Goal: Task Accomplishment & Management: Complete application form

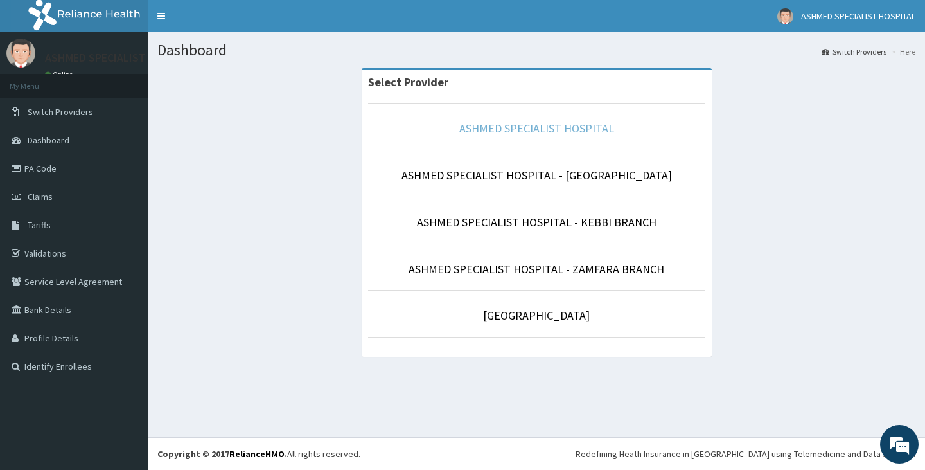
click at [484, 132] on link "ASHMED SPECIALIST HOSPITAL" at bounding box center [537, 128] width 155 height 15
click at [511, 130] on link "ASHMED SPECIALIST HOSPITAL" at bounding box center [537, 128] width 155 height 15
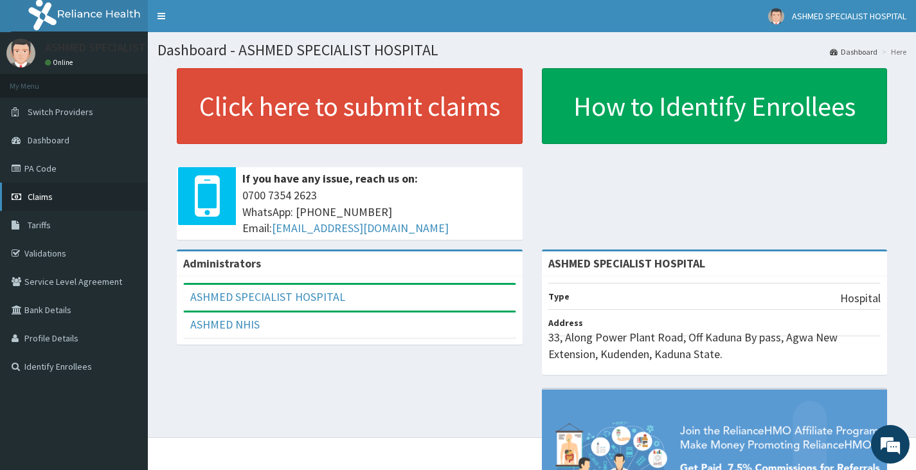
click at [42, 193] on span "Claims" at bounding box center [40, 197] width 25 height 12
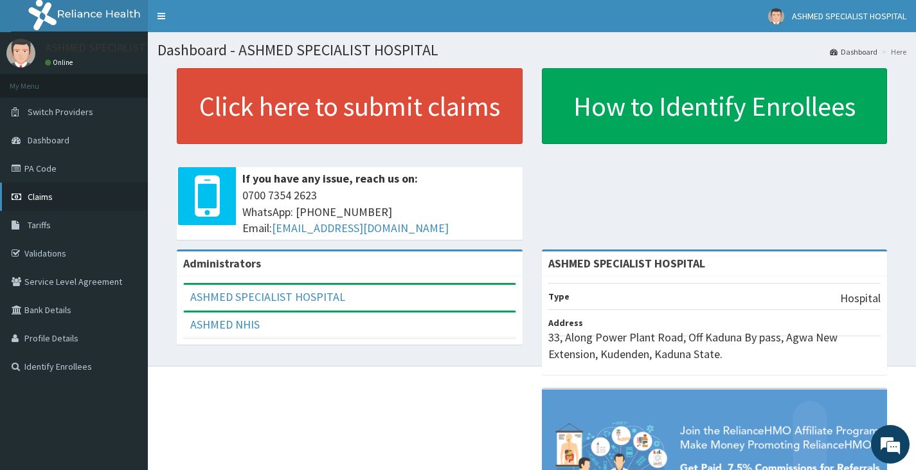
click at [46, 195] on span "Claims" at bounding box center [40, 197] width 25 height 12
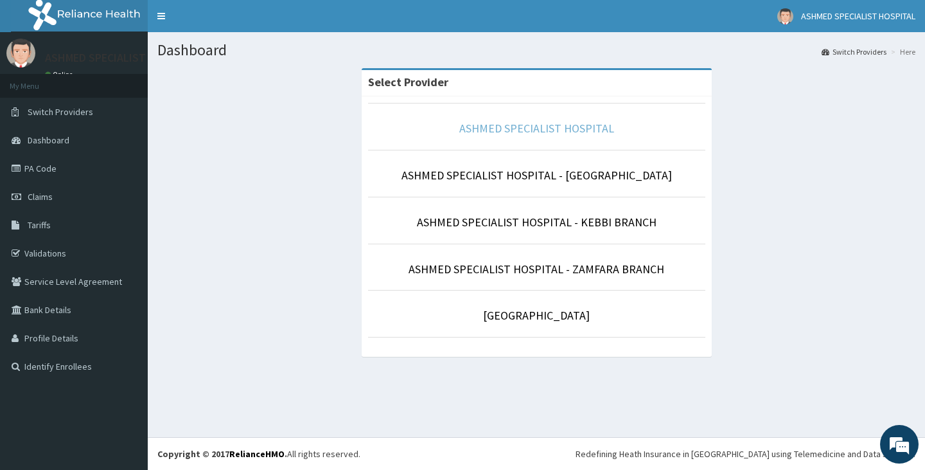
click at [512, 130] on link "ASHMED SPECIALIST HOSPITAL" at bounding box center [537, 128] width 155 height 15
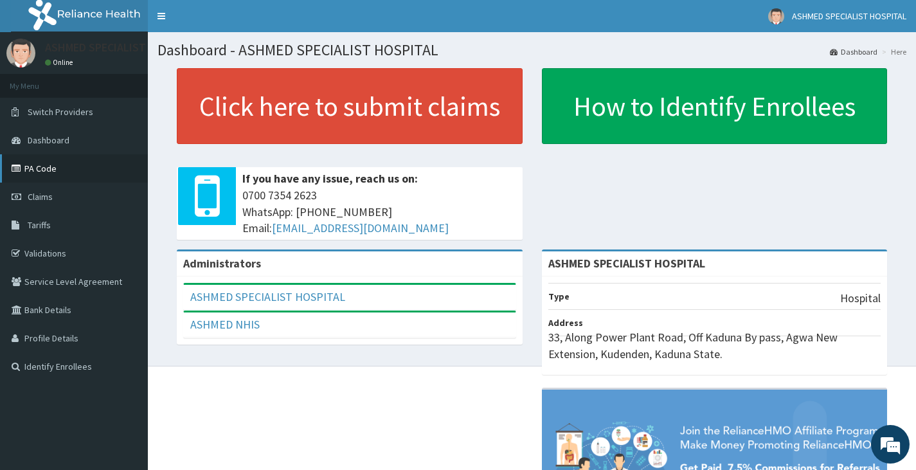
click at [50, 172] on link "PA Code" at bounding box center [74, 168] width 148 height 28
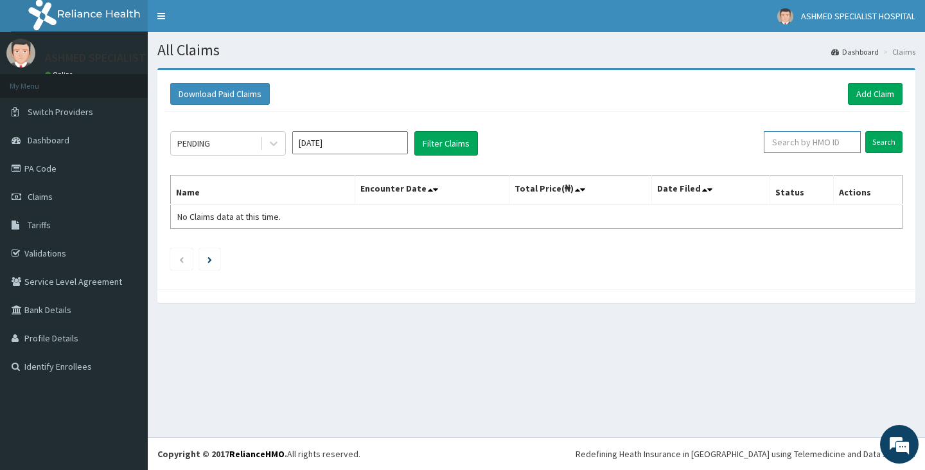
click at [830, 138] on input "text" at bounding box center [812, 142] width 97 height 22
click at [870, 95] on link "Add Claim" at bounding box center [875, 94] width 55 height 22
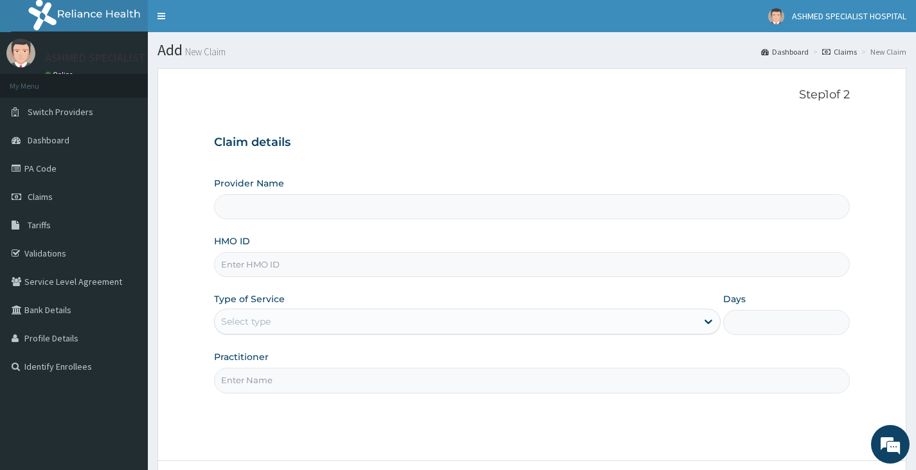
type input "ASHMED SPECIALIST HOSPITAL"
click at [275, 269] on input "HMO ID" at bounding box center [532, 264] width 636 height 25
type input "FCC/10643/A"
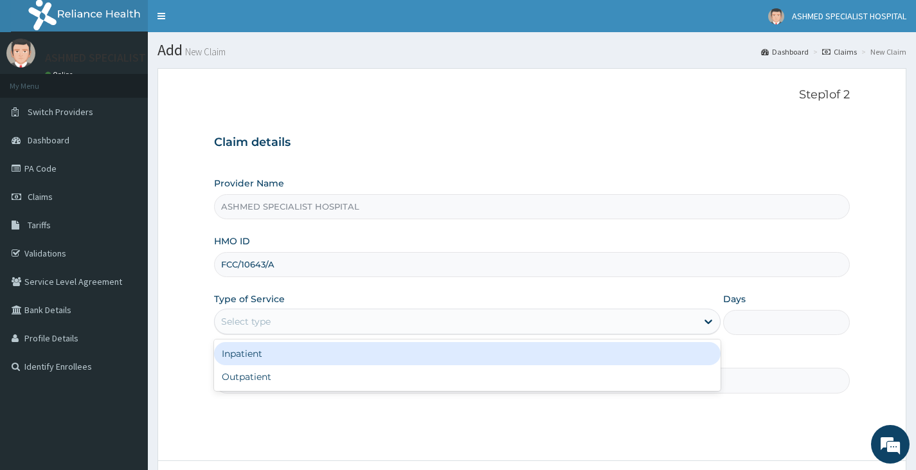
click at [298, 319] on div "Select type" at bounding box center [456, 321] width 482 height 21
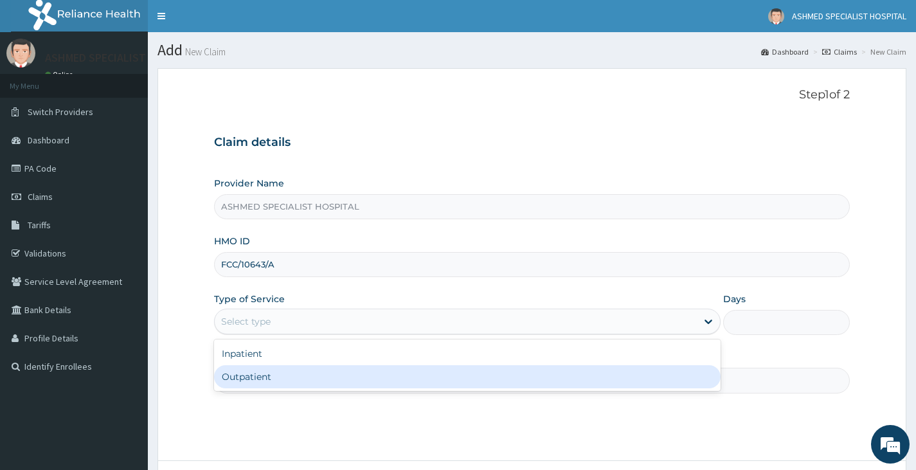
click at [303, 372] on div "Outpatient" at bounding box center [467, 376] width 506 height 23
type input "1"
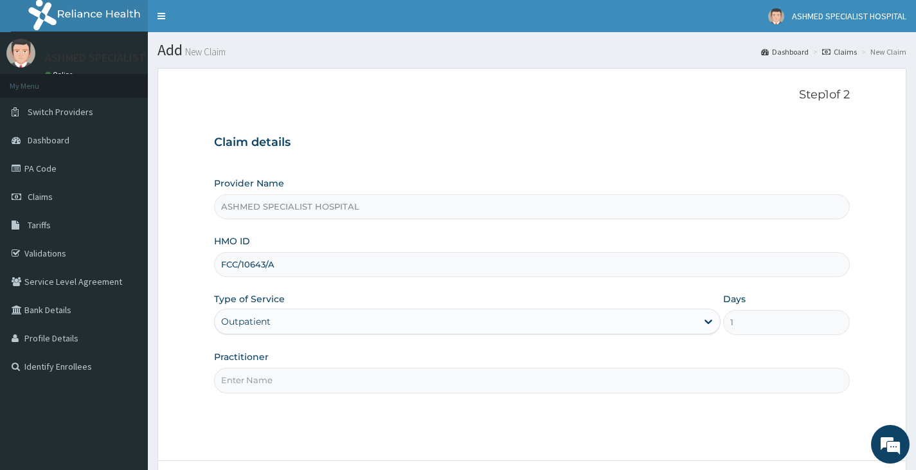
click at [301, 380] on input "Practitioner" at bounding box center [532, 380] width 636 height 25
type input "R"
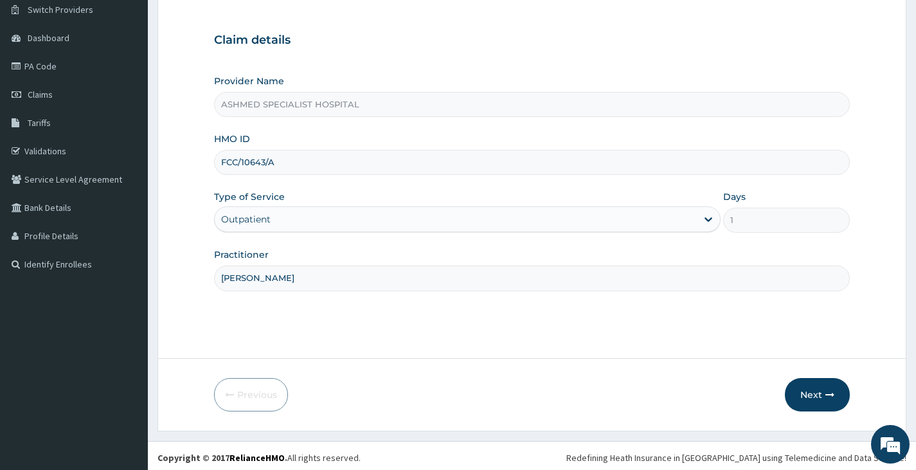
scroll to position [106, 0]
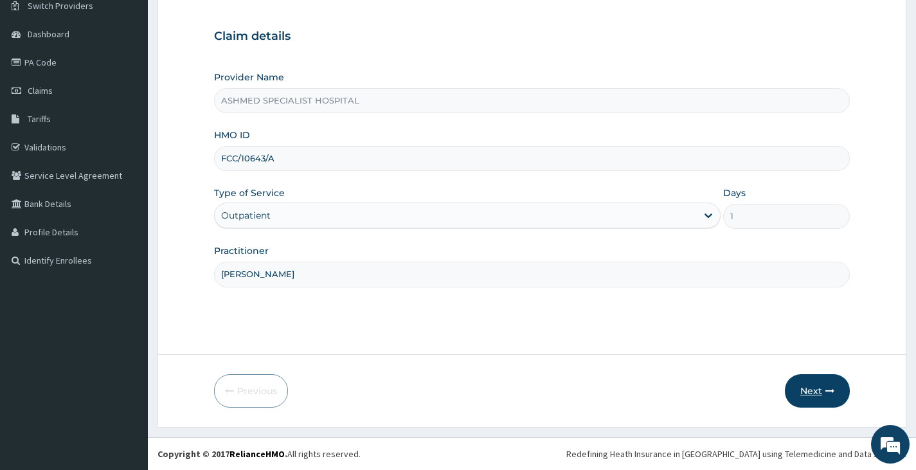
type input "DR DAVID"
click at [809, 390] on button "Next" at bounding box center [817, 390] width 65 height 33
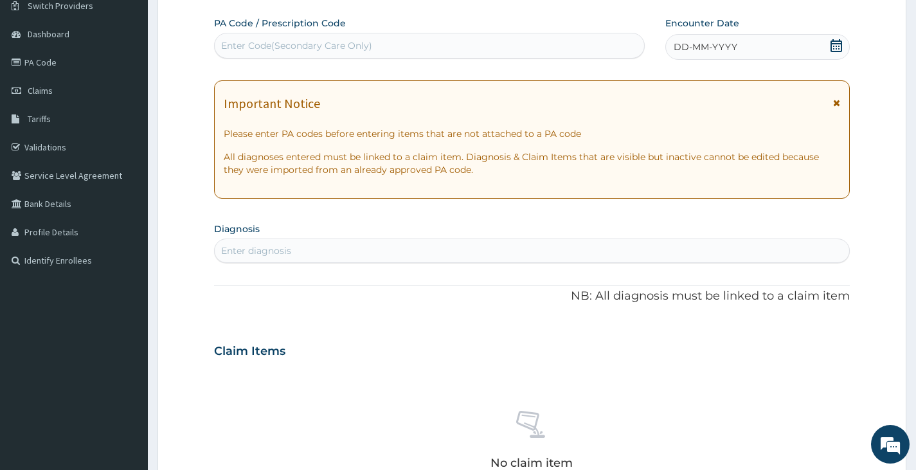
click at [292, 246] on div "Enter diagnosis" at bounding box center [532, 250] width 634 height 21
type input "TRACT INF"
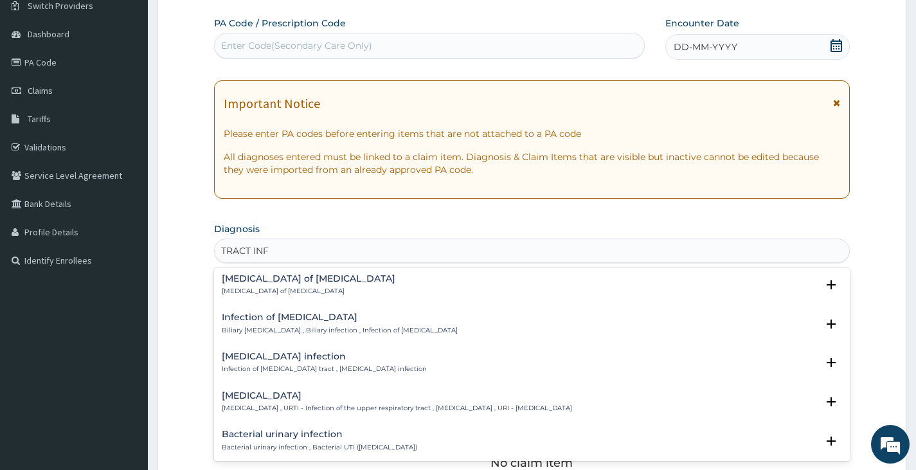
scroll to position [193, 0]
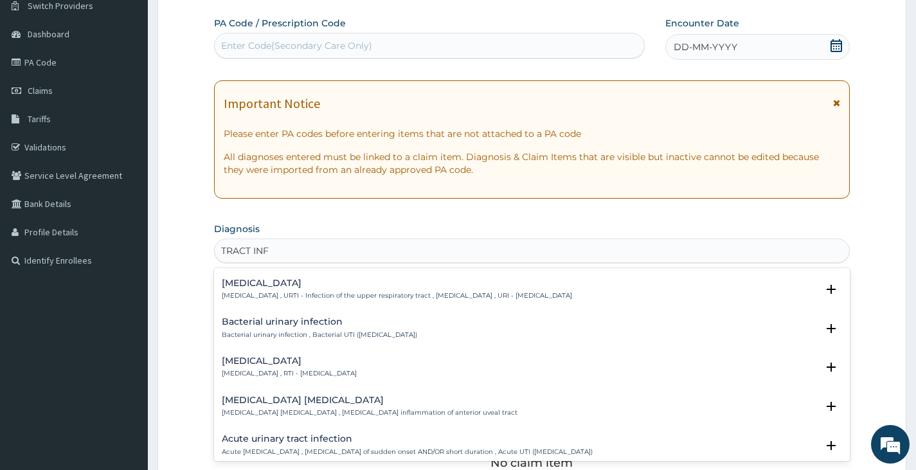
click at [305, 288] on h4 "Upper respiratory infection" at bounding box center [397, 283] width 350 height 10
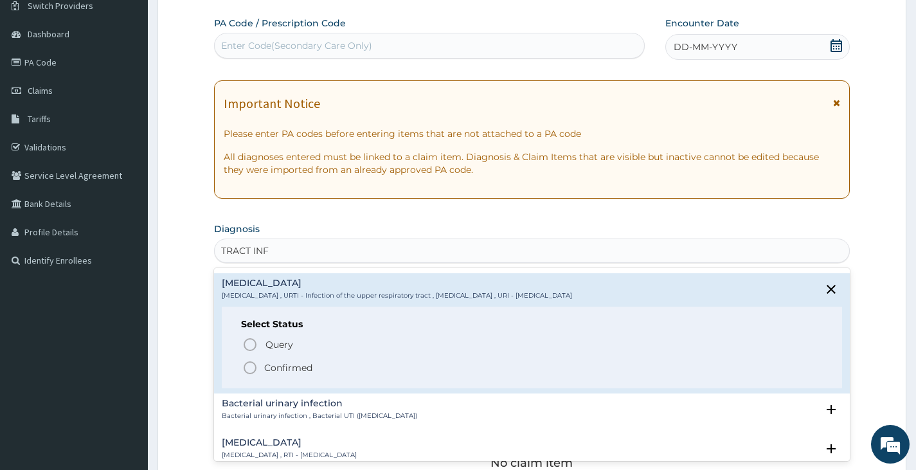
click at [280, 375] on span "Confirmed" at bounding box center [532, 367] width 580 height 15
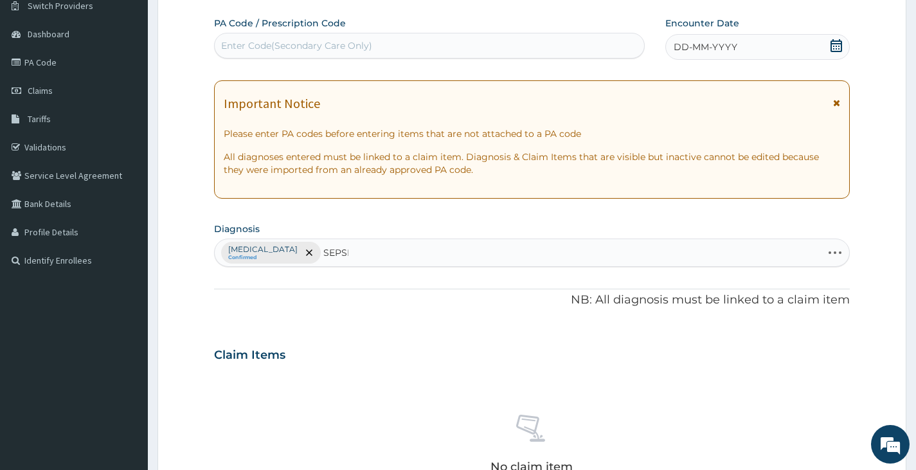
type input "SEPSIS"
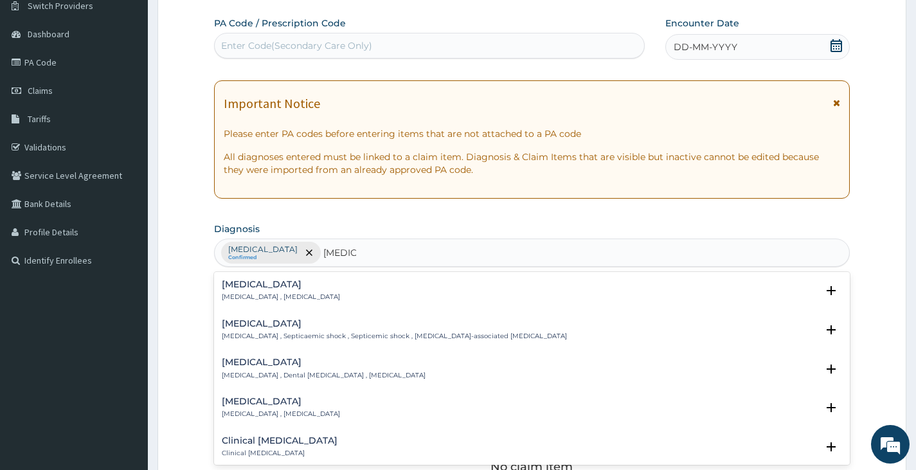
click at [305, 290] on div "Sepsis Systemic infection , Sepsis" at bounding box center [281, 291] width 118 height 22
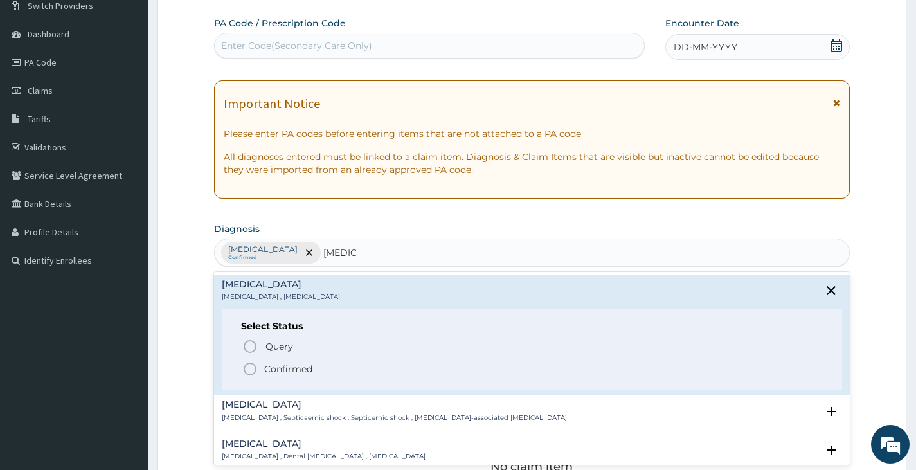
click at [287, 366] on p "Confirmed" at bounding box center [288, 368] width 48 height 13
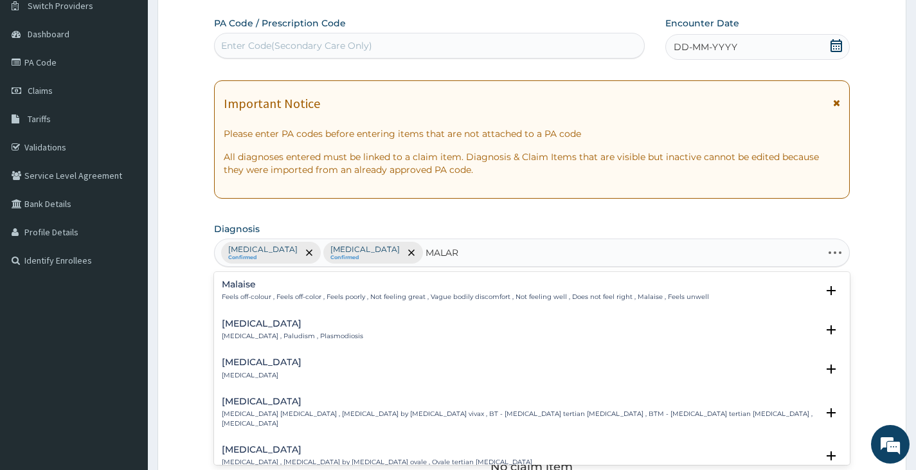
type input "MALARI"
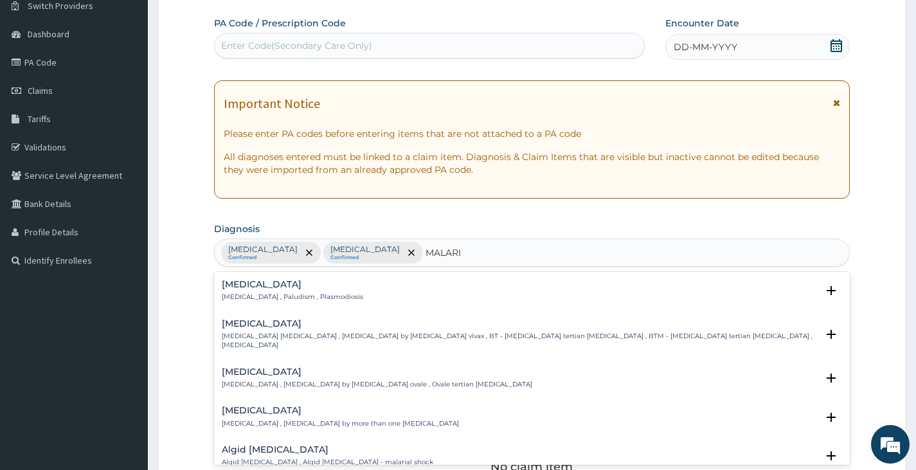
click at [301, 285] on h4 "Malaria" at bounding box center [292, 285] width 141 height 10
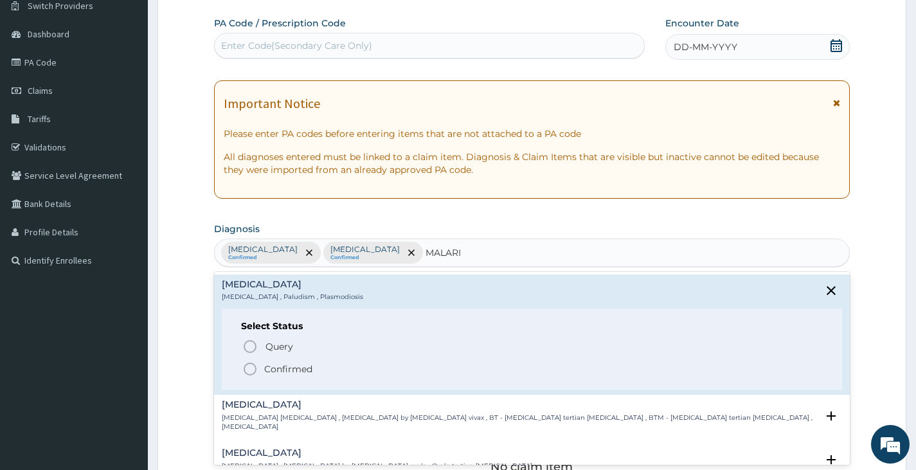
click at [276, 370] on p "Confirmed" at bounding box center [288, 368] width 48 height 13
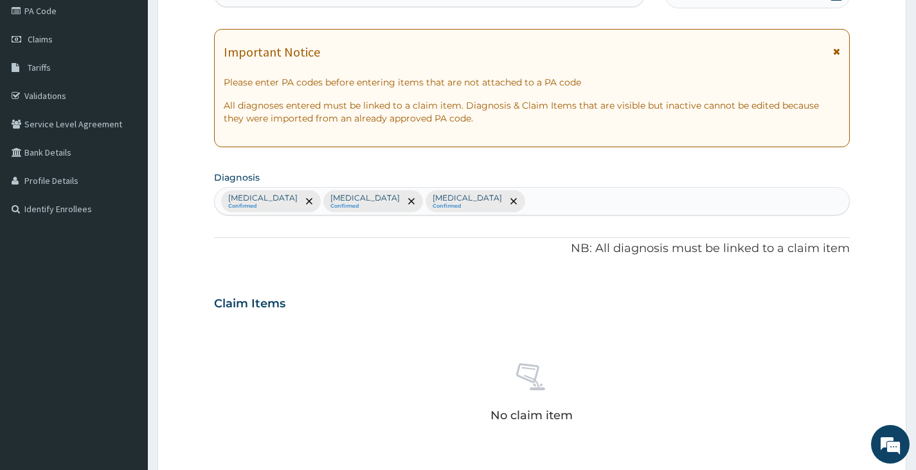
scroll to position [427, 0]
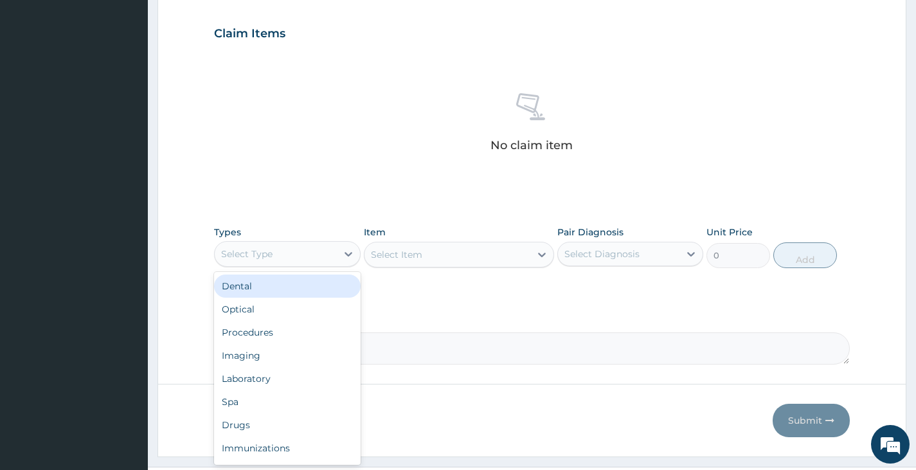
click at [305, 251] on div "Select Type" at bounding box center [275, 254] width 121 height 21
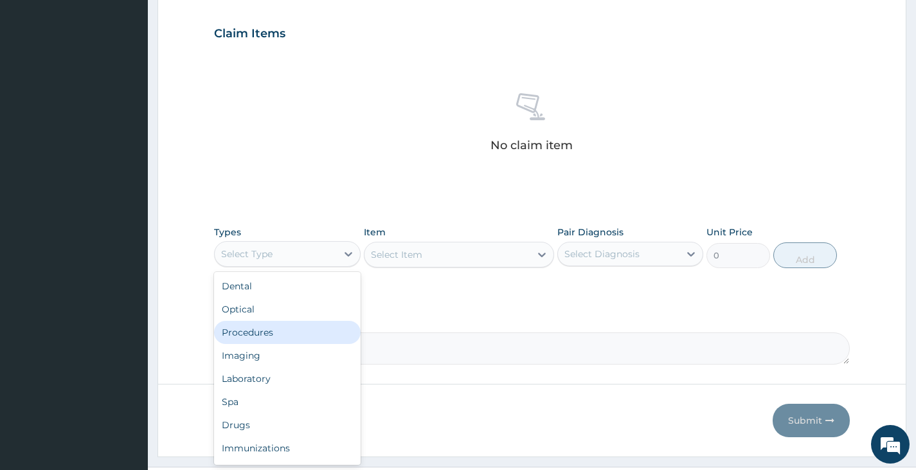
click at [231, 334] on div "Procedures" at bounding box center [287, 332] width 146 height 23
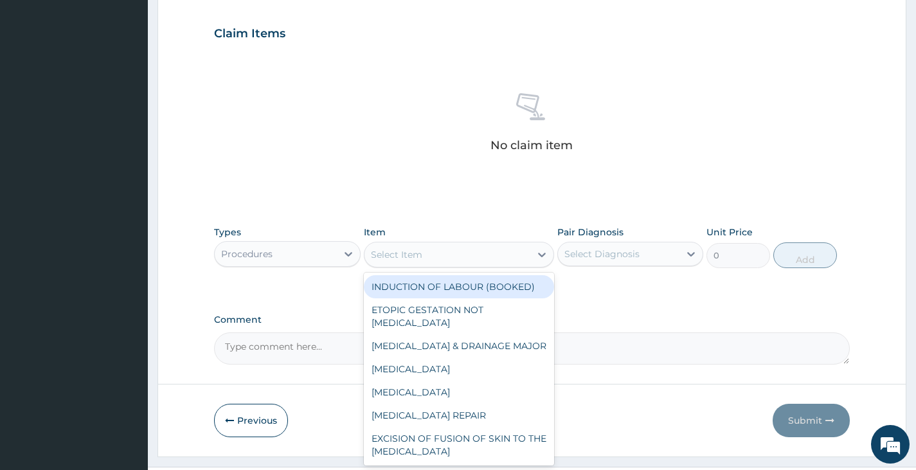
click at [451, 251] on div "Select Item" at bounding box center [447, 254] width 166 height 21
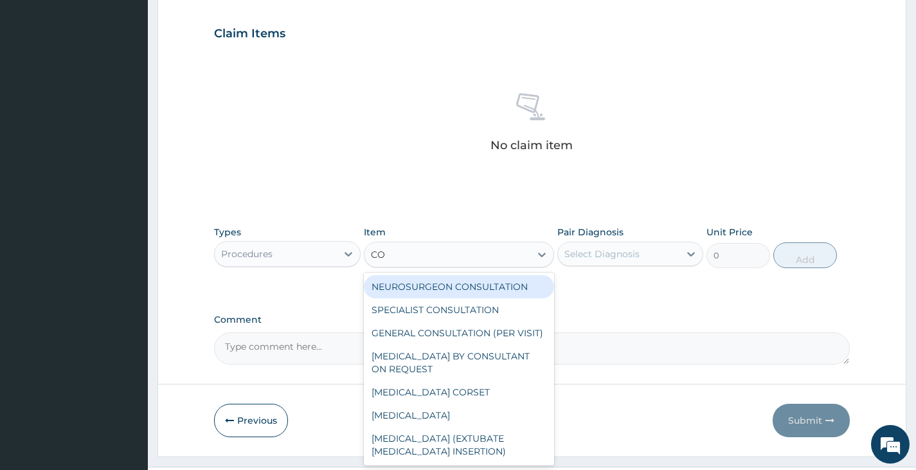
type input "CON"
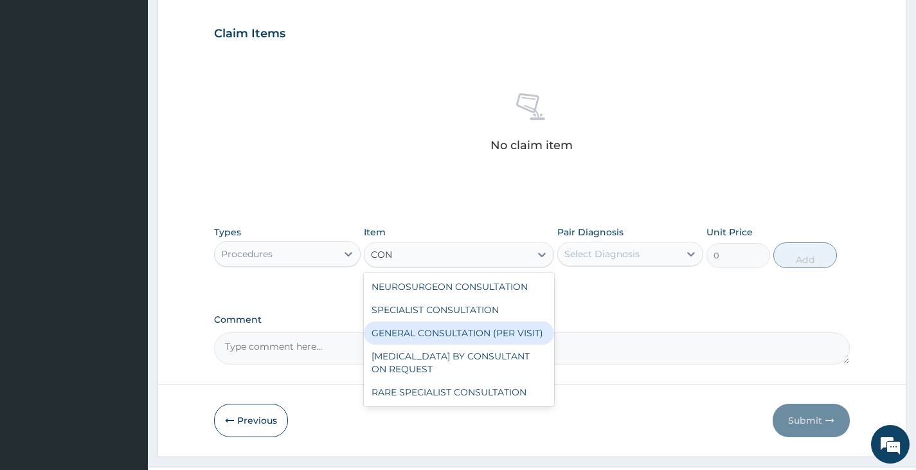
click at [479, 327] on div "GENERAL CONSULTATION (PER VISIT)" at bounding box center [459, 332] width 191 height 23
type input "2000"
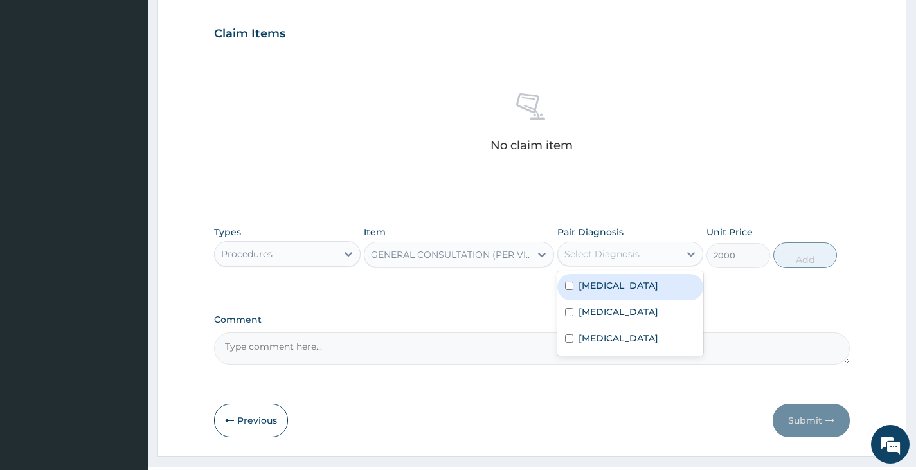
click at [610, 258] on div "Select Diagnosis" at bounding box center [601, 253] width 75 height 13
click at [610, 292] on label "Upper respiratory infection" at bounding box center [618, 285] width 80 height 13
checkbox input "true"
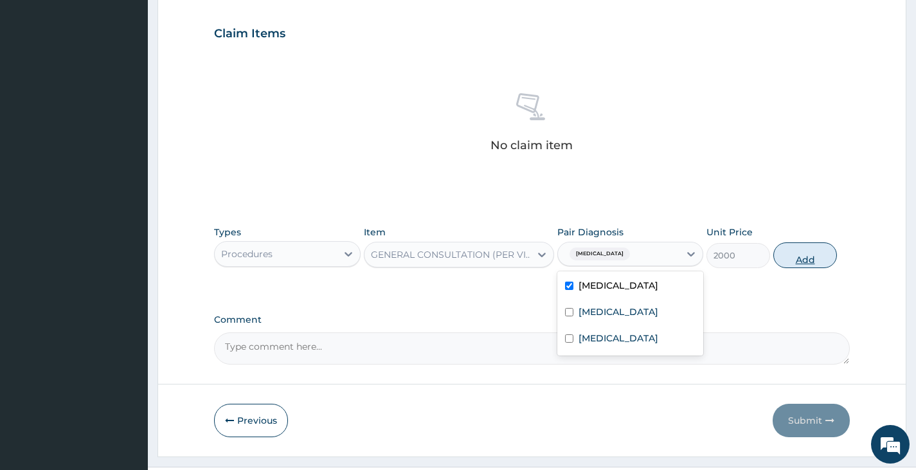
click at [793, 260] on button "Add" at bounding box center [805, 255] width 64 height 26
type input "0"
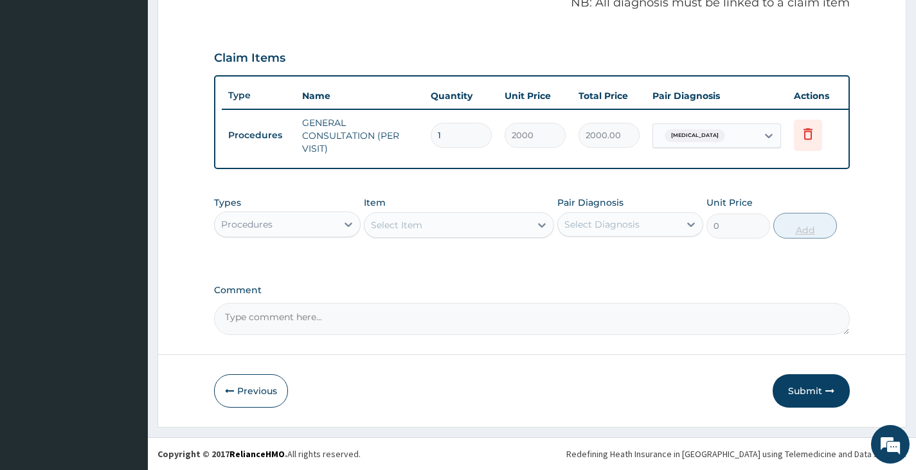
scroll to position [413, 0]
click at [321, 226] on div "Procedures" at bounding box center [275, 224] width 121 height 21
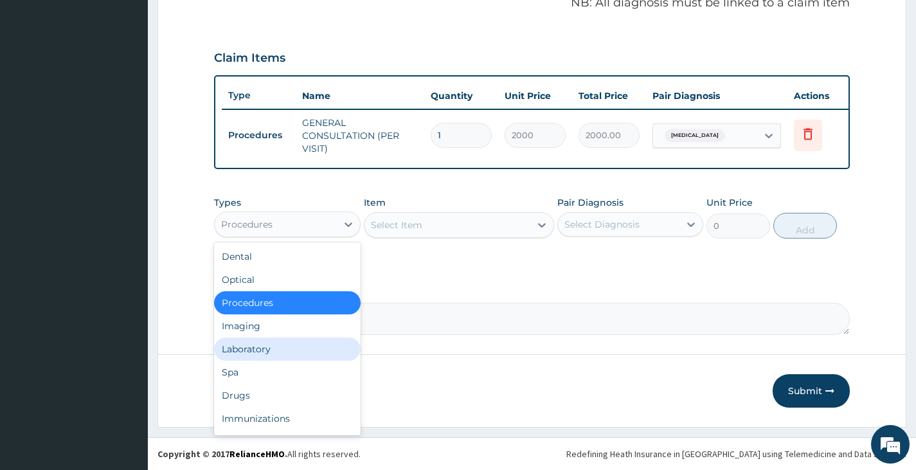
click at [324, 350] on div "Laboratory" at bounding box center [287, 348] width 146 height 23
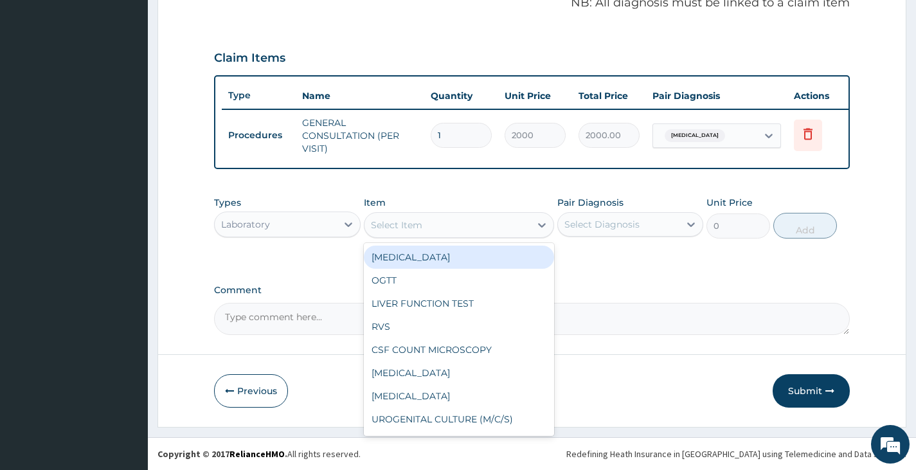
click at [422, 229] on div "Select Item" at bounding box center [396, 225] width 51 height 13
type input "FBC"
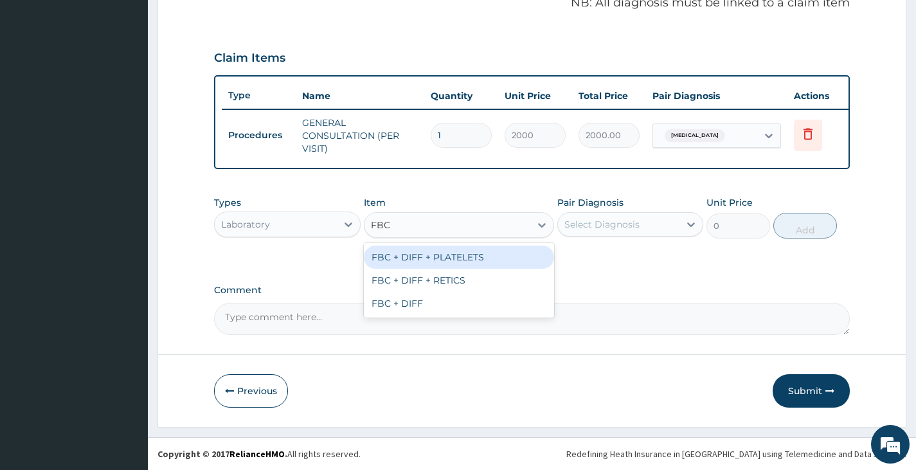
click at [453, 260] on div "FBC + DIFF + PLATELETS" at bounding box center [459, 257] width 191 height 23
type input "2500"
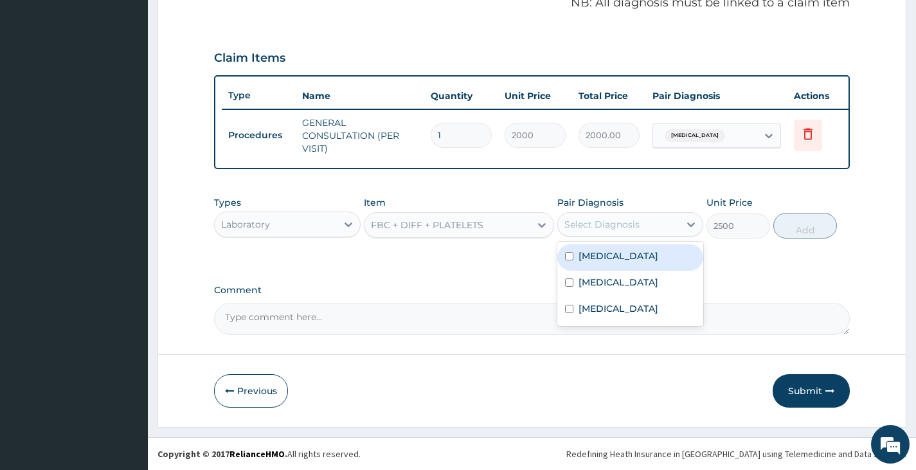
click at [636, 229] on div "Select Diagnosis" at bounding box center [601, 224] width 75 height 13
click at [623, 262] on label "Upper respiratory infection" at bounding box center [618, 255] width 80 height 13
checkbox input "true"
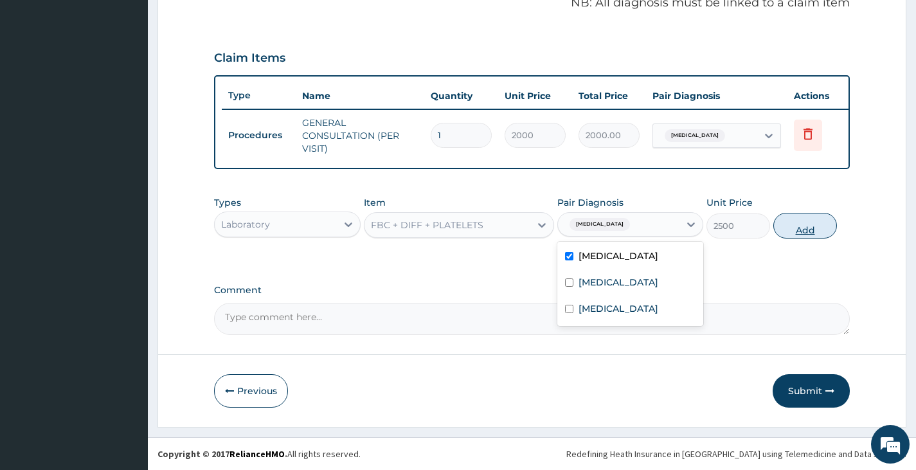
click at [820, 225] on button "Add" at bounding box center [805, 226] width 64 height 26
type input "0"
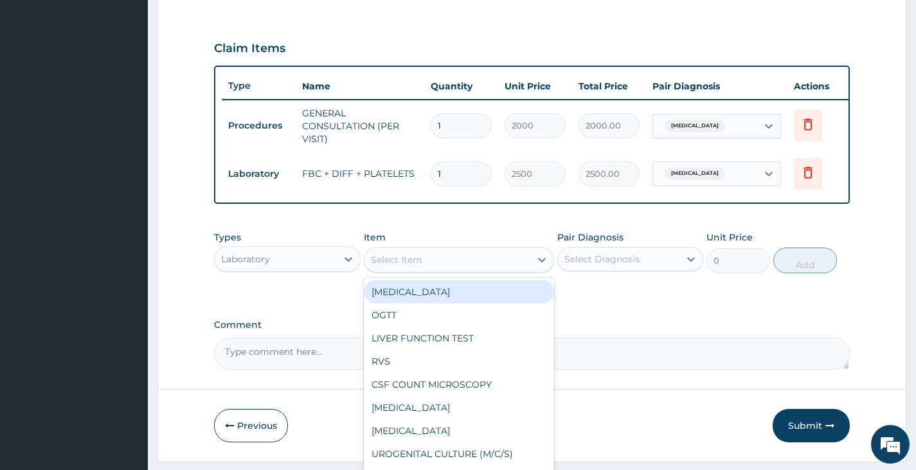
click at [469, 270] on div "Select Item" at bounding box center [447, 259] width 166 height 21
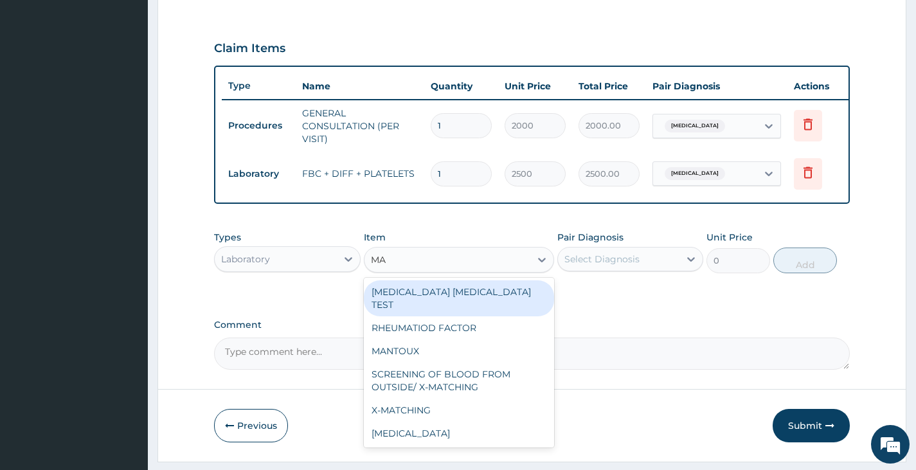
type input "MAL"
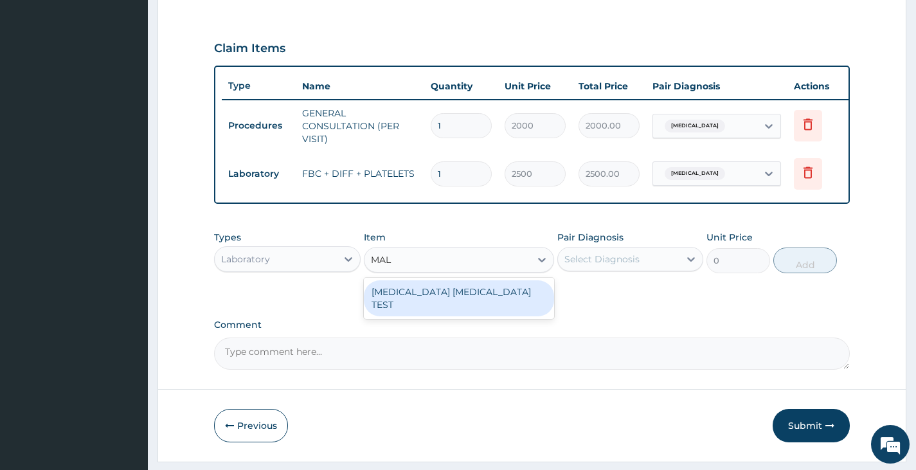
click at [491, 312] on div "[MEDICAL_DATA] [MEDICAL_DATA] TEST" at bounding box center [459, 298] width 191 height 36
type input "1000"
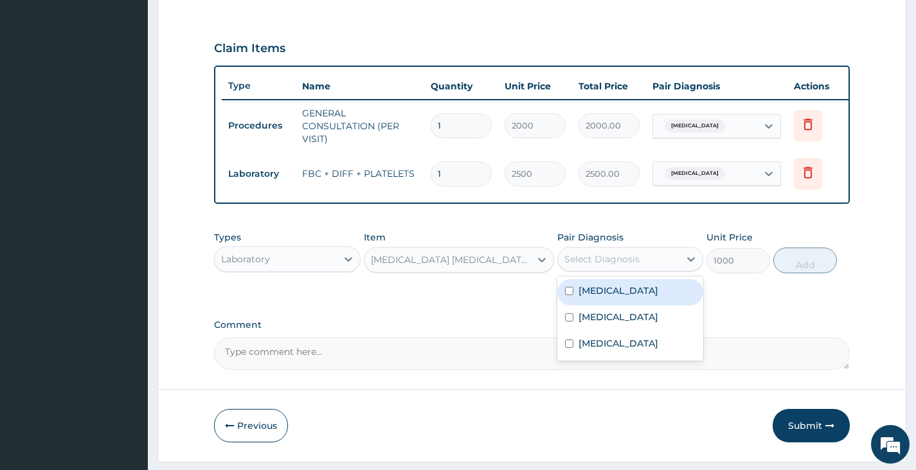
click at [627, 265] on div "Select Diagnosis" at bounding box center [601, 259] width 75 height 13
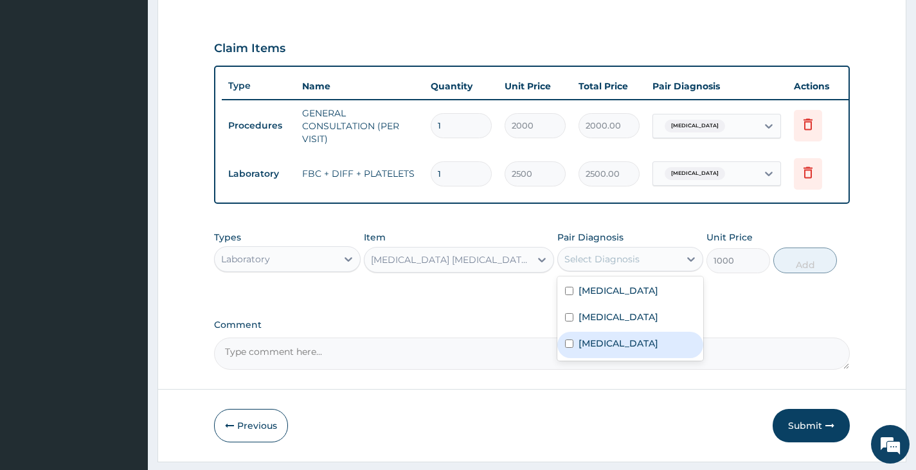
click at [598, 350] on label "[MEDICAL_DATA]" at bounding box center [618, 343] width 80 height 13
checkbox input "true"
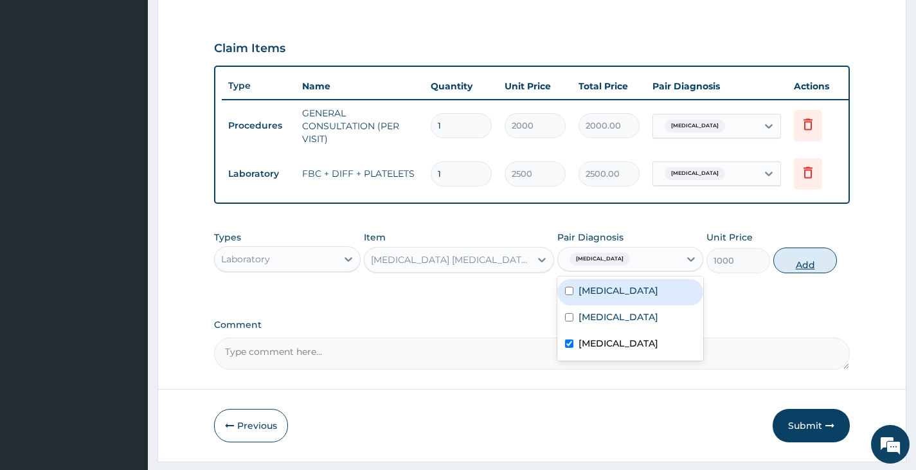
click at [798, 272] on button "Add" at bounding box center [805, 260] width 64 height 26
type input "0"
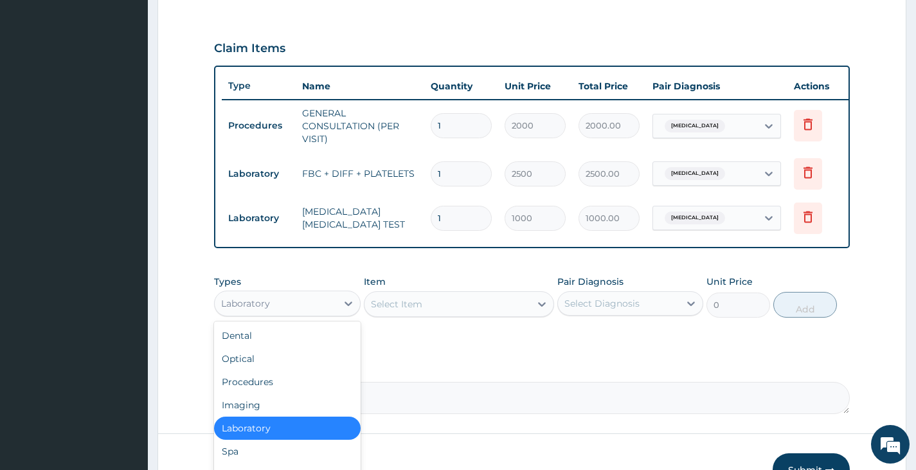
click at [258, 310] on div "Laboratory" at bounding box center [245, 303] width 49 height 13
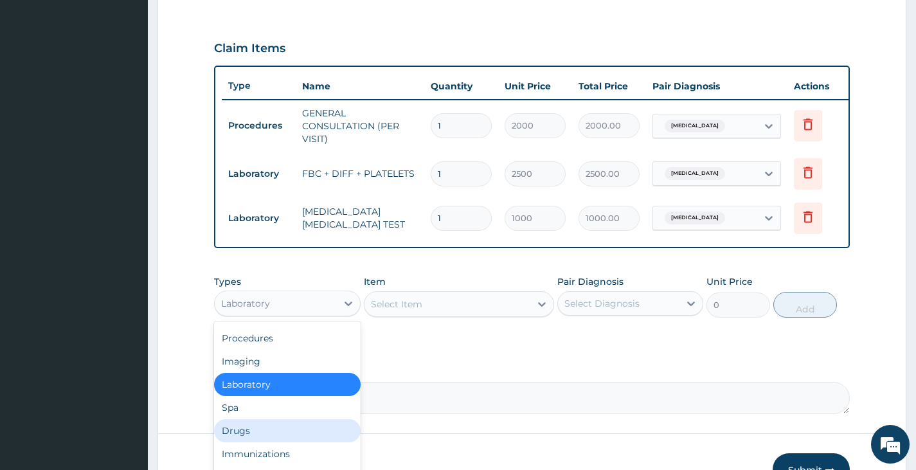
click at [244, 442] on div "Drugs" at bounding box center [287, 430] width 146 height 23
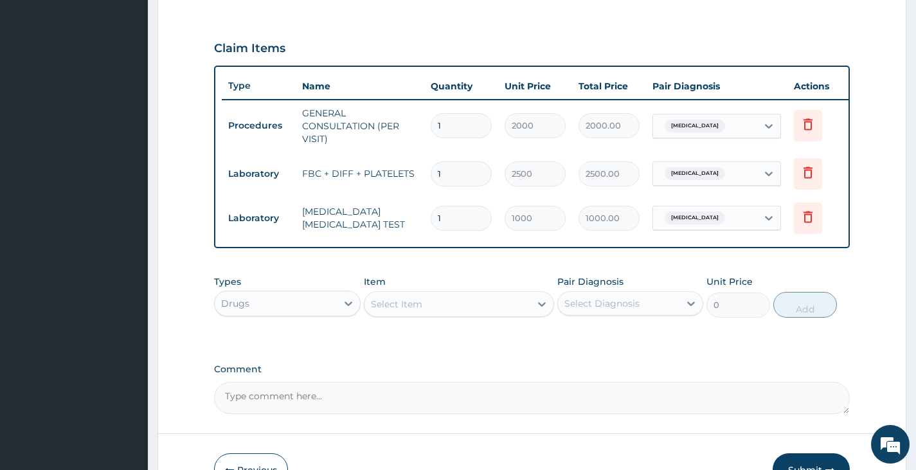
click at [470, 314] on div "Select Item" at bounding box center [447, 304] width 166 height 21
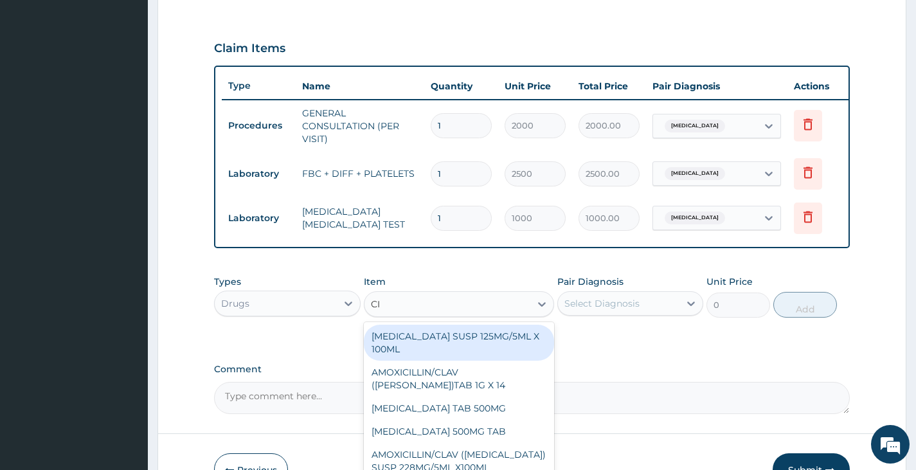
type input "CIP"
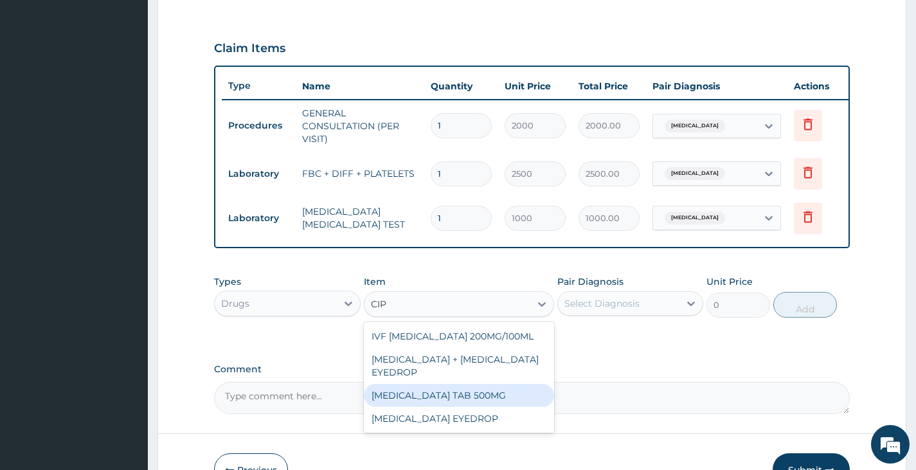
click at [474, 402] on div "CIPROFLOXACIN TAB 500MG" at bounding box center [459, 395] width 191 height 23
type input "50"
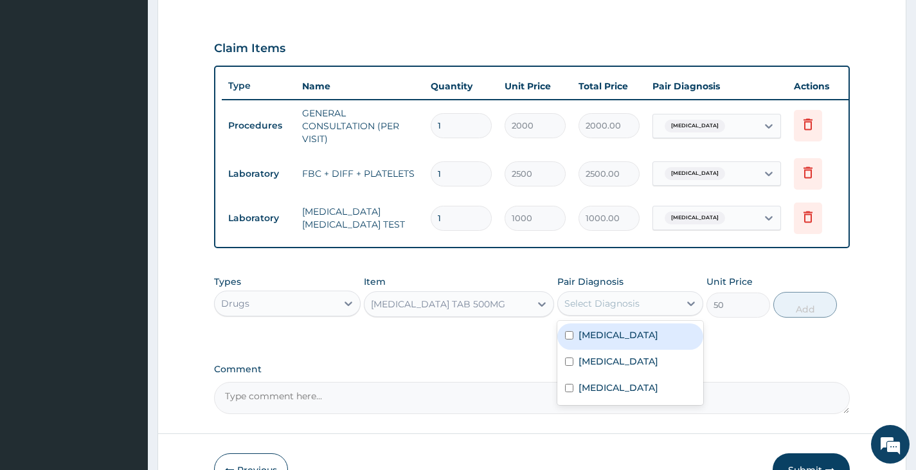
click at [652, 314] on div "Select Diagnosis" at bounding box center [618, 303] width 121 height 21
click at [640, 341] on label "Upper respiratory infection" at bounding box center [618, 334] width 80 height 13
checkbox input "true"
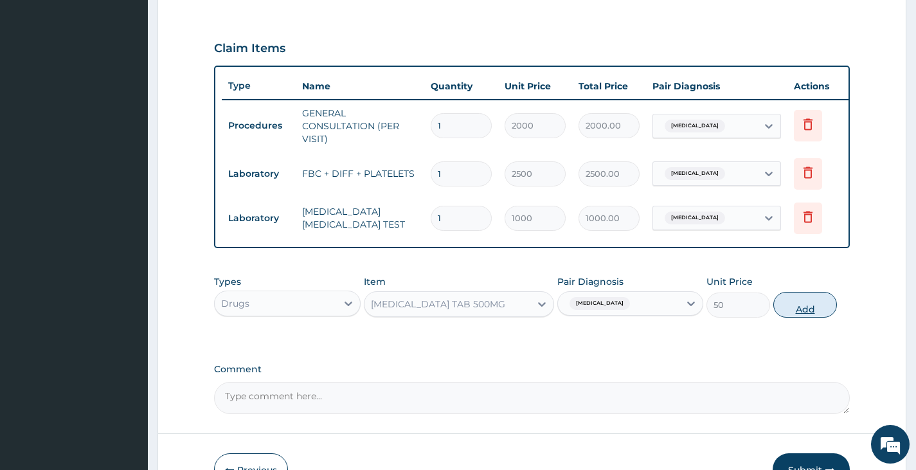
click at [794, 314] on button "Add" at bounding box center [805, 305] width 64 height 26
type input "0"
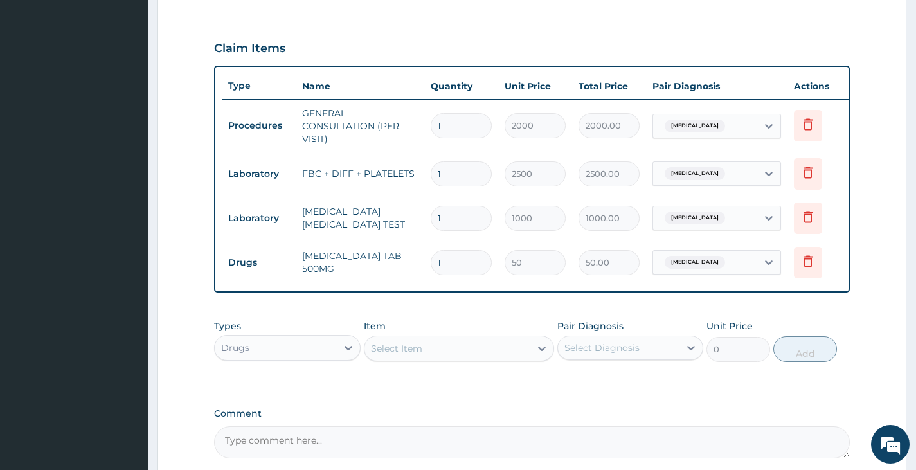
click at [489, 356] on div "Select Item" at bounding box center [447, 348] width 166 height 21
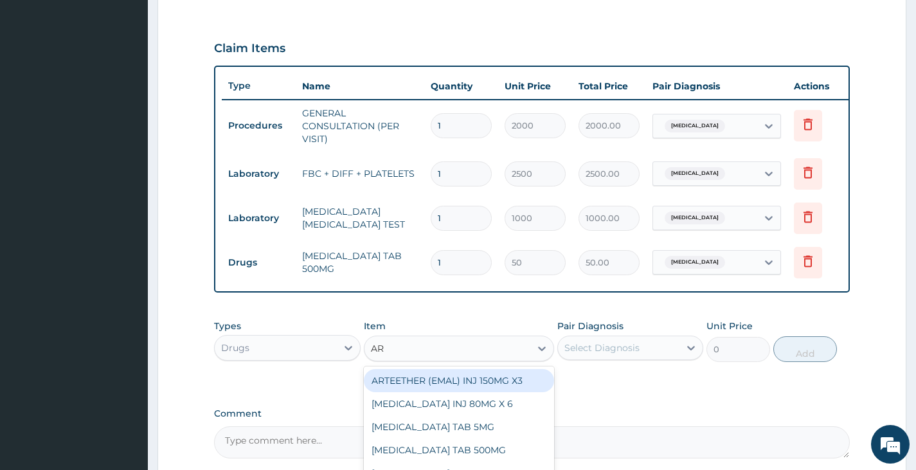
type input "ART"
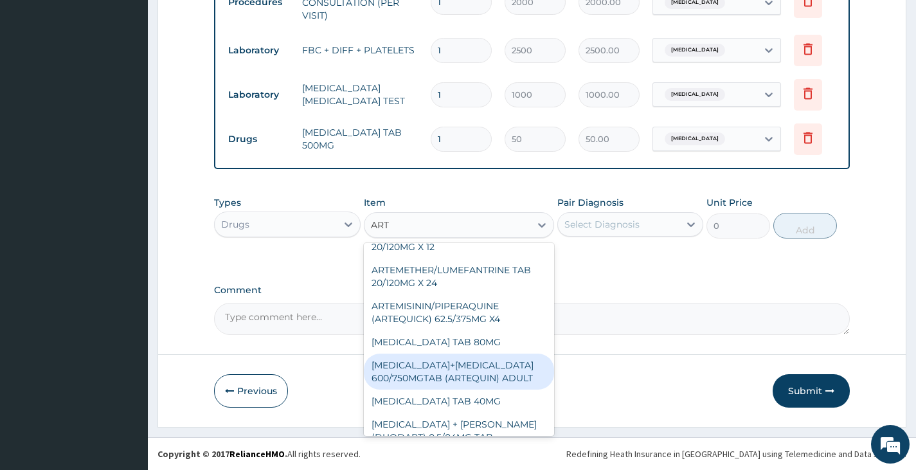
scroll to position [193, 0]
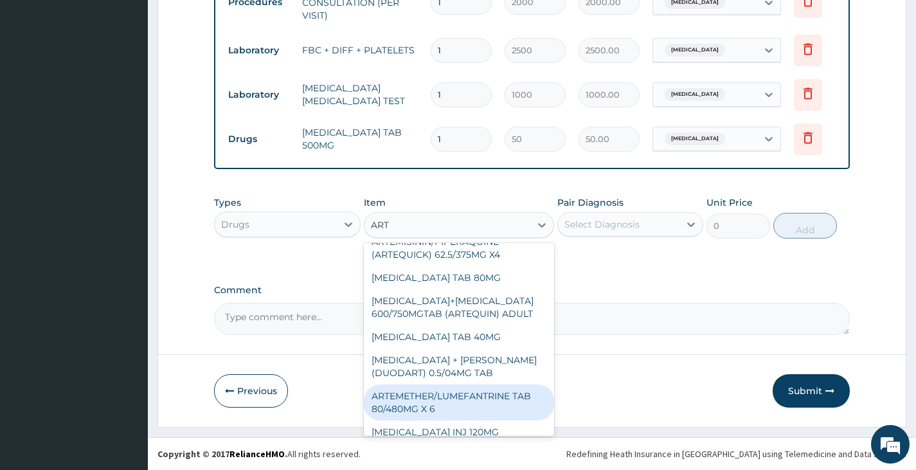
click at [469, 398] on div "ARTEMETHER/LUMEFANTRINE TAB 80/480MG X 6" at bounding box center [459, 402] width 191 height 36
type input "700"
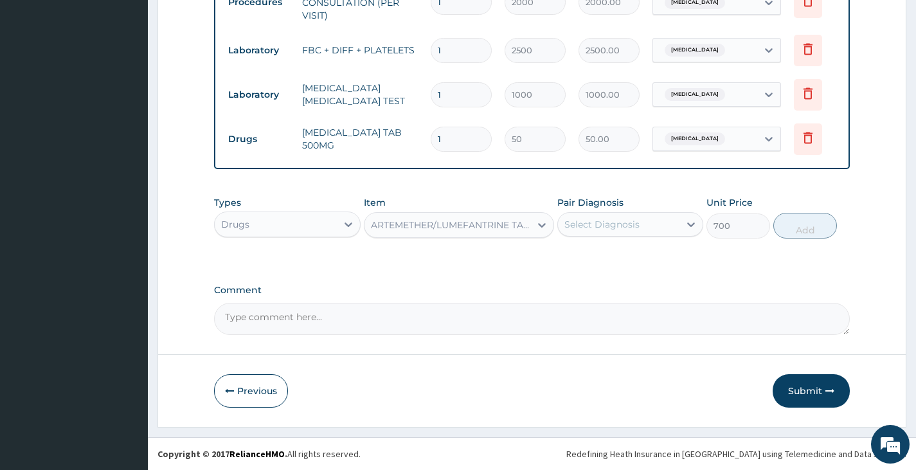
click at [644, 224] on div "Select Diagnosis" at bounding box center [618, 224] width 121 height 21
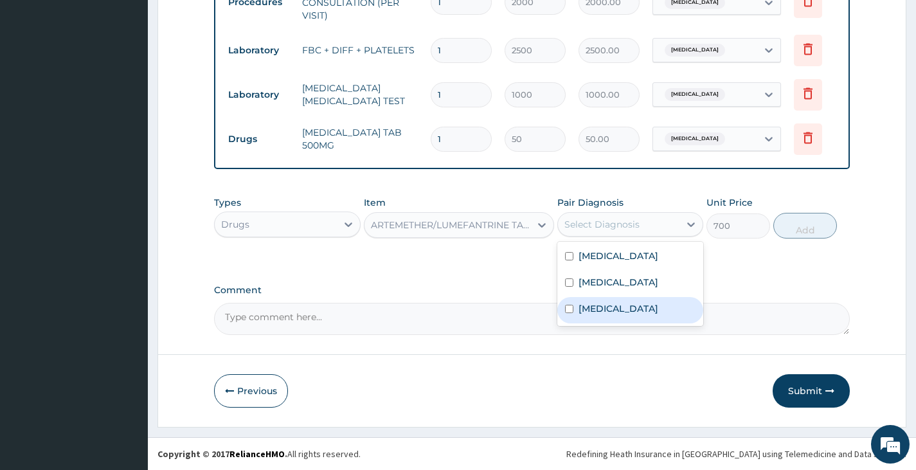
click at [596, 315] on label "Malaria" at bounding box center [618, 308] width 80 height 13
checkbox input "true"
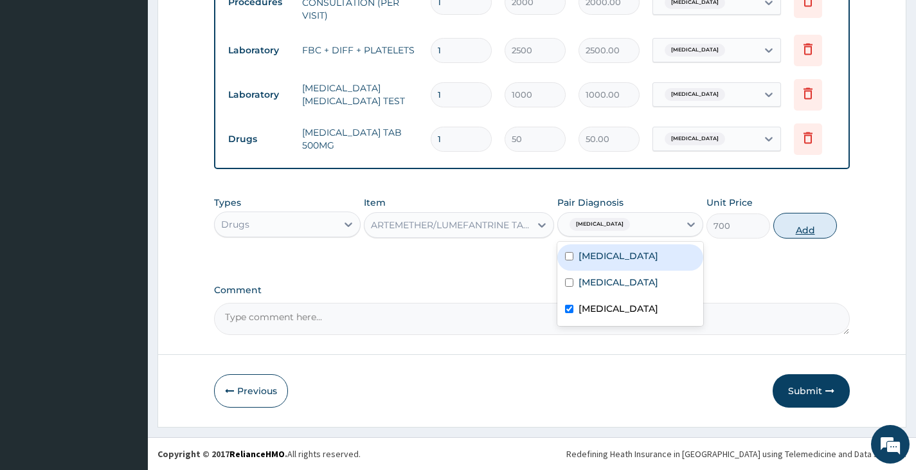
click at [795, 234] on button "Add" at bounding box center [805, 226] width 64 height 26
type input "0"
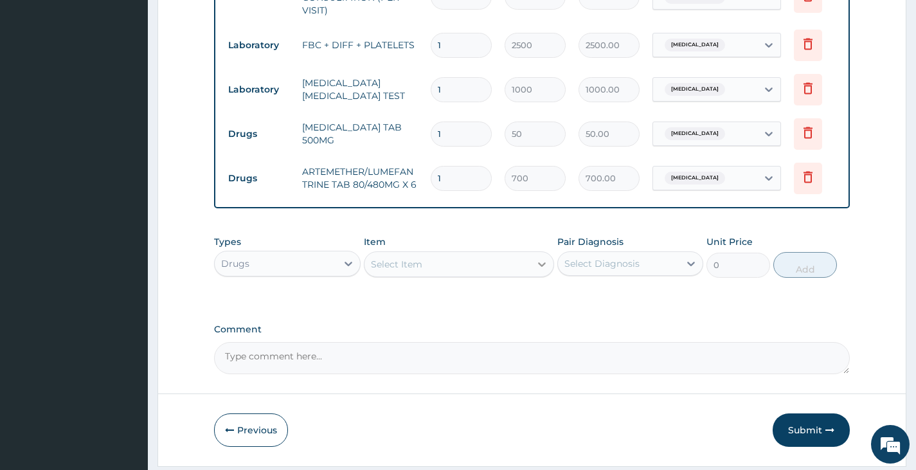
click at [533, 276] on div at bounding box center [541, 264] width 23 height 23
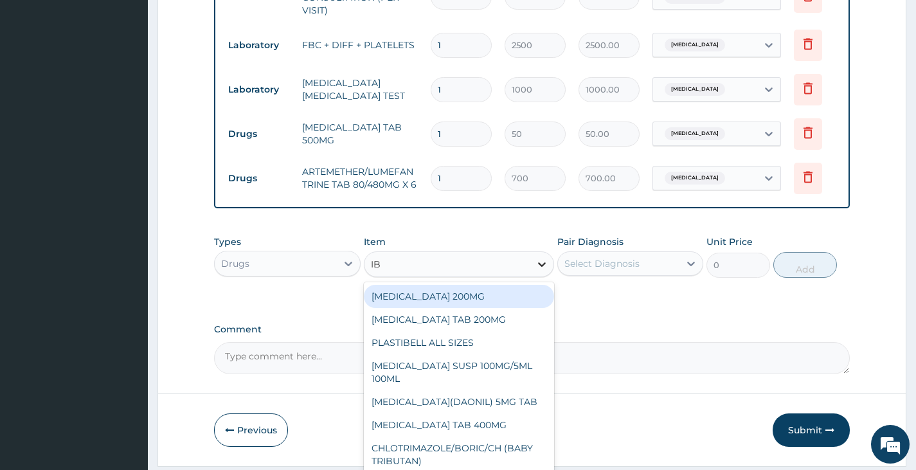
type input "IBU"
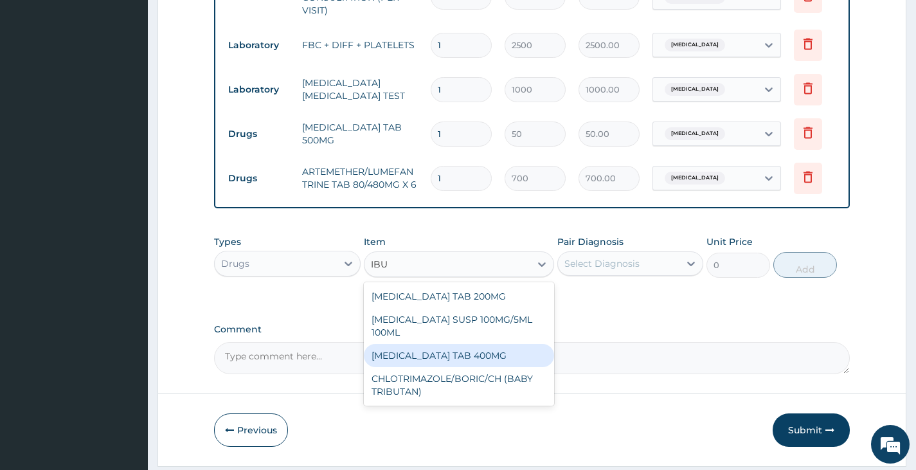
click at [498, 357] on div "IBUPROFEN TAB 400MG" at bounding box center [459, 355] width 191 height 23
type input "20"
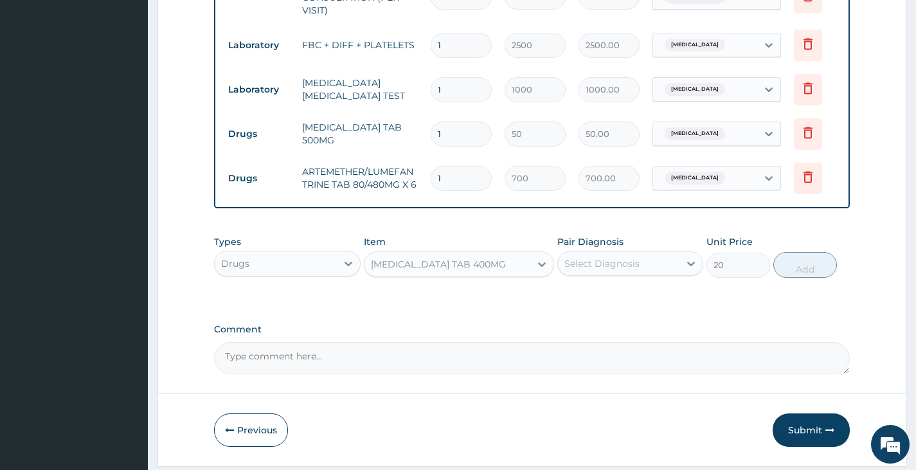
click at [601, 267] on div "Select Diagnosis" at bounding box center [601, 263] width 75 height 13
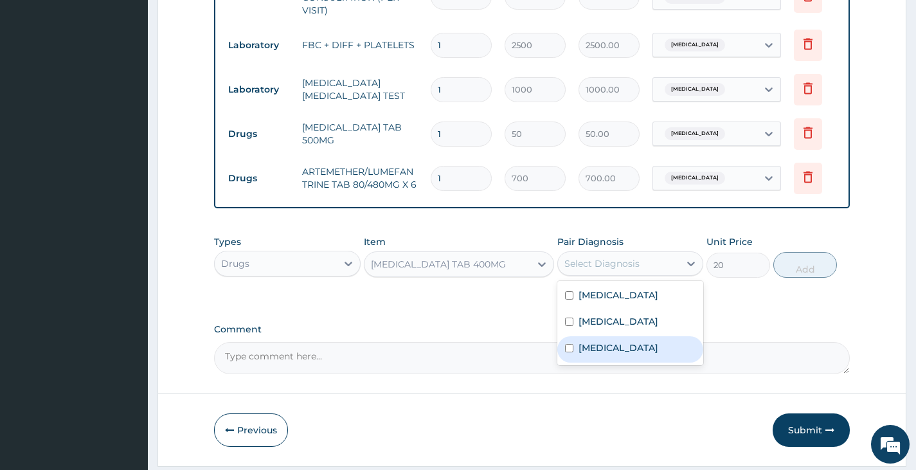
click at [598, 354] on label "Malaria" at bounding box center [618, 347] width 80 height 13
checkbox input "true"
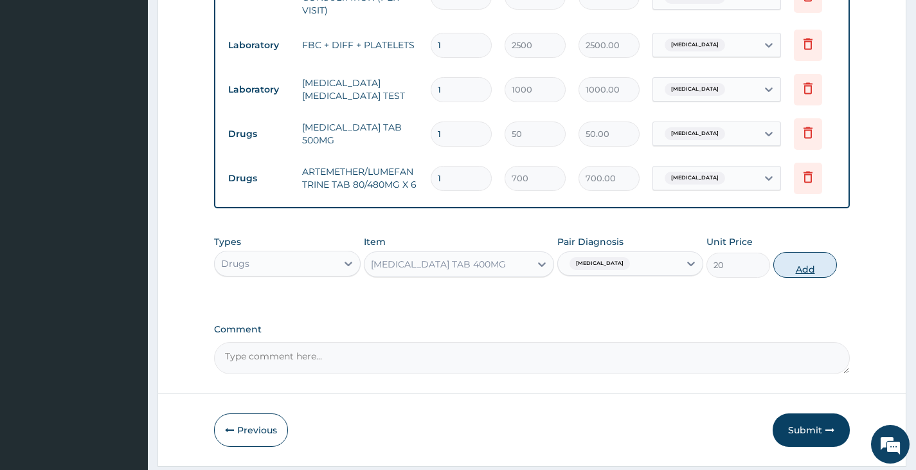
click at [798, 269] on button "Add" at bounding box center [805, 265] width 64 height 26
type input "0"
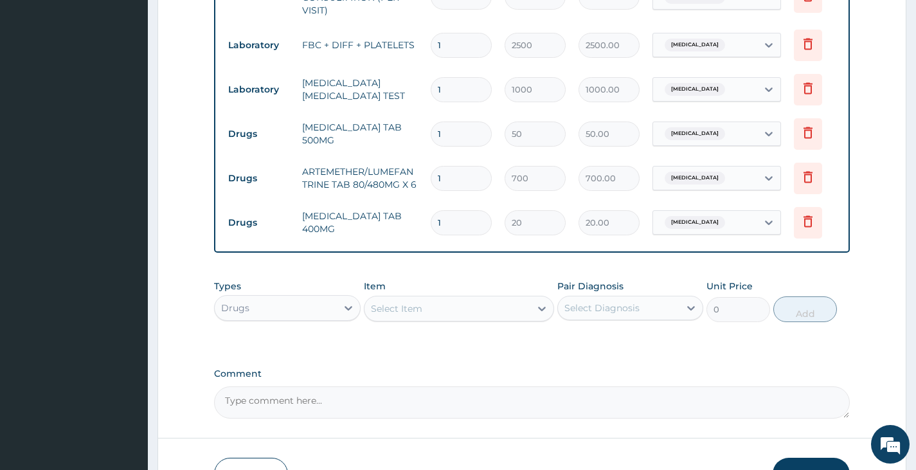
click at [491, 314] on div "Select Item" at bounding box center [447, 308] width 166 height 21
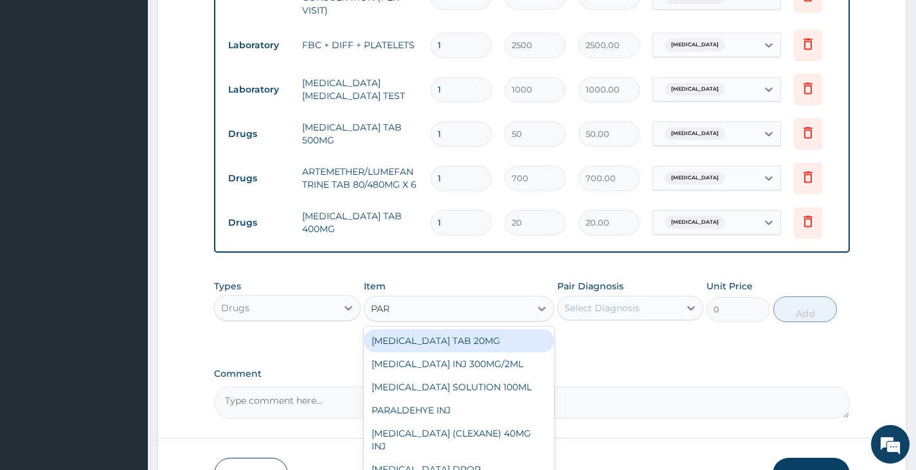
type input "PARA"
click at [449, 350] on div "PARACETAMOL INJ 300MG/2ML" at bounding box center [459, 340] width 191 height 23
type input "200"
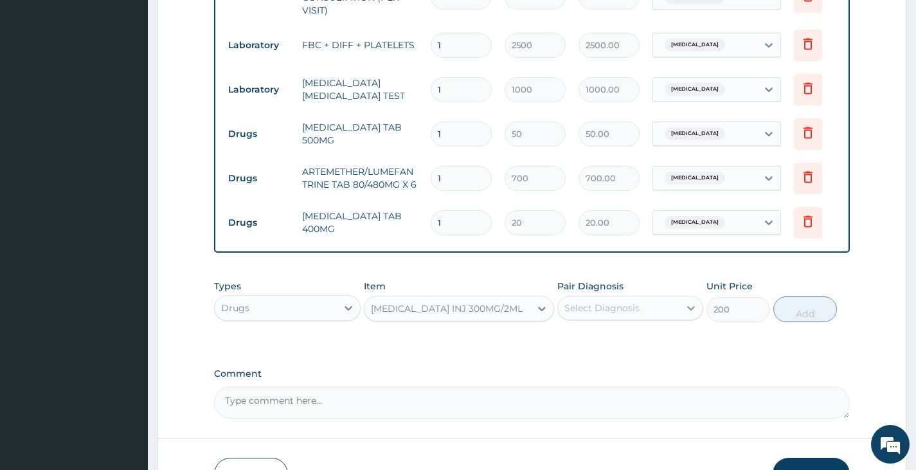
click at [683, 314] on div at bounding box center [690, 307] width 23 height 23
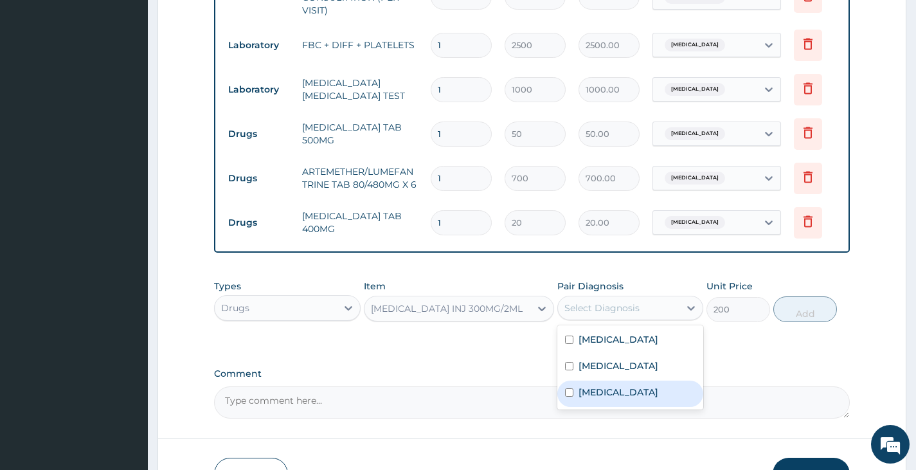
click at [630, 407] on div "Malaria" at bounding box center [630, 393] width 146 height 26
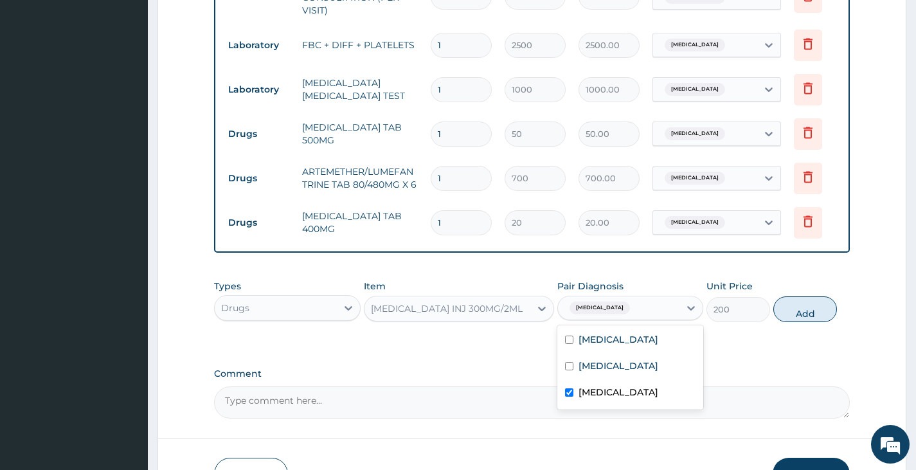
checkbox input "true"
click at [807, 317] on button "Add" at bounding box center [805, 309] width 64 height 26
type input "0"
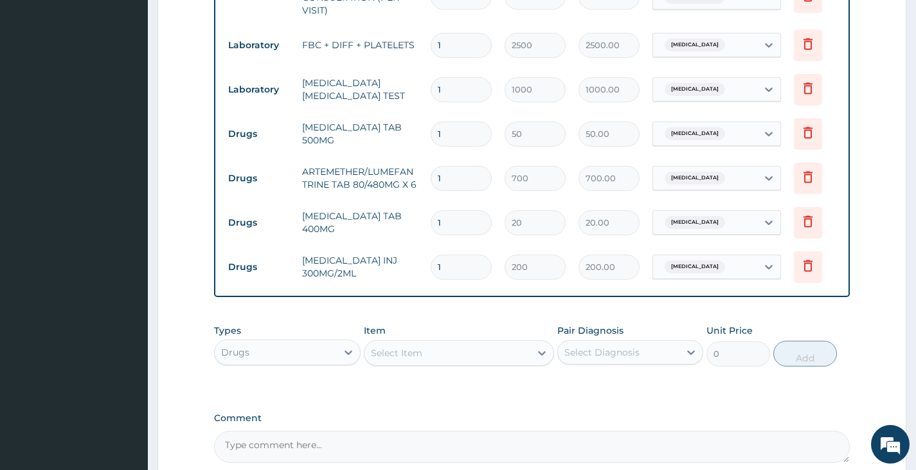
type input "12"
type input "2400.00"
type input "1"
type input "200.00"
type input "0.00"
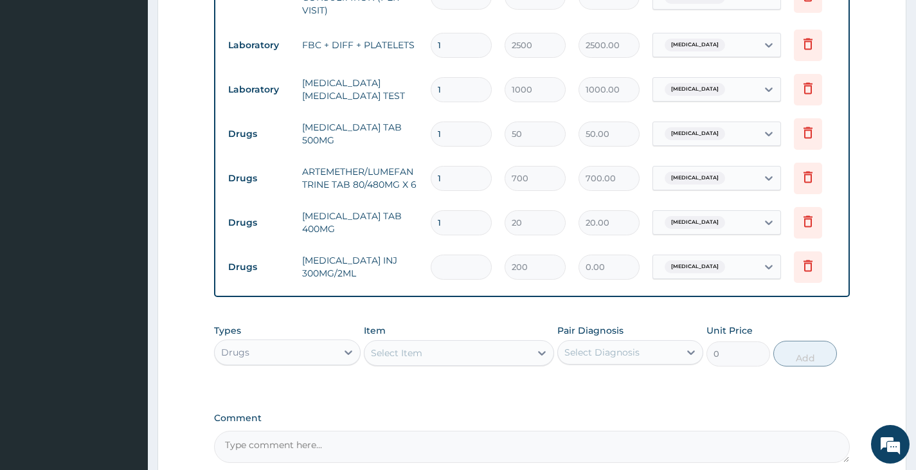
type input "2"
type input "400.00"
type input "2"
click at [458, 229] on input "1" at bounding box center [461, 222] width 61 height 25
type input "18"
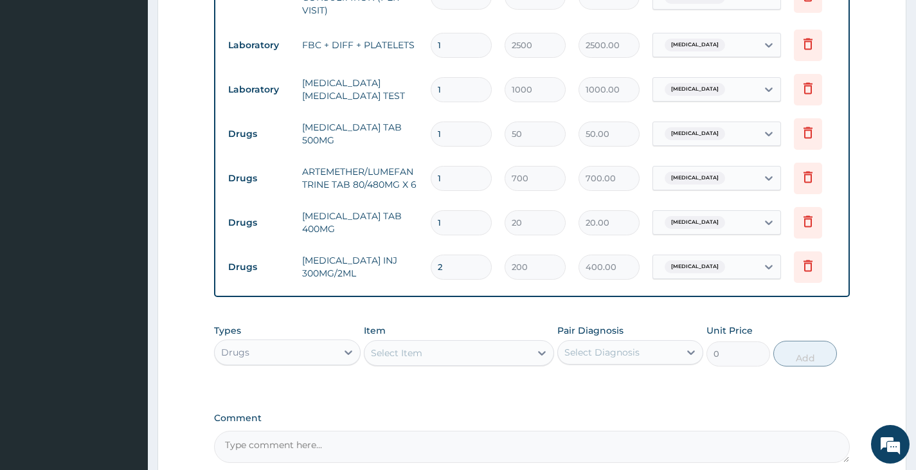
type input "360.00"
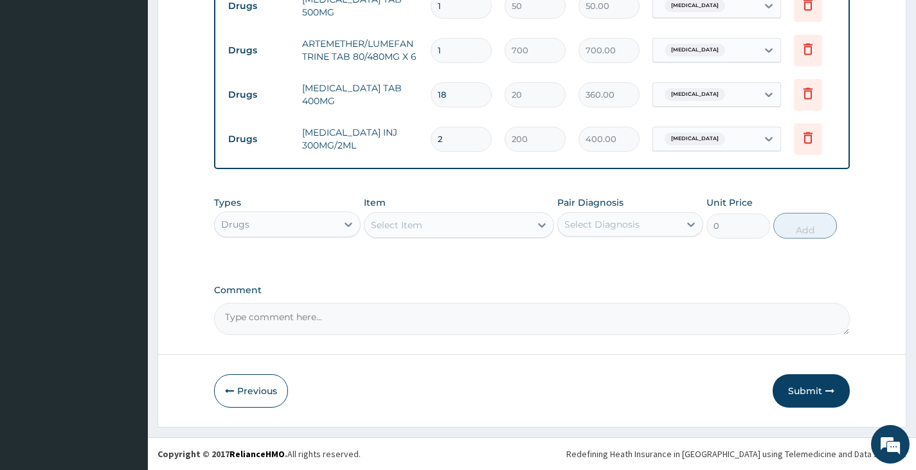
scroll to position [679, 0]
type input "18"
click at [805, 391] on button "Submit" at bounding box center [811, 390] width 77 height 33
click at [830, 387] on icon "button" at bounding box center [829, 390] width 9 height 9
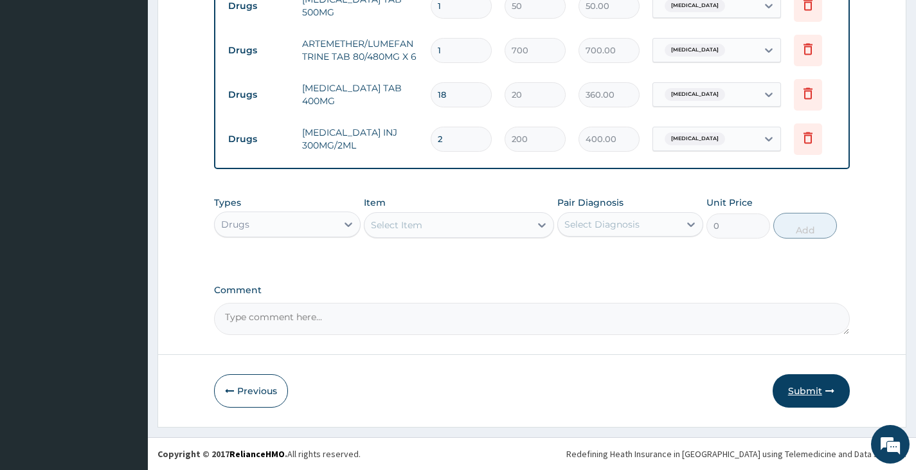
click at [830, 387] on icon "button" at bounding box center [829, 390] width 9 height 9
click at [807, 387] on button "Submit" at bounding box center [811, 390] width 77 height 33
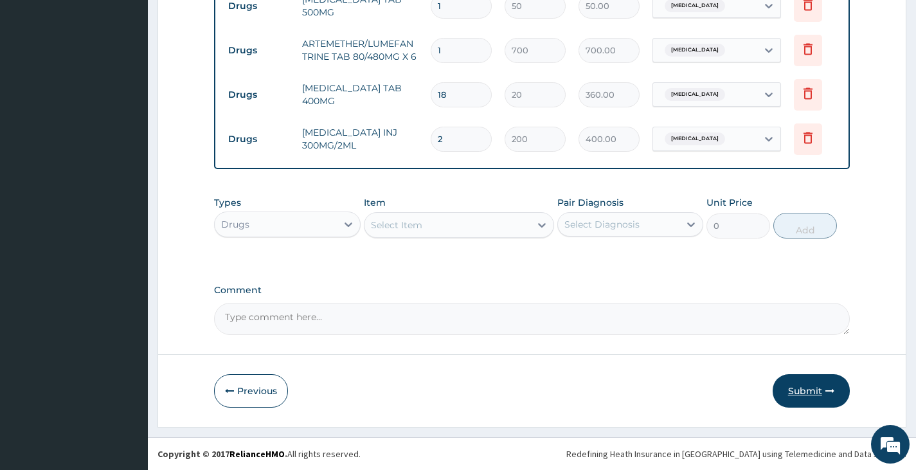
click at [807, 387] on button "Submit" at bounding box center [811, 390] width 77 height 33
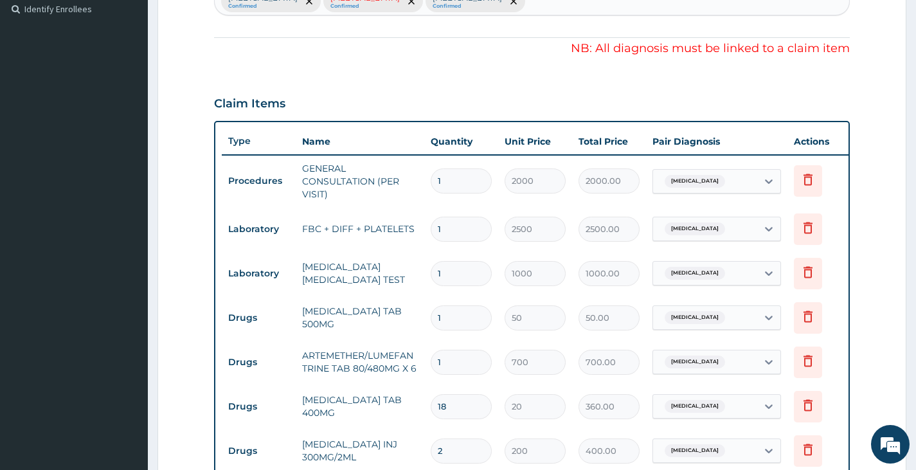
scroll to position [422, 0]
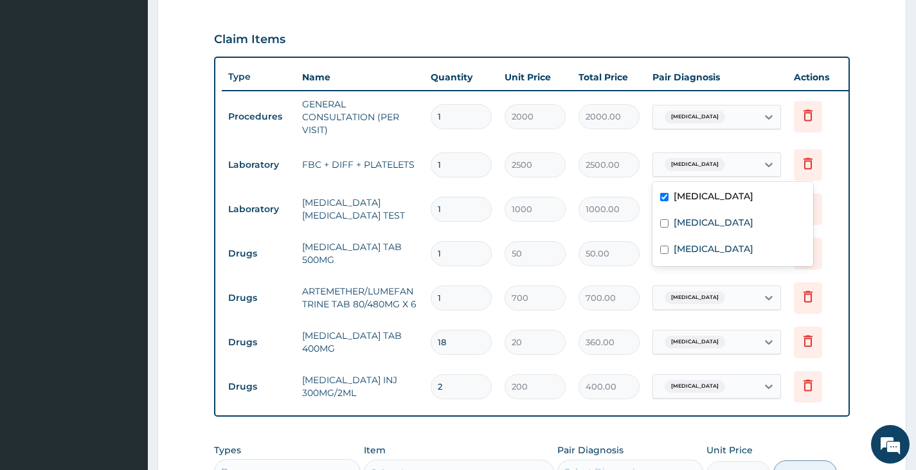
click at [725, 161] on span "Upper respiratory infection" at bounding box center [695, 164] width 60 height 13
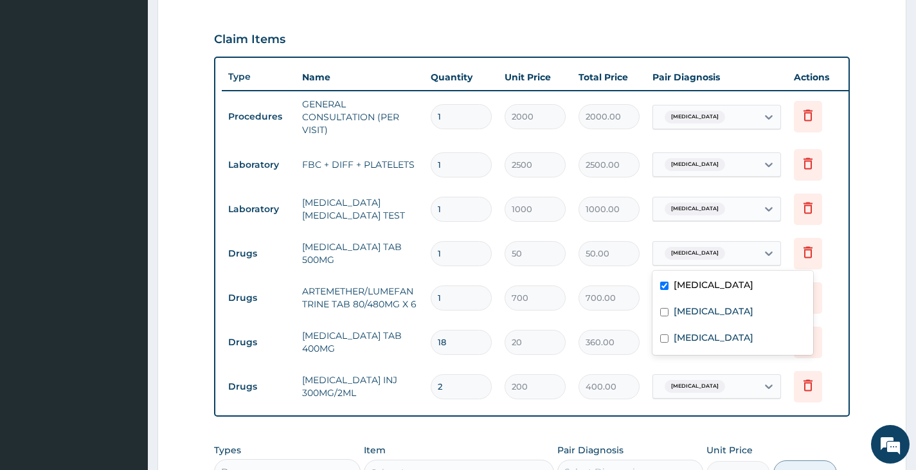
click at [725, 259] on span "Upper respiratory infection" at bounding box center [695, 253] width 60 height 13
click at [730, 315] on div "Sepsis" at bounding box center [732, 312] width 161 height 26
checkbox input "true"
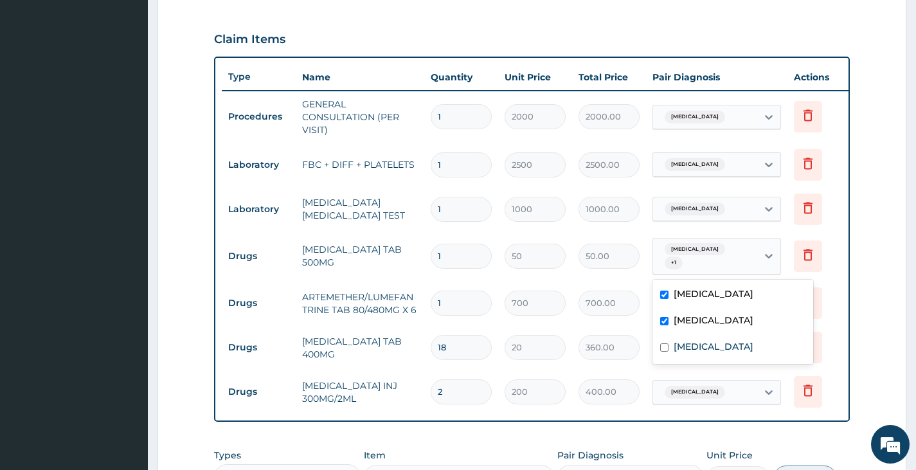
click at [668, 293] on input "checkbox" at bounding box center [664, 294] width 8 height 8
checkbox input "false"
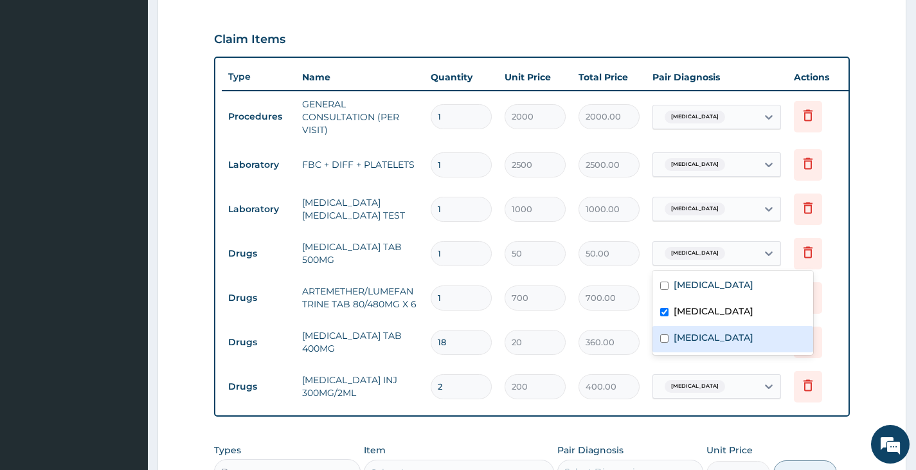
click at [628, 231] on tr "Drugs CIPROFLOXACIN TAB 500MG 1 50 50.00 option Upper respiratory infection, de…" at bounding box center [537, 253] width 630 height 44
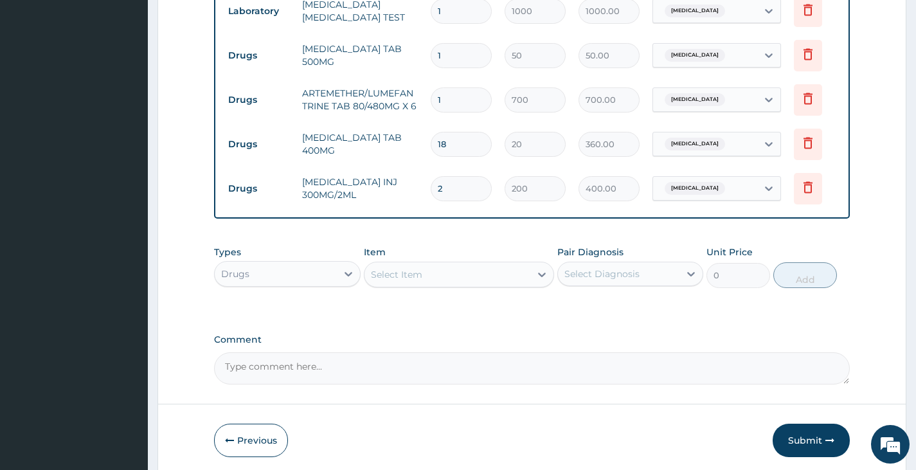
scroll to position [679, 0]
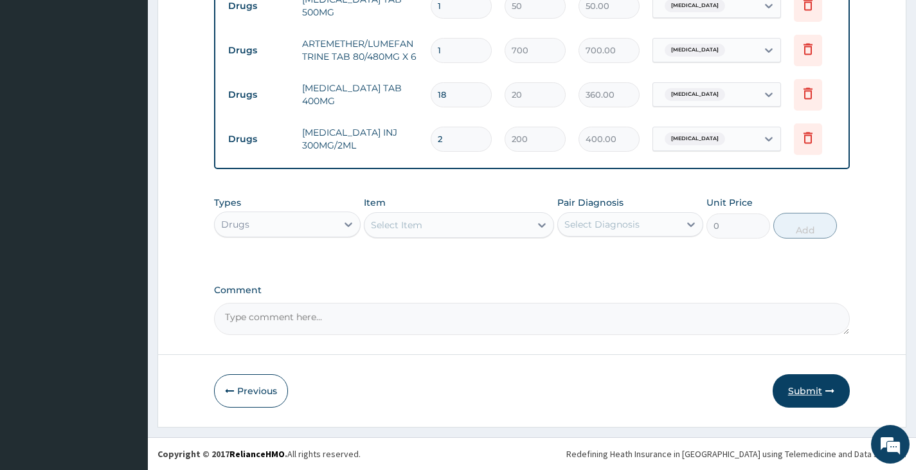
click at [811, 389] on button "Submit" at bounding box center [811, 390] width 77 height 33
click at [837, 389] on button "Submit" at bounding box center [811, 390] width 77 height 33
click at [803, 385] on button "Submit" at bounding box center [811, 390] width 77 height 33
click at [803, 394] on button "Submit" at bounding box center [811, 390] width 77 height 33
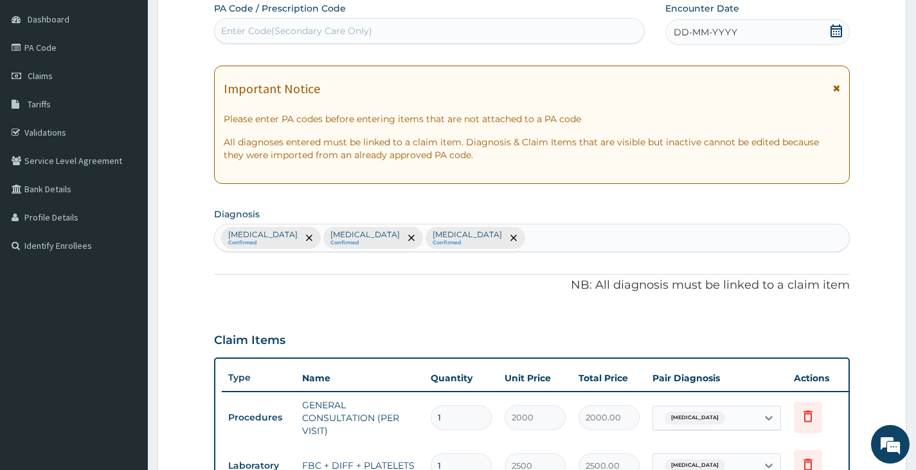
scroll to position [100, 0]
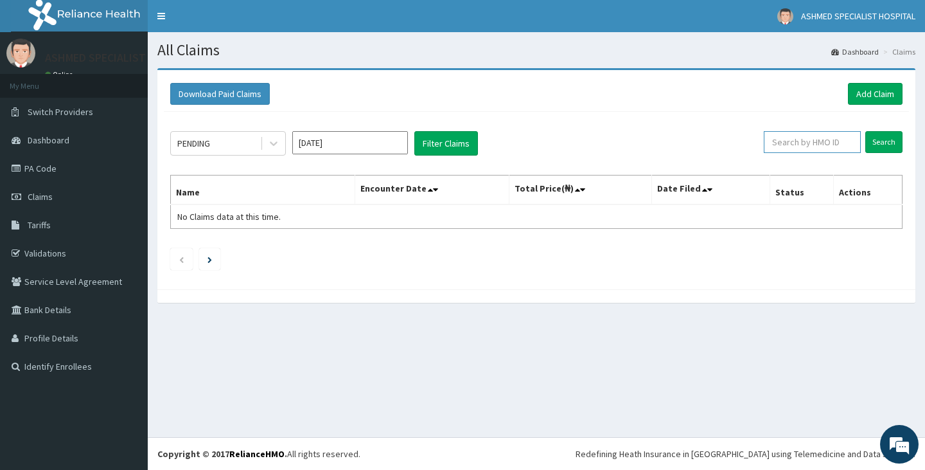
click at [827, 152] on input "text" at bounding box center [812, 142] width 97 height 22
type input "FCC/10643/A"
click at [884, 139] on input "Search" at bounding box center [884, 142] width 37 height 22
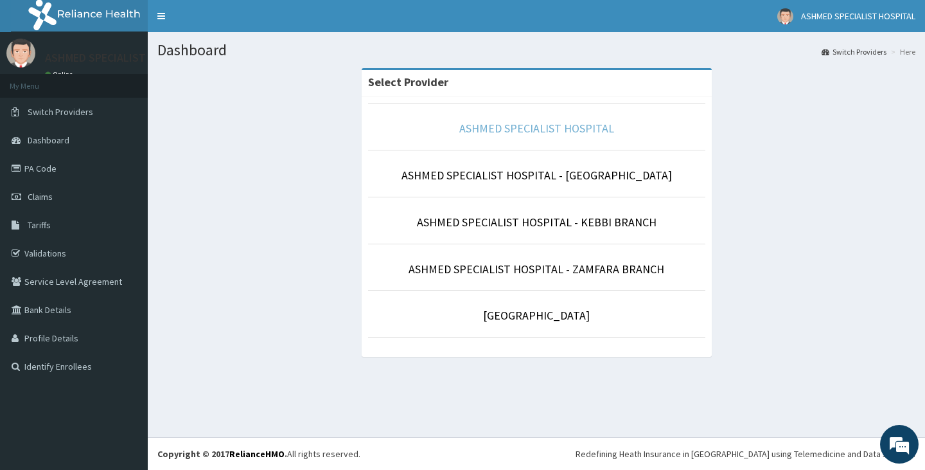
click at [557, 132] on link "ASHMED SPECIALIST HOSPITAL" at bounding box center [537, 128] width 155 height 15
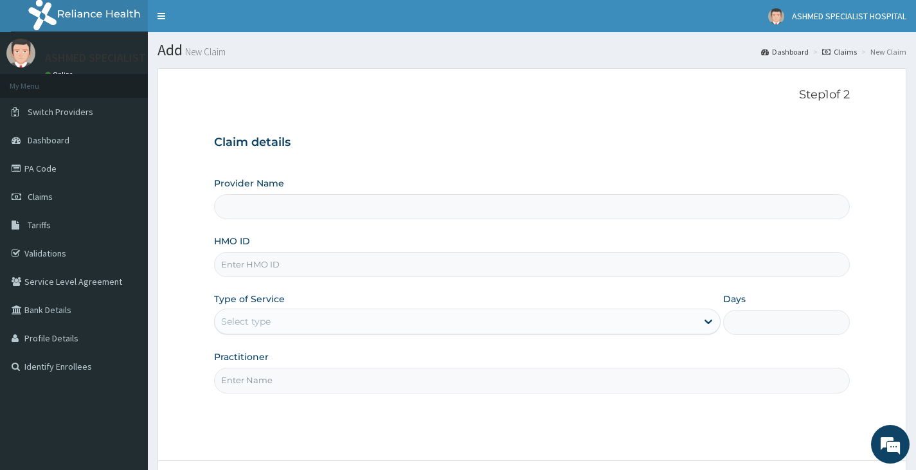
type input "ASHMED SPECIALIST HOSPITAL"
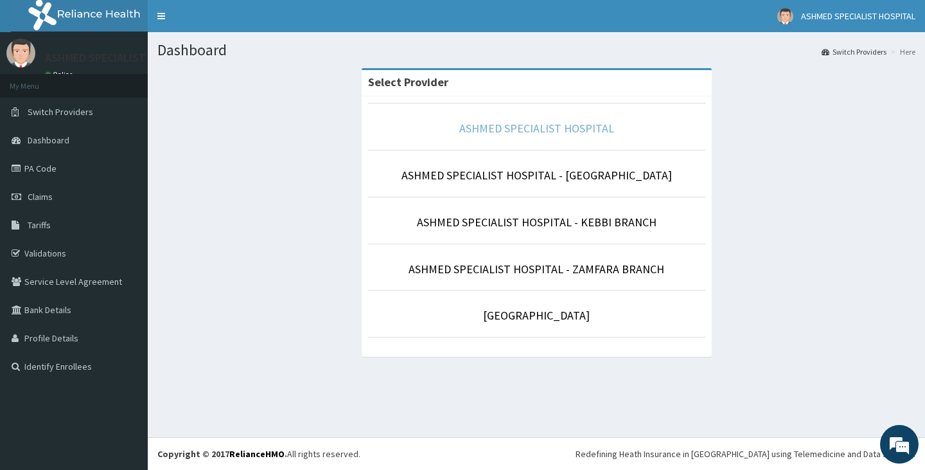
click at [469, 123] on link "ASHMED SPECIALIST HOSPITAL" at bounding box center [537, 128] width 155 height 15
click at [49, 197] on span "Claims" at bounding box center [40, 197] width 25 height 12
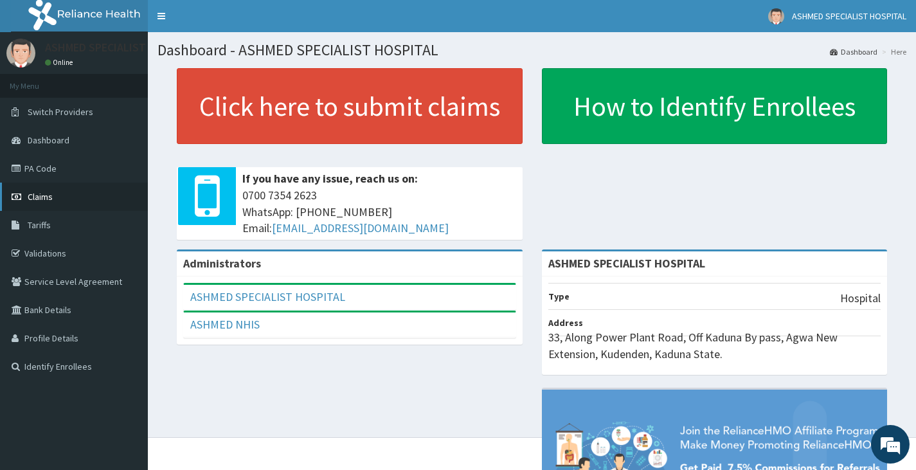
click at [46, 195] on span "Claims" at bounding box center [40, 197] width 25 height 12
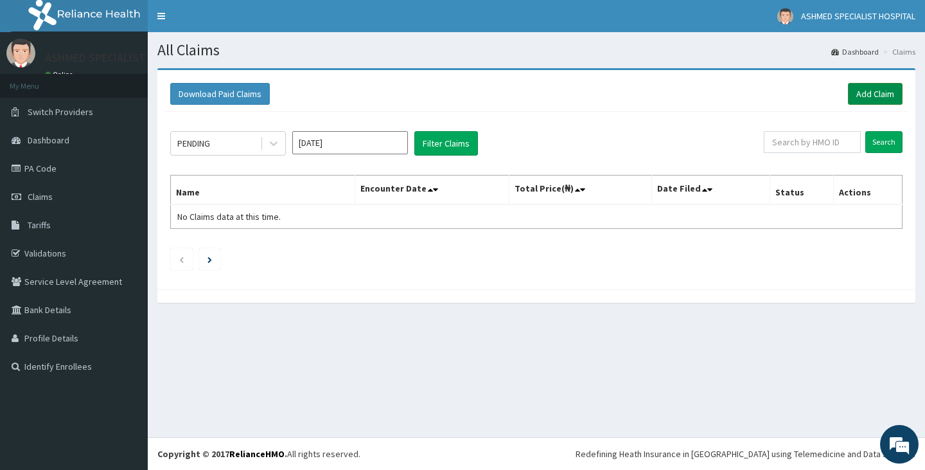
click at [863, 89] on link "Add Claim" at bounding box center [875, 94] width 55 height 22
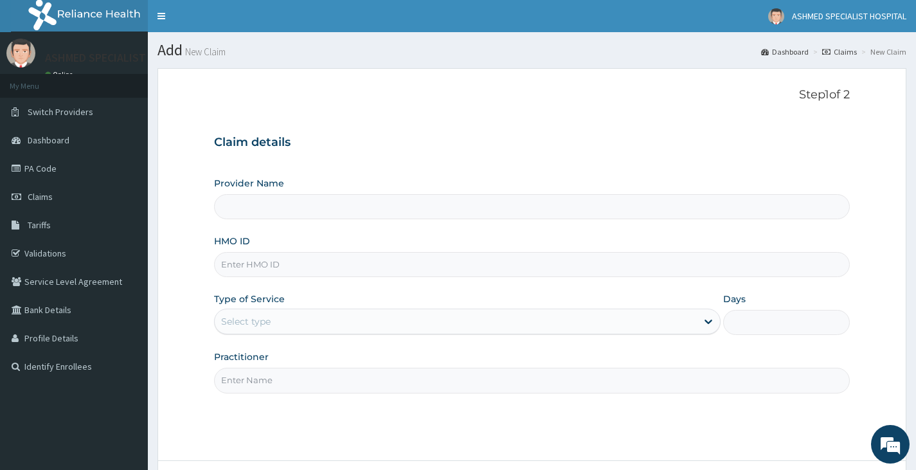
type input "ASHMED SPECIALIST HOSPITAL"
click at [279, 264] on input "HMO ID" at bounding box center [532, 264] width 636 height 25
type input "KSB/11117/B"
click at [246, 308] on div "Type of Service Select type" at bounding box center [467, 313] width 506 height 42
click at [246, 322] on div "Select type" at bounding box center [245, 321] width 49 height 13
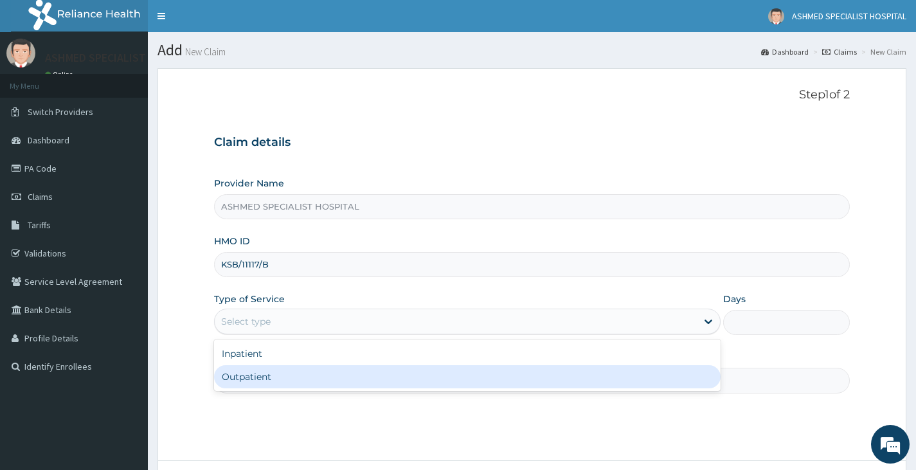
click at [255, 370] on div "Outpatient" at bounding box center [467, 376] width 506 height 23
type input "1"
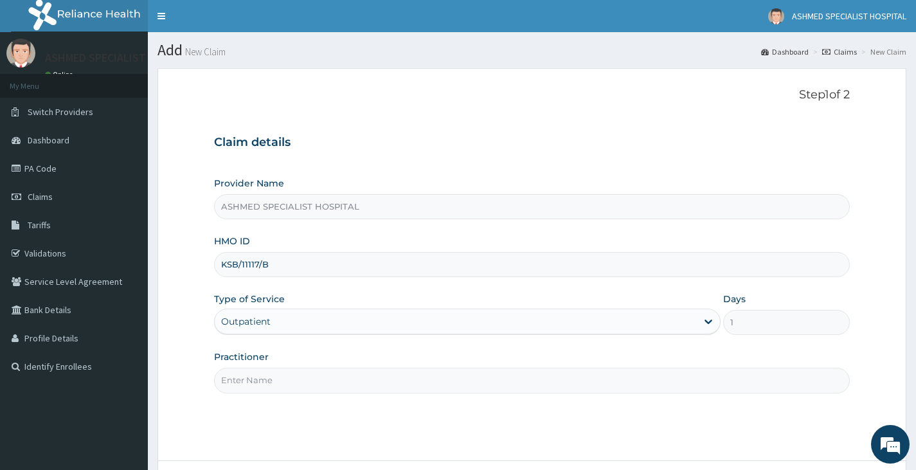
click at [260, 380] on input "Practitioner" at bounding box center [532, 380] width 636 height 25
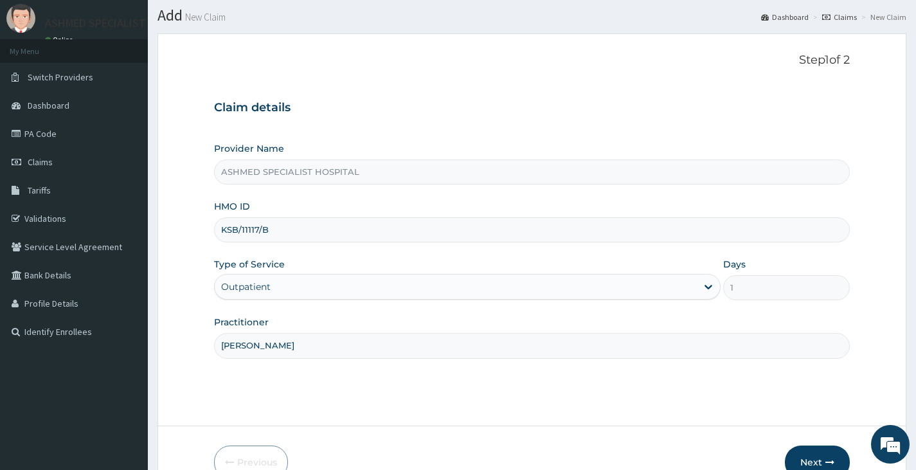
scroll to position [106, 0]
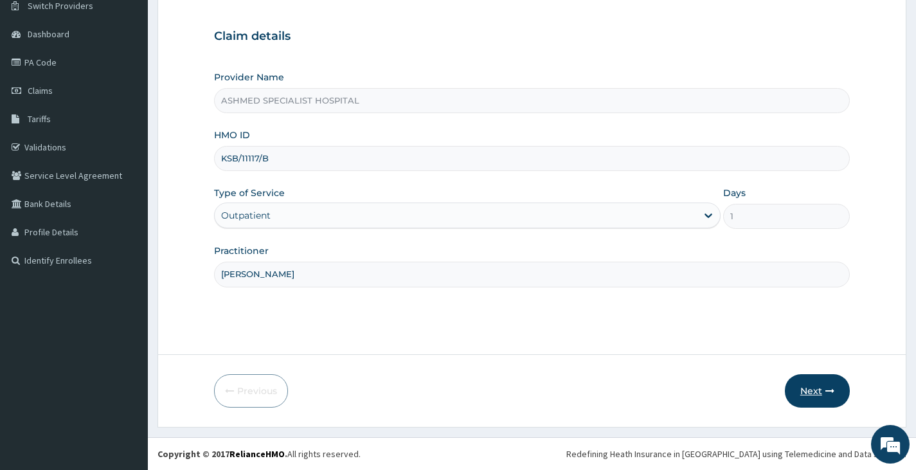
type input "DR DAVID"
click at [812, 389] on button "Next" at bounding box center [817, 390] width 65 height 33
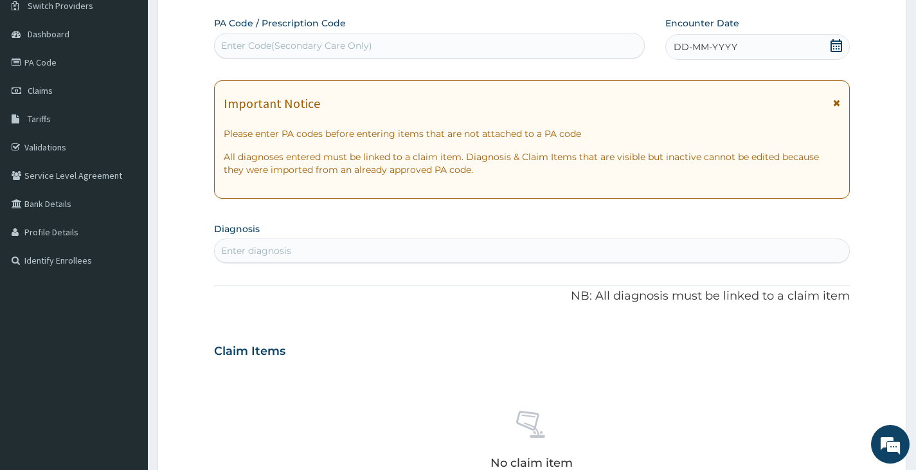
click at [325, 251] on div "Enter diagnosis" at bounding box center [532, 250] width 634 height 21
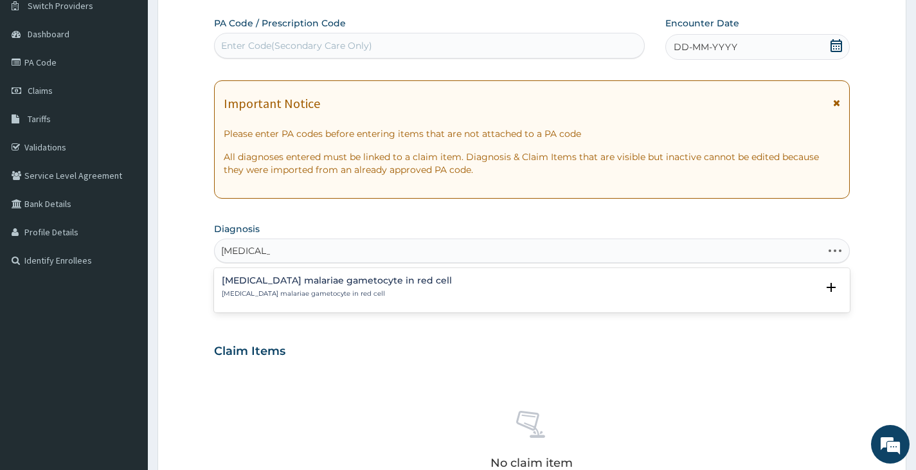
type input "MALARIA"
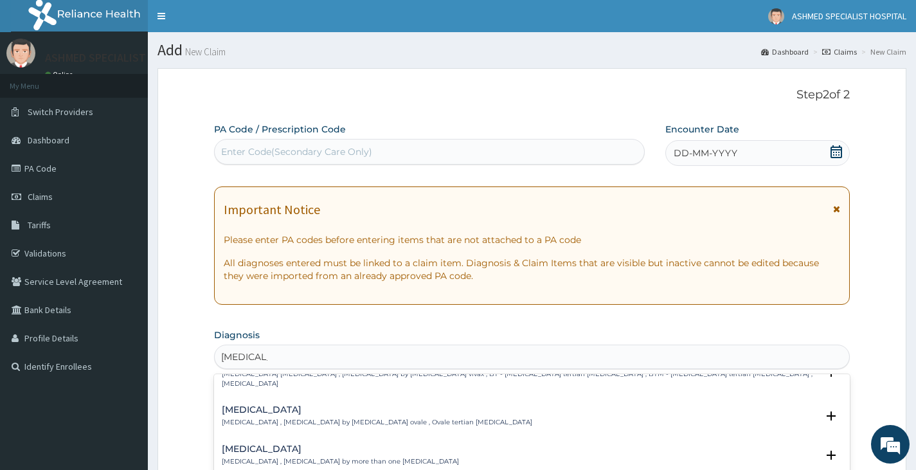
scroll to position [0, 0]
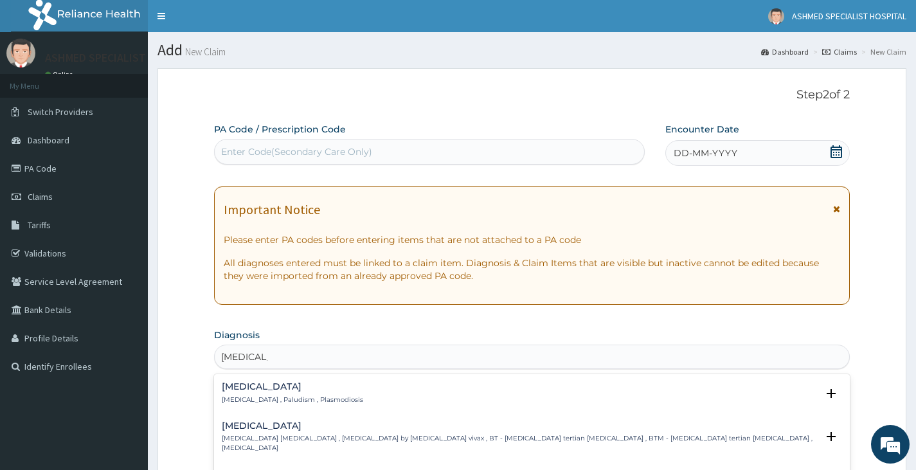
click at [302, 393] on div "Malaria Malaria , Paludism , Plasmodiosis" at bounding box center [292, 393] width 141 height 22
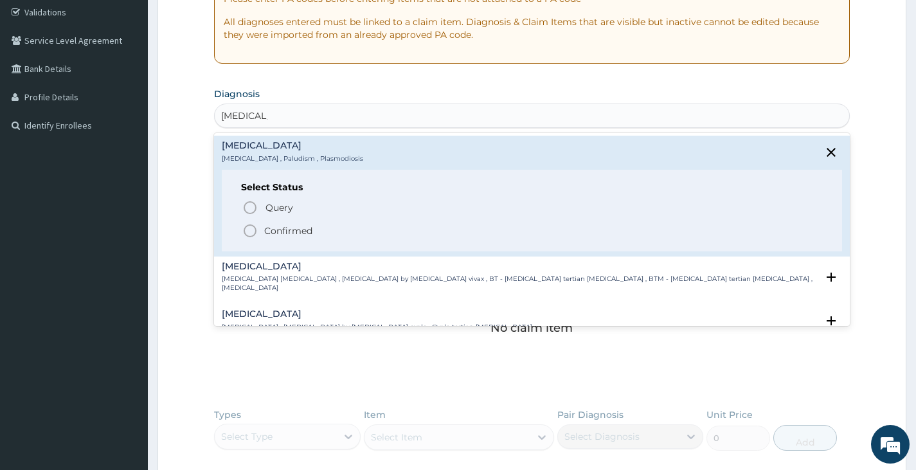
scroll to position [257, 0]
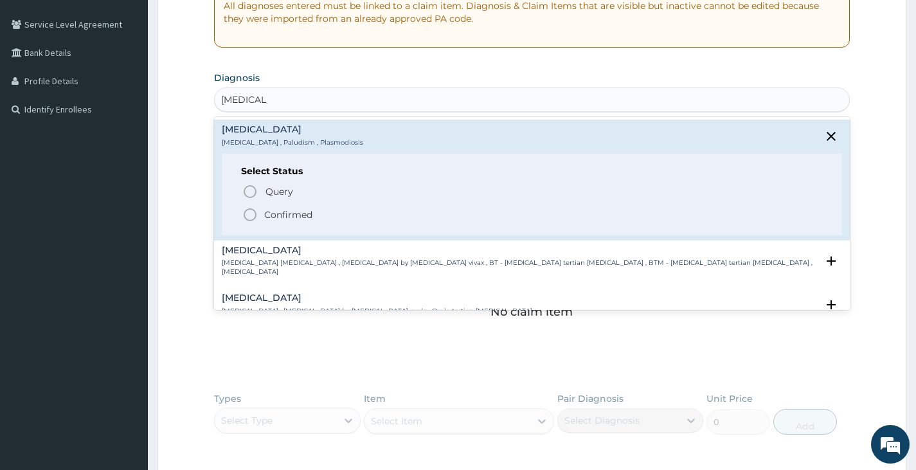
click at [276, 219] on p "Confirmed" at bounding box center [288, 214] width 48 height 13
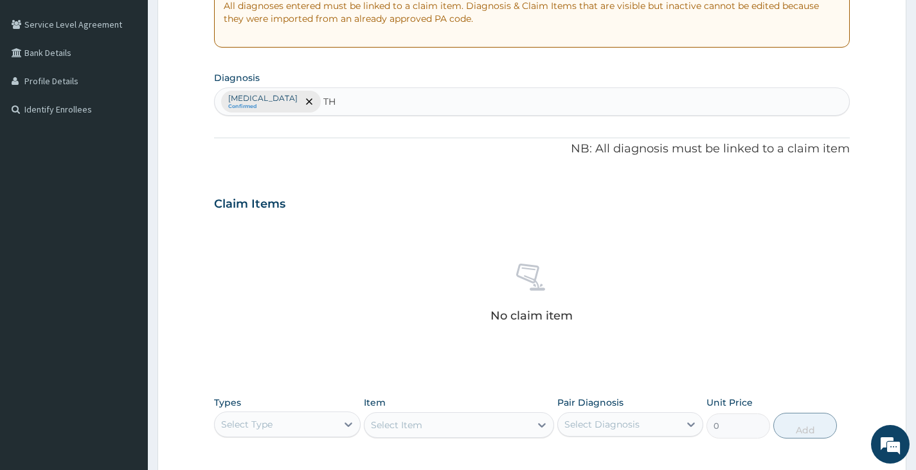
type input "T"
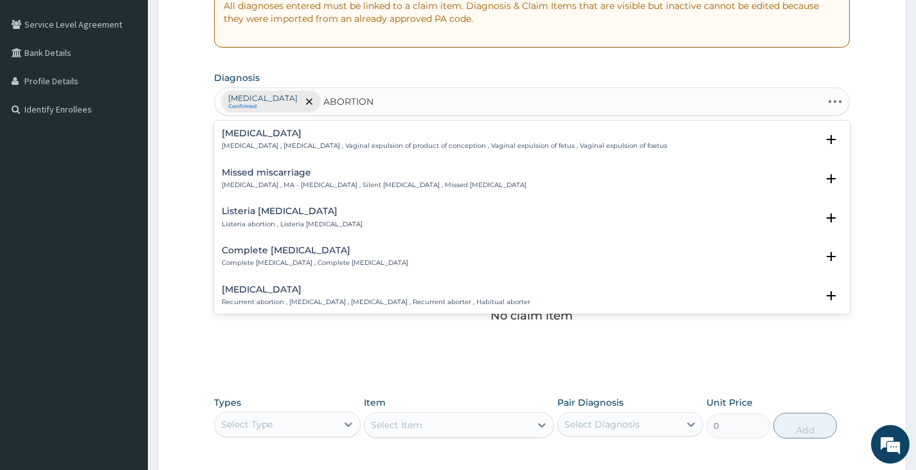
type input "ABORTION T"
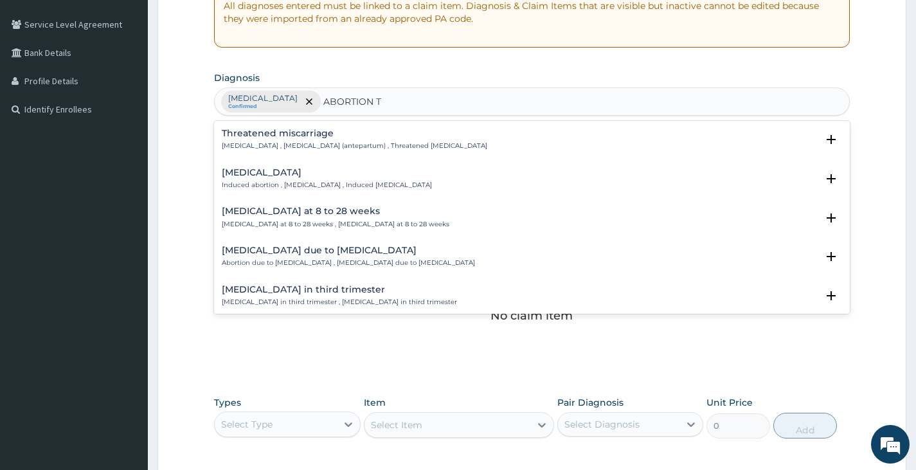
click at [325, 143] on p "Threatened abortion , Threatened abortion (antepartum) , Threatened miscarriage" at bounding box center [354, 145] width 265 height 9
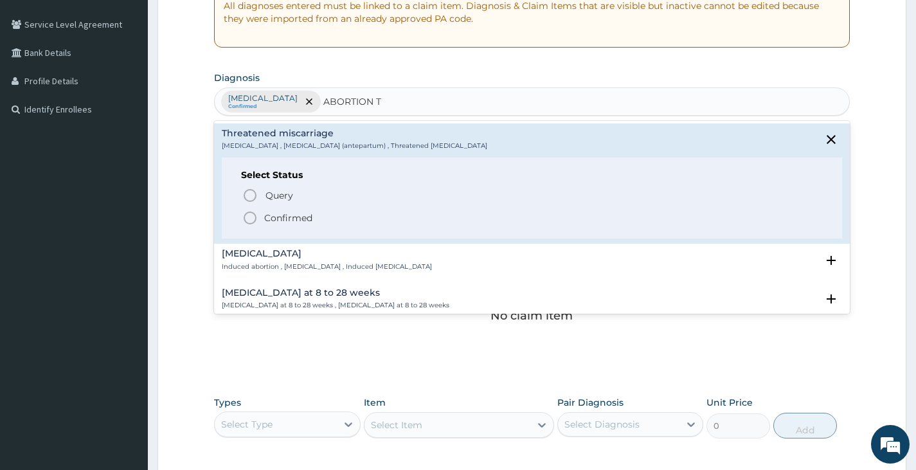
click at [325, 214] on span "Confirmed" at bounding box center [532, 217] width 580 height 15
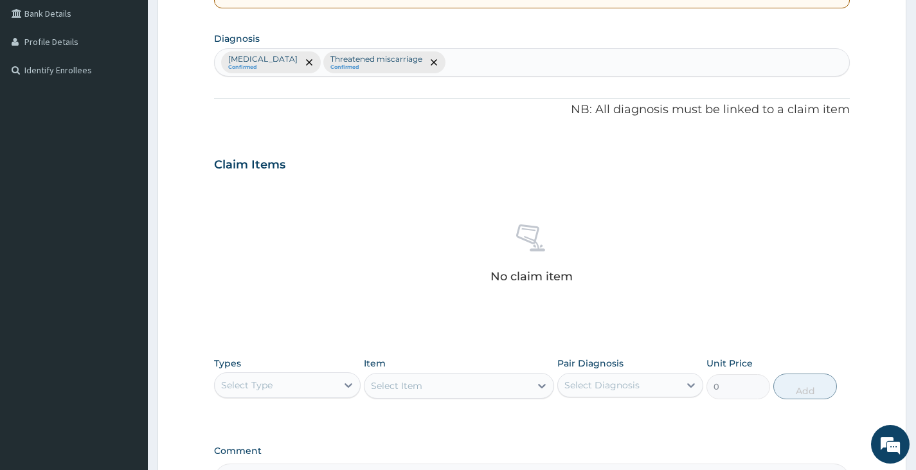
scroll to position [386, 0]
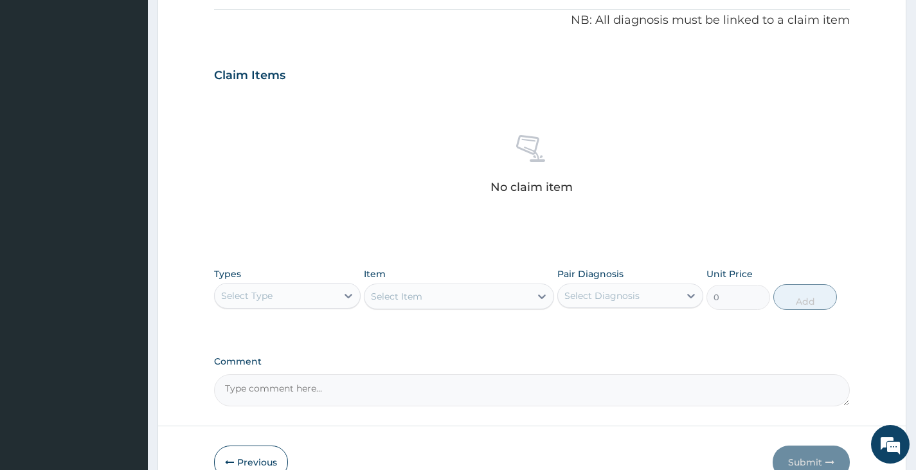
click at [284, 292] on div "Select Type" at bounding box center [275, 295] width 121 height 21
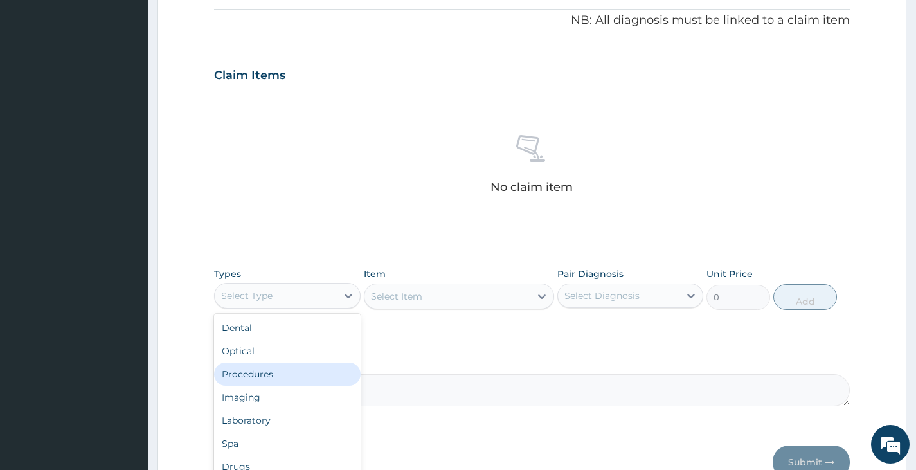
click at [281, 371] on div "Procedures" at bounding box center [287, 373] width 146 height 23
click at [291, 296] on div "Procedures" at bounding box center [275, 295] width 121 height 21
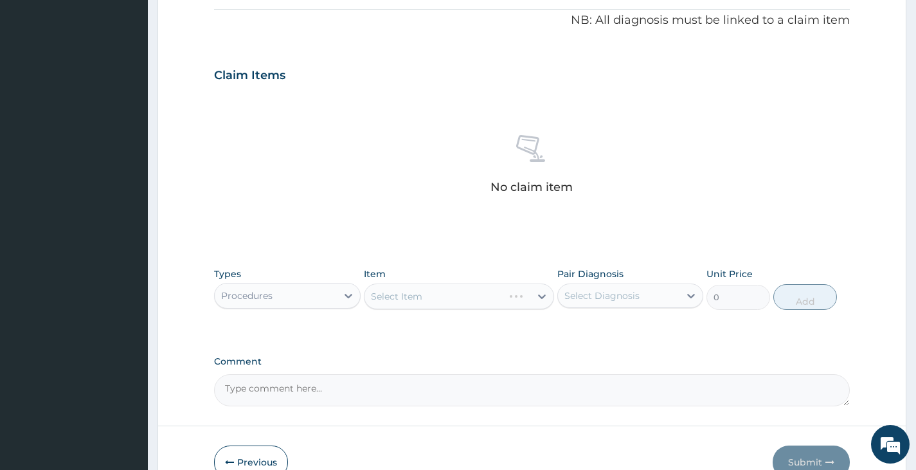
click at [464, 294] on div "Select Item" at bounding box center [459, 296] width 191 height 26
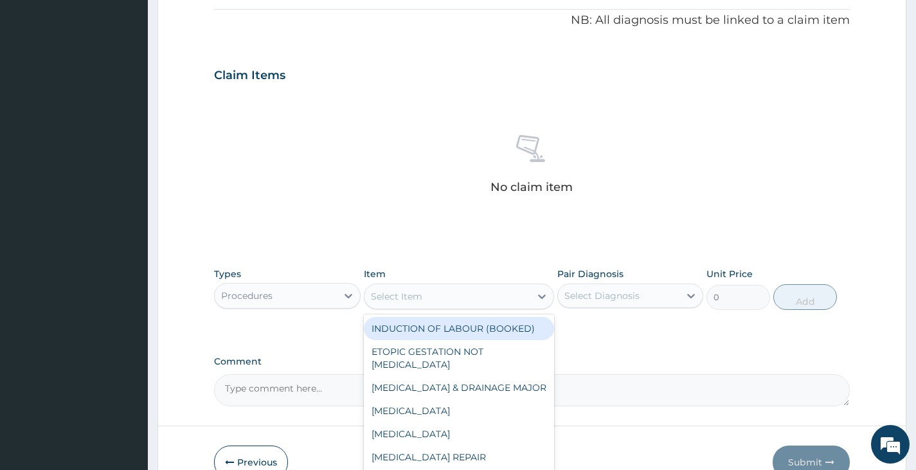
click at [464, 294] on div "Select Item" at bounding box center [447, 296] width 166 height 21
type input "C"
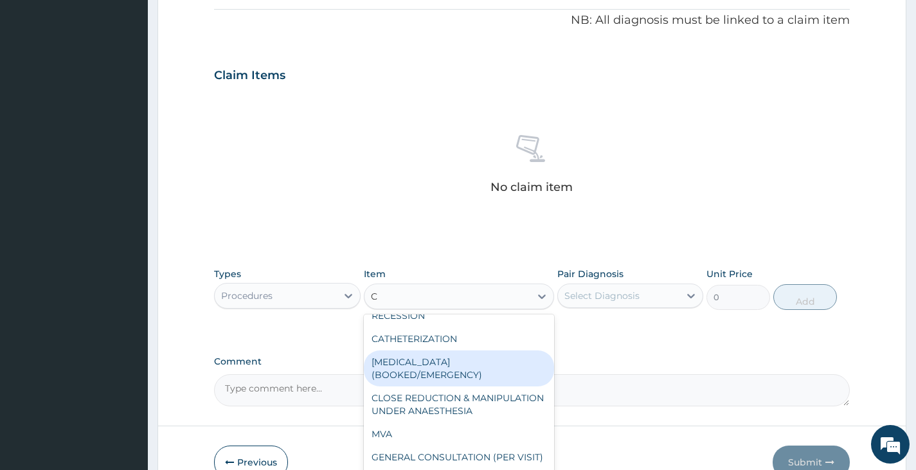
scroll to position [578, 0]
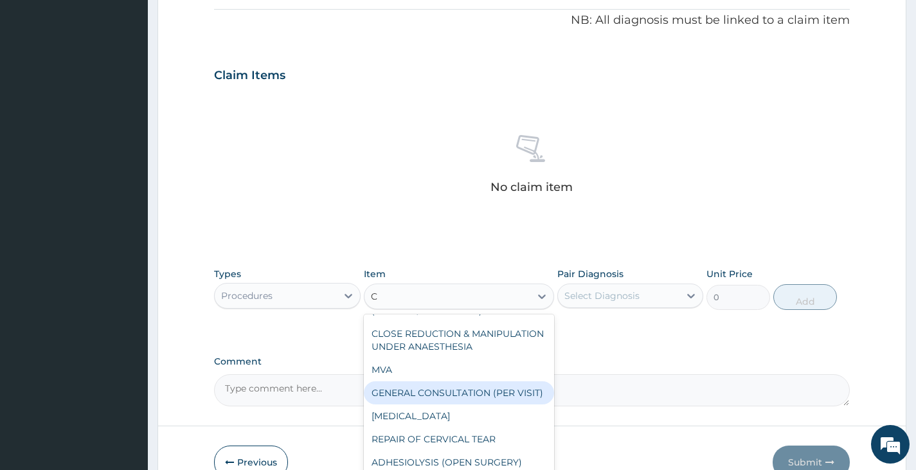
click at [476, 384] on div "GENERAL CONSULTATION (PER VISIT)" at bounding box center [459, 392] width 191 height 23
type input "2000"
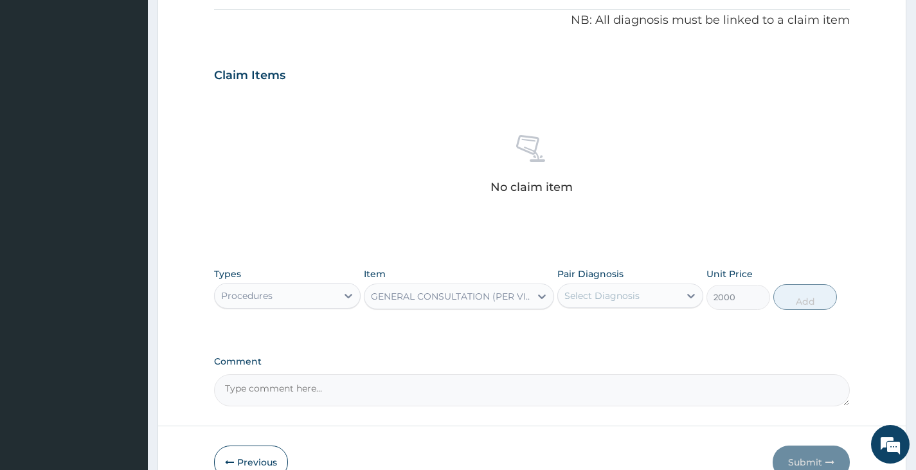
click at [612, 291] on div "Select Diagnosis" at bounding box center [601, 295] width 75 height 13
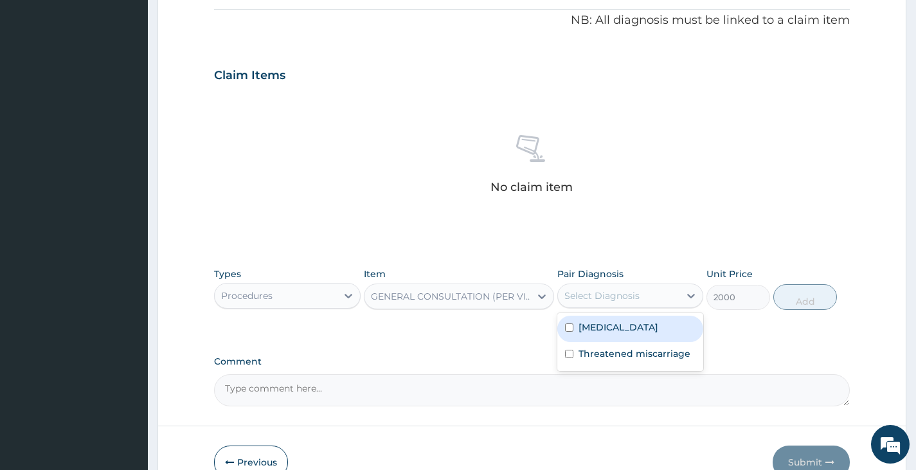
click at [609, 328] on label "Malaria" at bounding box center [618, 327] width 80 height 13
checkbox input "true"
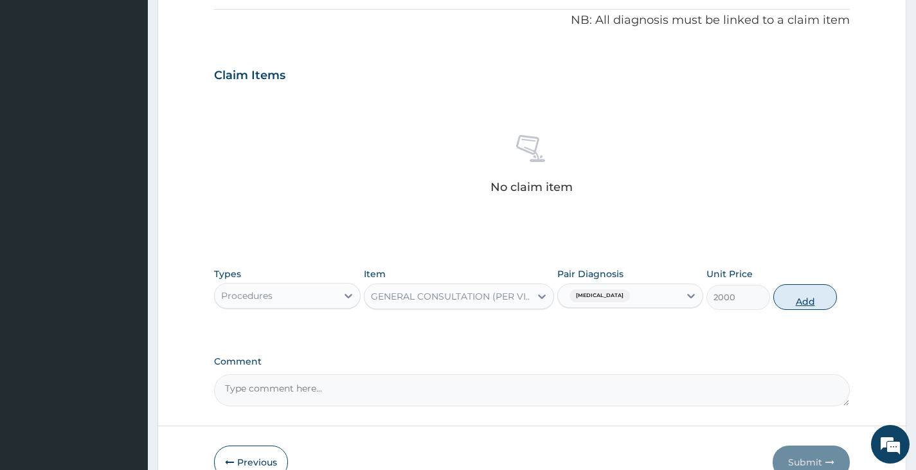
click at [794, 296] on button "Add" at bounding box center [805, 297] width 64 height 26
type input "0"
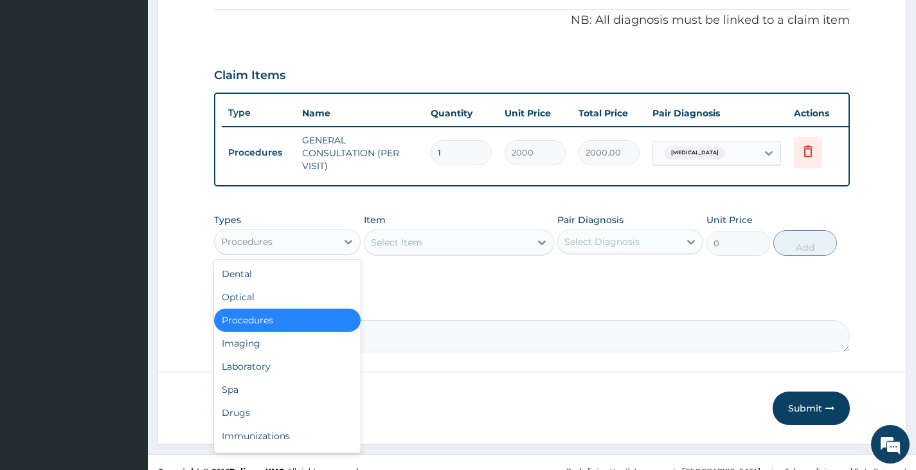
click at [318, 252] on div "Procedures" at bounding box center [275, 241] width 121 height 21
click at [240, 375] on div "Laboratory" at bounding box center [287, 366] width 146 height 23
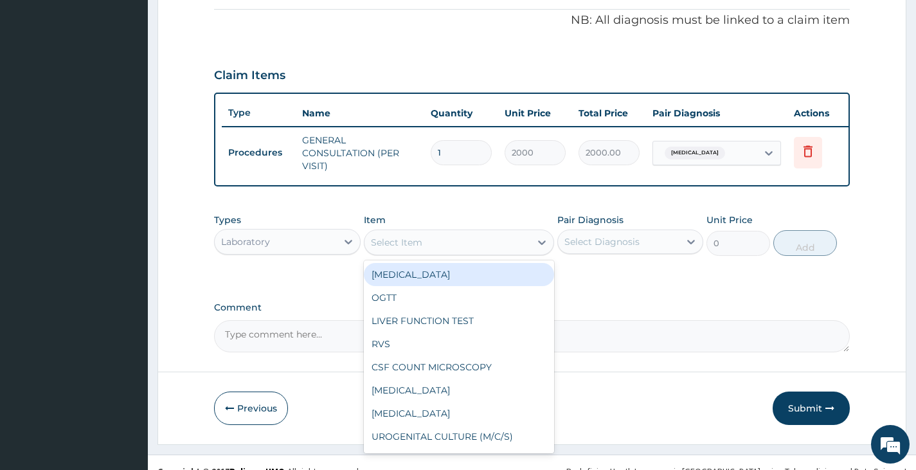
click at [432, 253] on div "Select Item" at bounding box center [447, 242] width 166 height 21
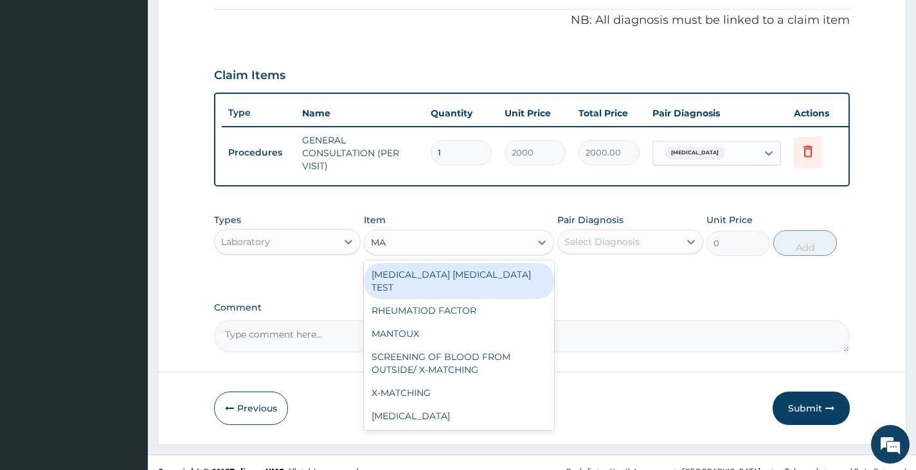
type input "MAL"
click at [447, 285] on div "MALARIA PARASITE TEST" at bounding box center [459, 281] width 191 height 36
type input "1000"
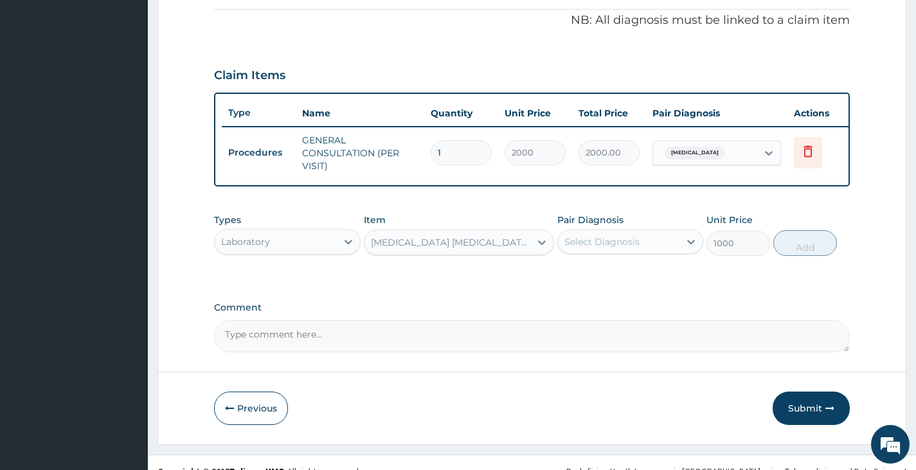
click at [603, 248] on div "Select Diagnosis" at bounding box center [601, 241] width 75 height 13
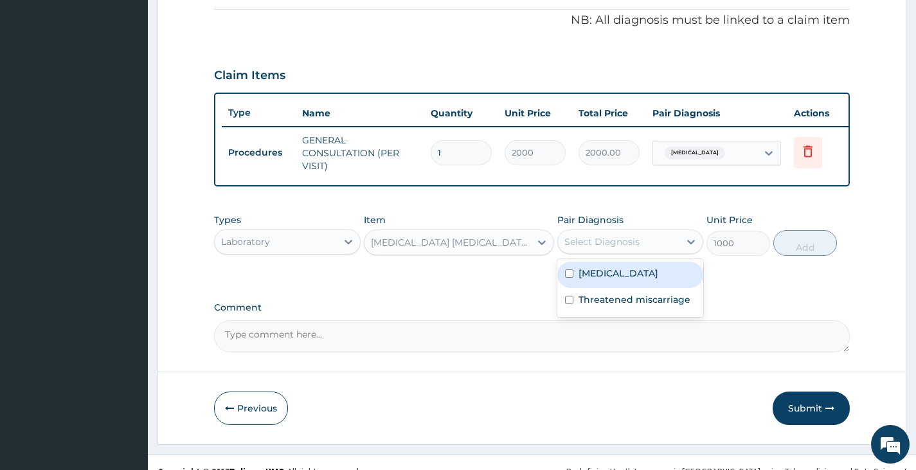
click at [601, 278] on label "Malaria" at bounding box center [618, 273] width 80 height 13
checkbox input "true"
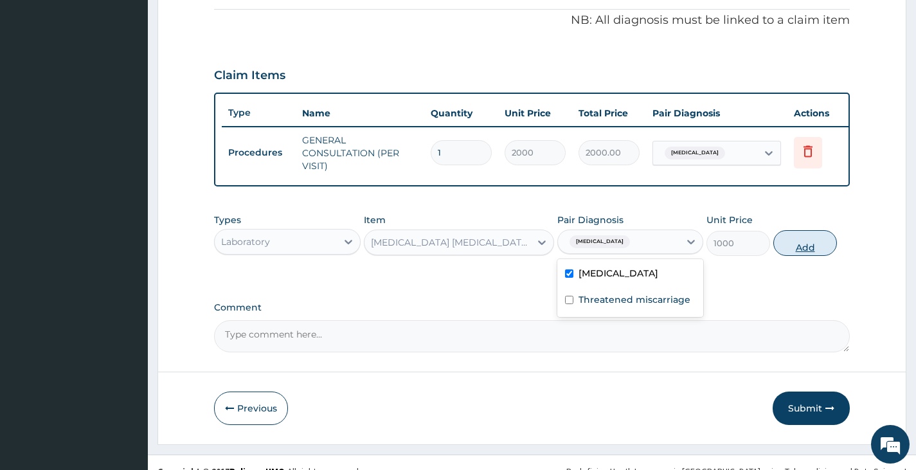
click at [800, 256] on button "Add" at bounding box center [805, 243] width 64 height 26
type input "0"
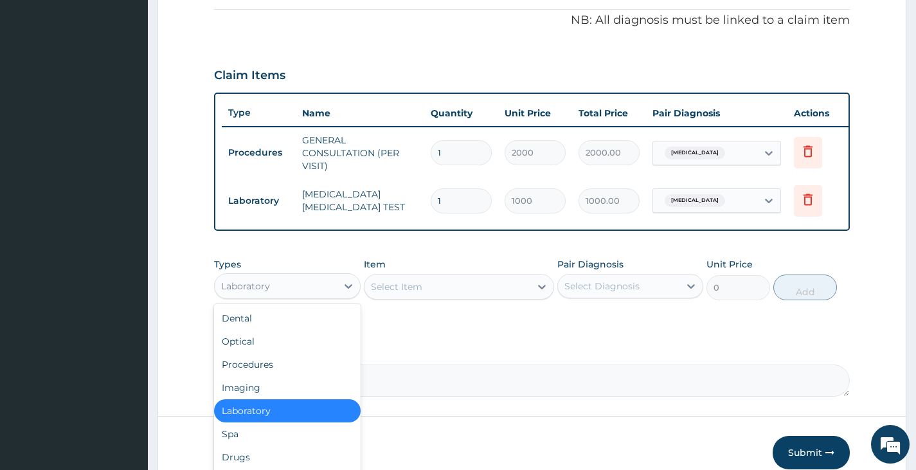
click at [319, 296] on div "Laboratory" at bounding box center [275, 286] width 121 height 21
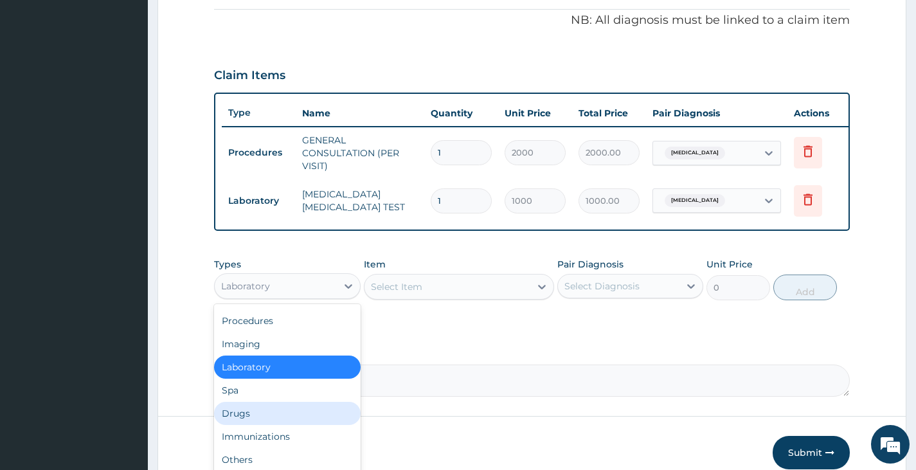
click at [283, 418] on div "Drugs" at bounding box center [287, 413] width 146 height 23
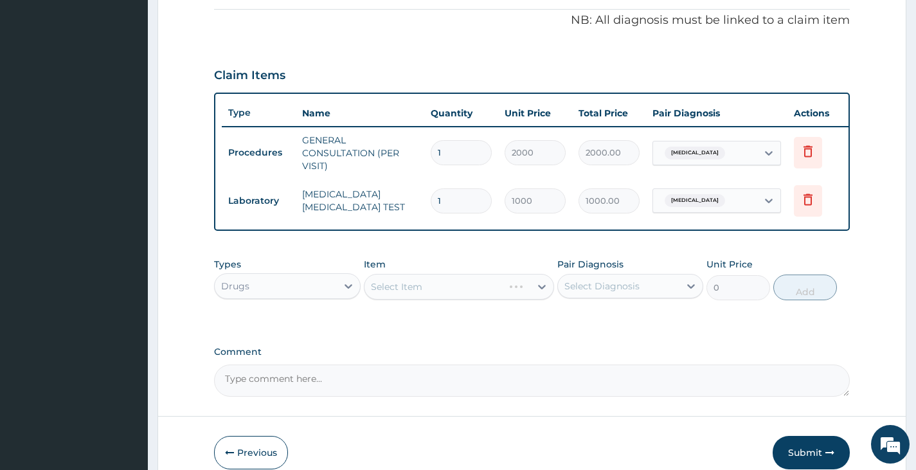
click at [436, 292] on div "Select Item" at bounding box center [459, 287] width 191 height 26
click at [436, 292] on div "Select Item" at bounding box center [447, 286] width 166 height 21
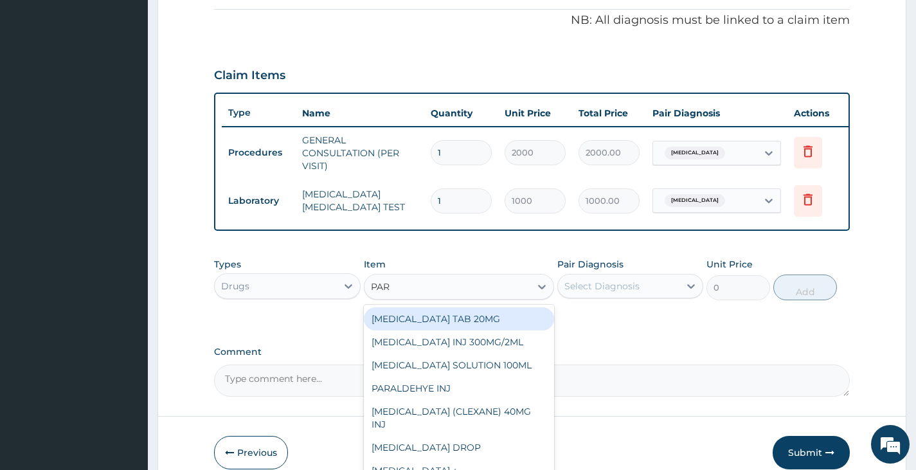
type input "PARA"
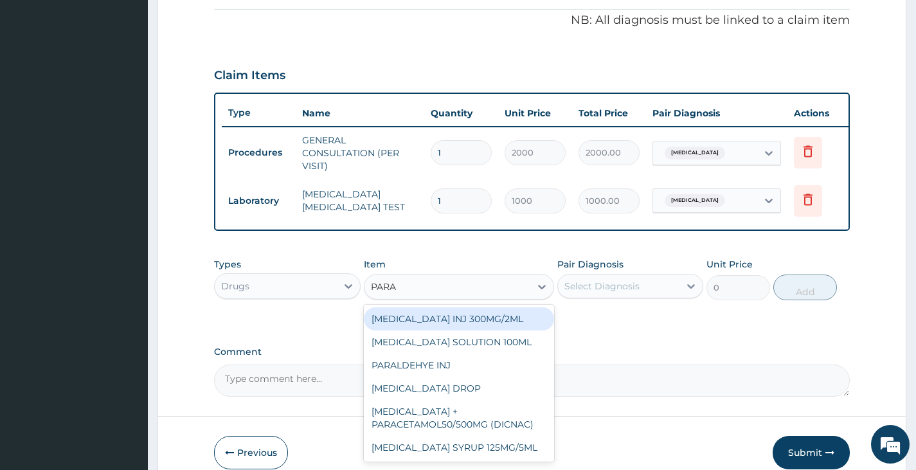
click at [471, 328] on div "PARACETAMOL INJ 300MG/2ML" at bounding box center [459, 318] width 191 height 23
type input "200"
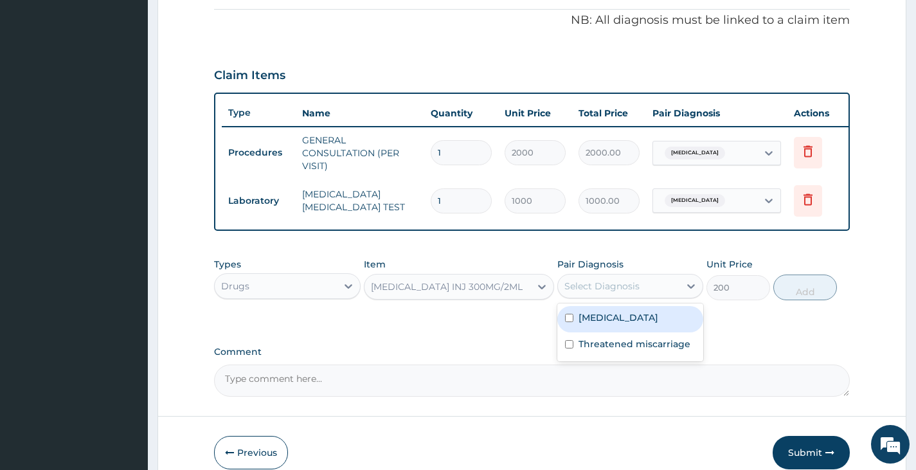
click at [592, 292] on div "Select Diagnosis" at bounding box center [601, 286] width 75 height 13
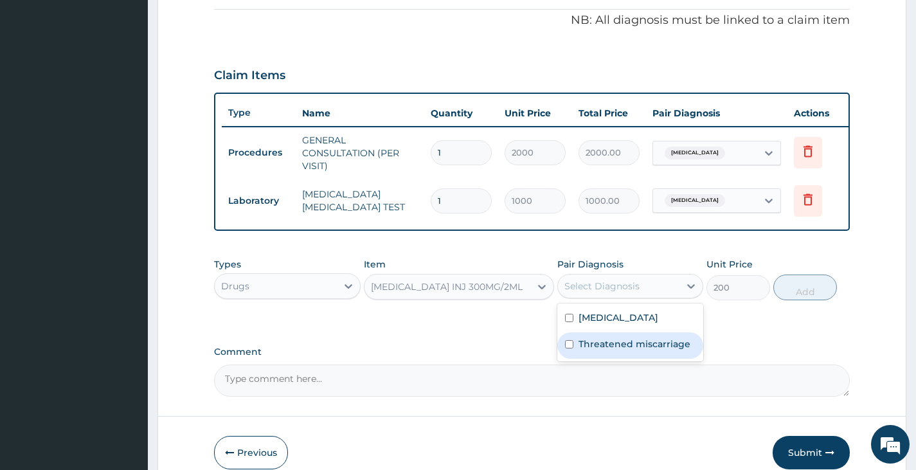
click at [601, 344] on div "Threatened miscarriage" at bounding box center [630, 345] width 146 height 26
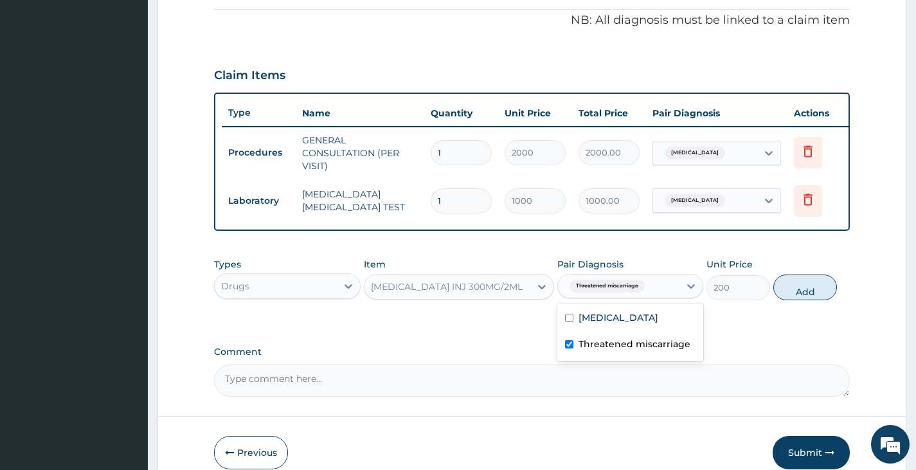
click at [573, 348] on input "checkbox" at bounding box center [569, 344] width 8 height 8
checkbox input "false"
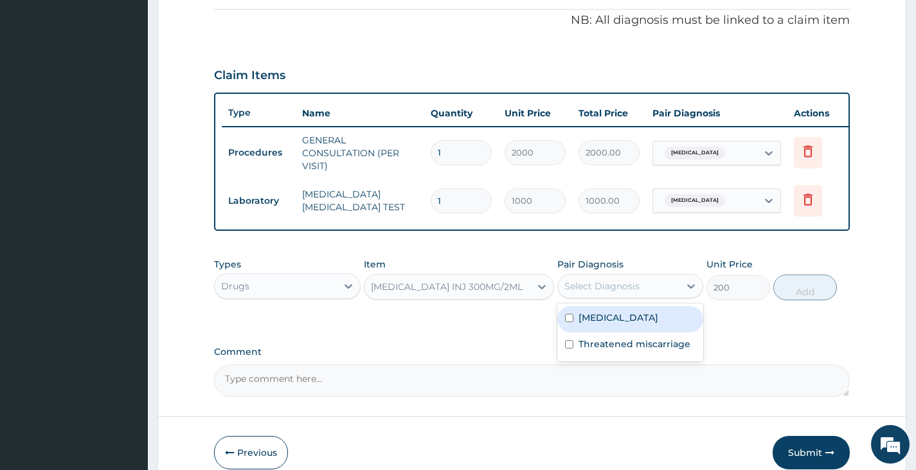
click at [573, 332] on div "Malaria" at bounding box center [630, 319] width 146 height 26
checkbox input "true"
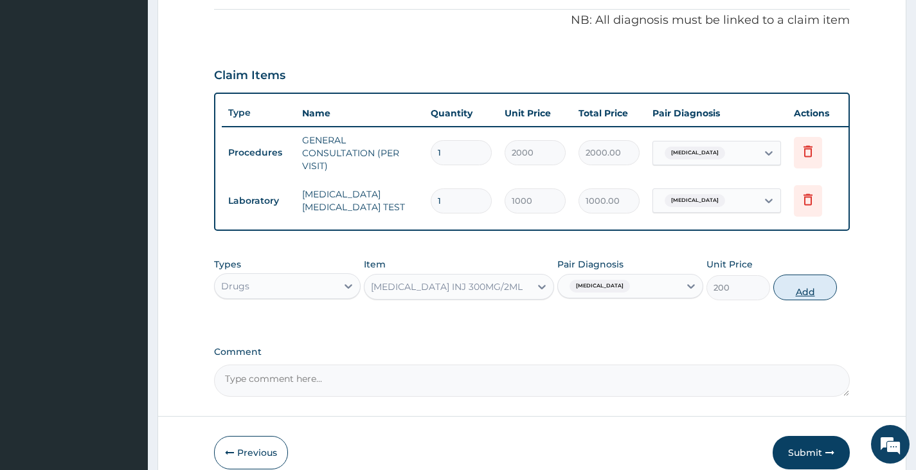
click at [804, 293] on button "Add" at bounding box center [805, 287] width 64 height 26
type input "0"
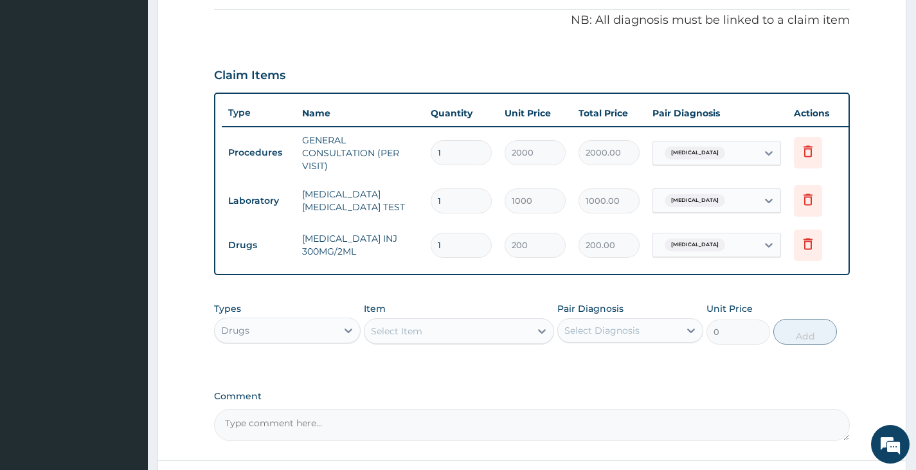
click at [458, 246] on input "1" at bounding box center [461, 245] width 61 height 25
type input "0.00"
type input "2"
type input "400.00"
type input "2"
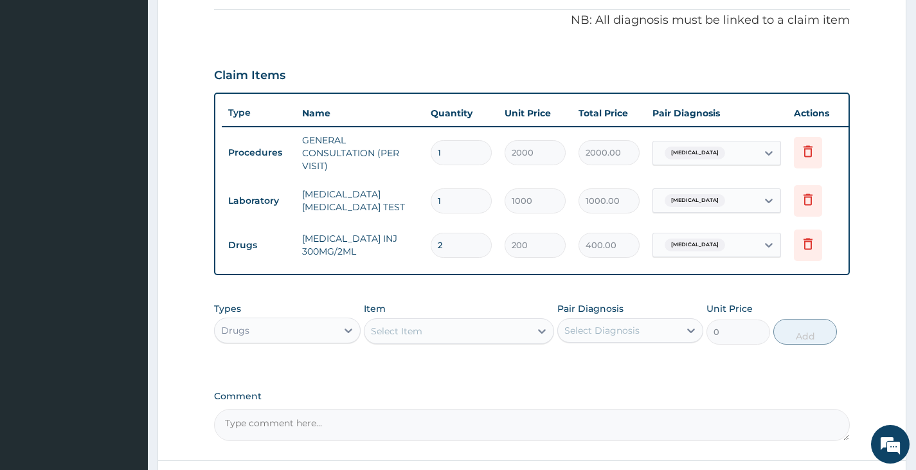
click at [446, 337] on div "Select Item" at bounding box center [447, 331] width 166 height 21
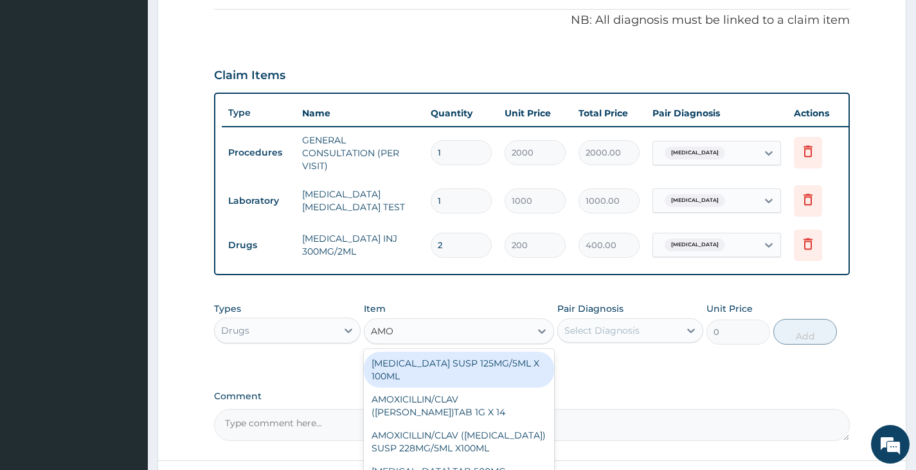
type input "AMOX"
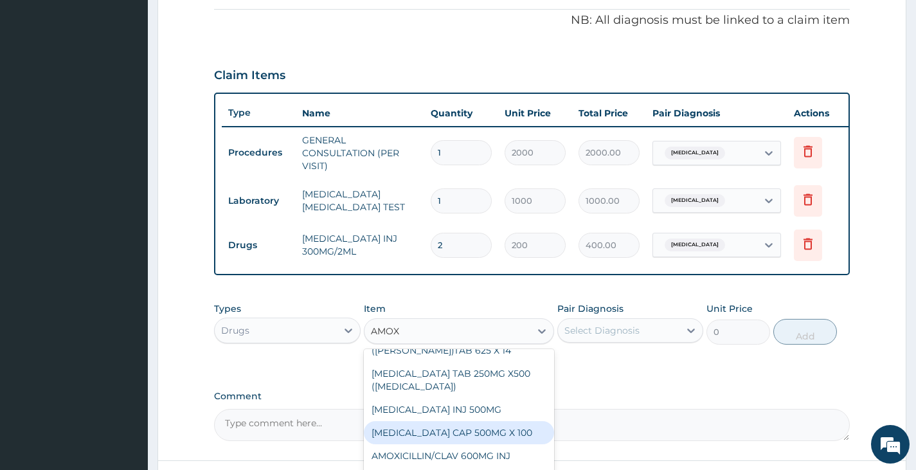
click at [443, 438] on div "AMOXICILLIN CAP 500MG X 100" at bounding box center [459, 432] width 191 height 23
type input "40"
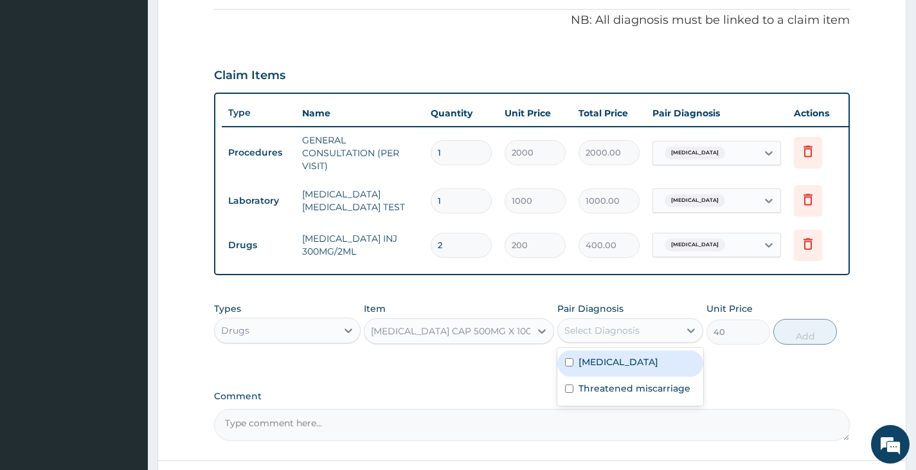
click at [623, 337] on div "Select Diagnosis" at bounding box center [601, 330] width 75 height 13
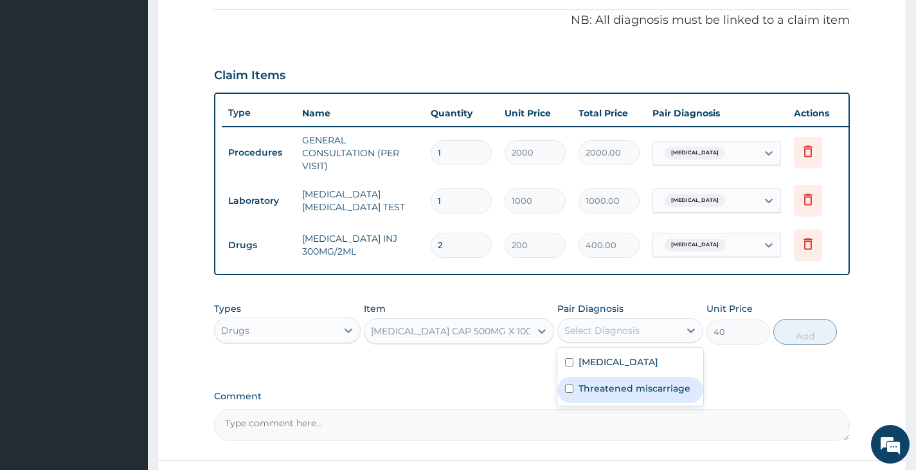
click at [618, 393] on label "Threatened miscarriage" at bounding box center [634, 388] width 112 height 13
checkbox input "true"
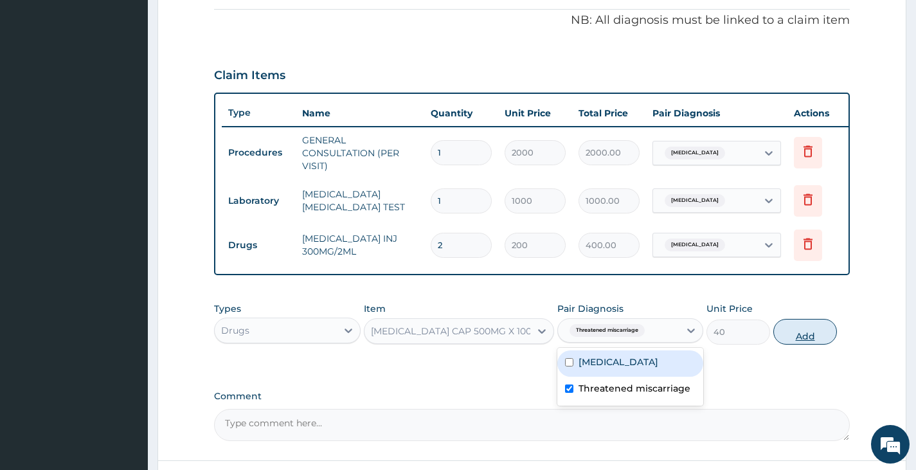
click at [801, 339] on button "Add" at bounding box center [805, 332] width 64 height 26
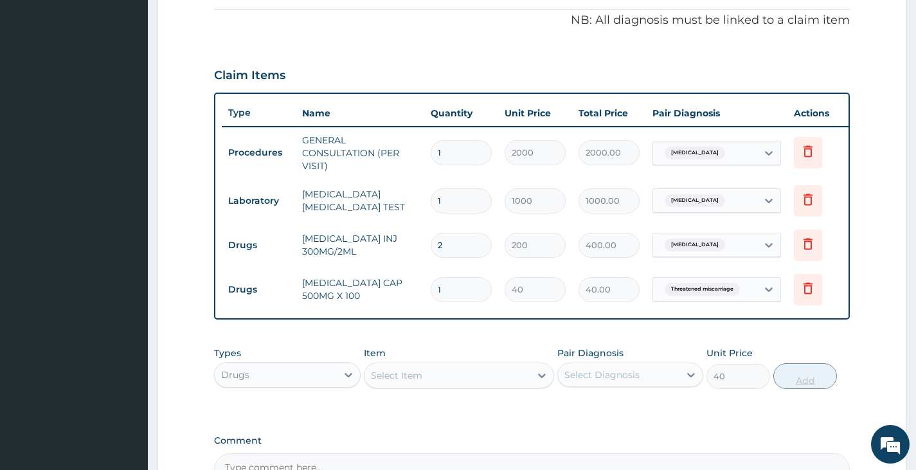
type input "0"
type input "15"
type input "600.00"
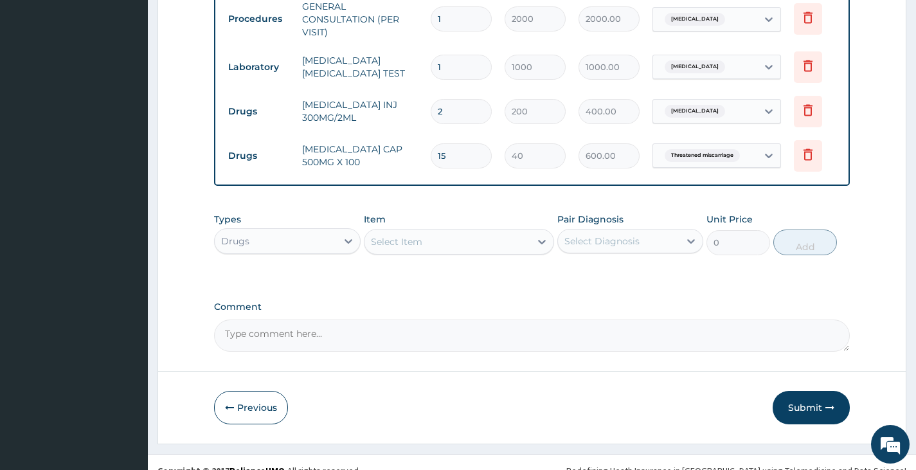
scroll to position [546, 0]
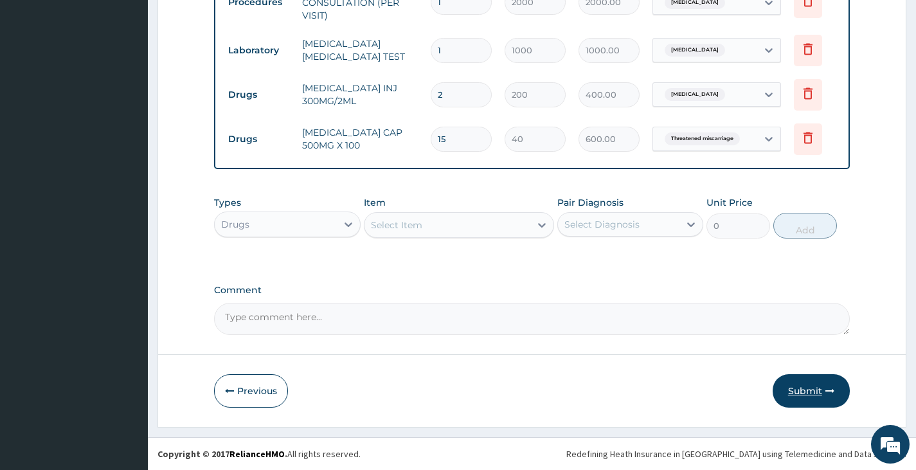
type input "15"
click at [797, 388] on button "Submit" at bounding box center [811, 390] width 77 height 33
drag, startPoint x: 797, startPoint y: 388, endPoint x: 807, endPoint y: 380, distance: 12.3
drag, startPoint x: 807, startPoint y: 380, endPoint x: 832, endPoint y: 389, distance: 26.6
drag, startPoint x: 832, startPoint y: 389, endPoint x: 815, endPoint y: 397, distance: 18.1
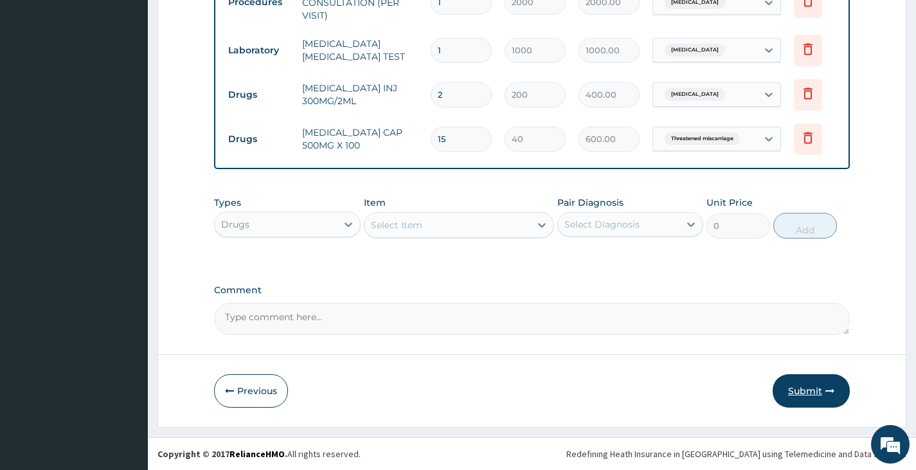
click at [815, 397] on button "Submit" at bounding box center [811, 390] width 77 height 33
click at [805, 393] on button "Submit" at bounding box center [811, 390] width 77 height 33
click at [805, 388] on button "Submit" at bounding box center [811, 390] width 77 height 33
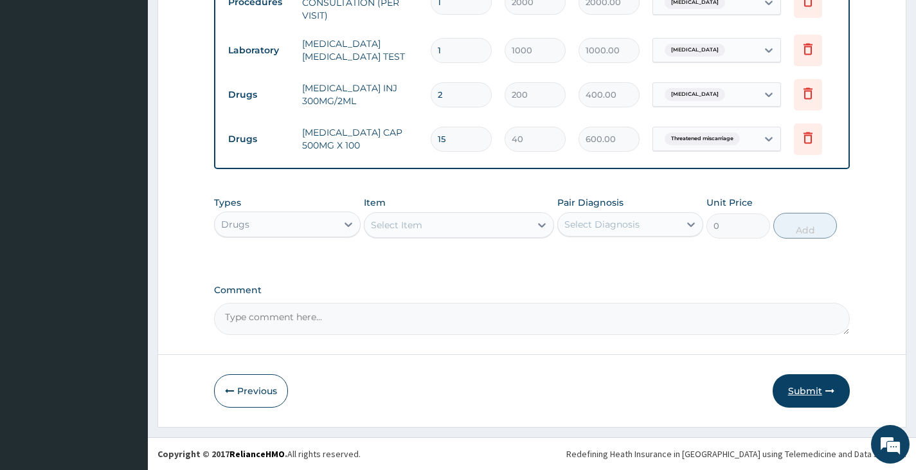
click at [805, 388] on button "Submit" at bounding box center [811, 390] width 77 height 33
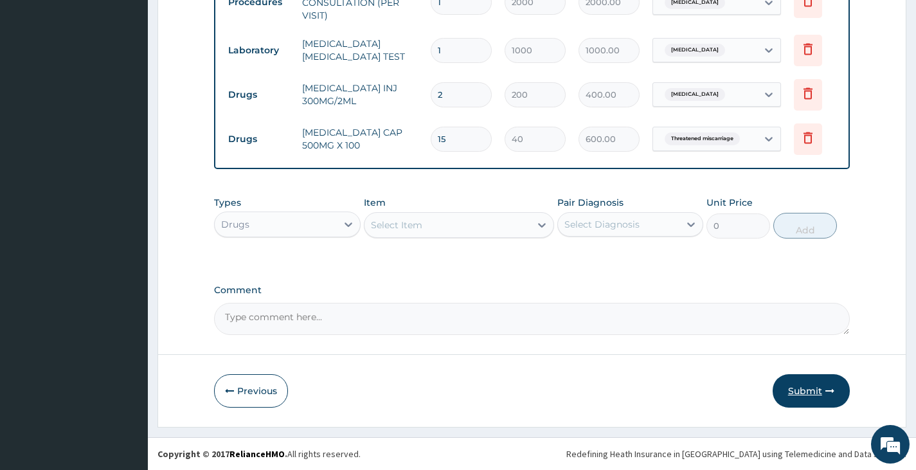
click at [805, 388] on button "Submit" at bounding box center [811, 390] width 77 height 33
click at [828, 388] on icon "button" at bounding box center [829, 390] width 9 height 9
click at [830, 389] on icon "button" at bounding box center [829, 390] width 9 height 9
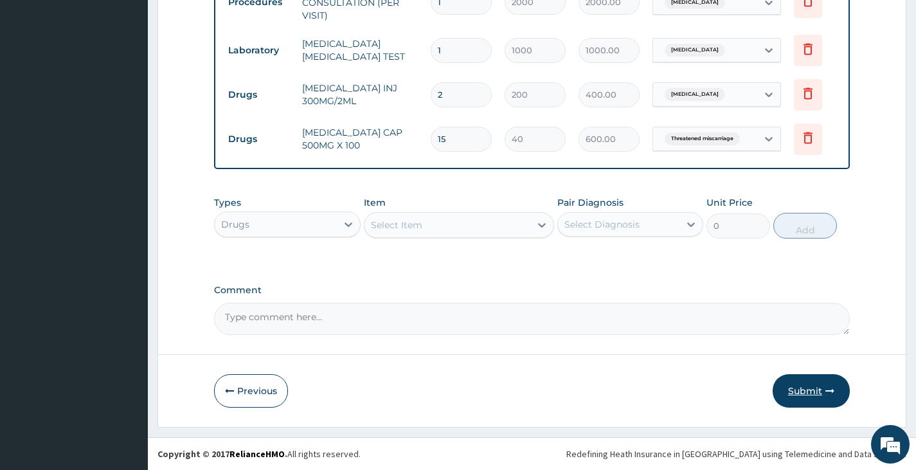
click at [830, 389] on icon "button" at bounding box center [829, 390] width 9 height 9
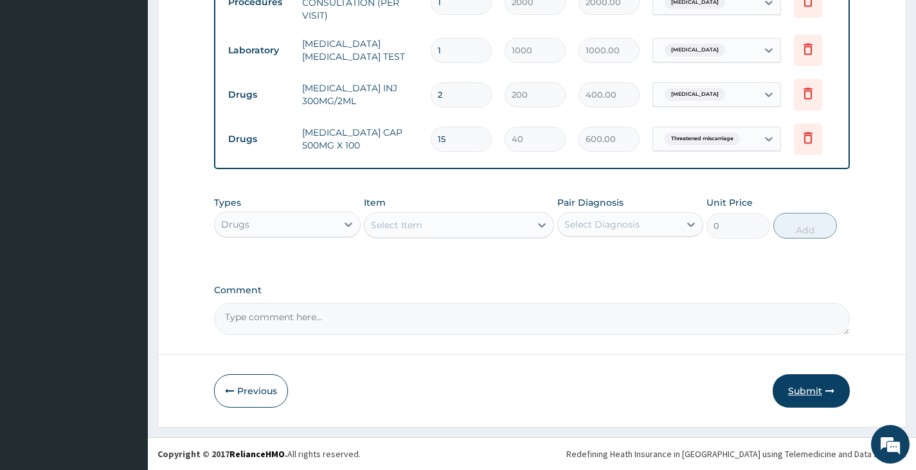
click at [830, 389] on icon "button" at bounding box center [829, 390] width 9 height 9
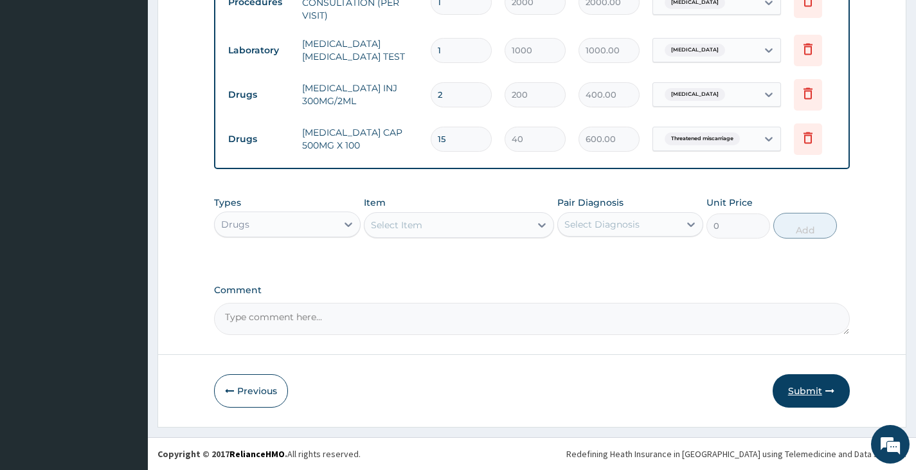
click at [830, 389] on icon "button" at bounding box center [829, 390] width 9 height 9
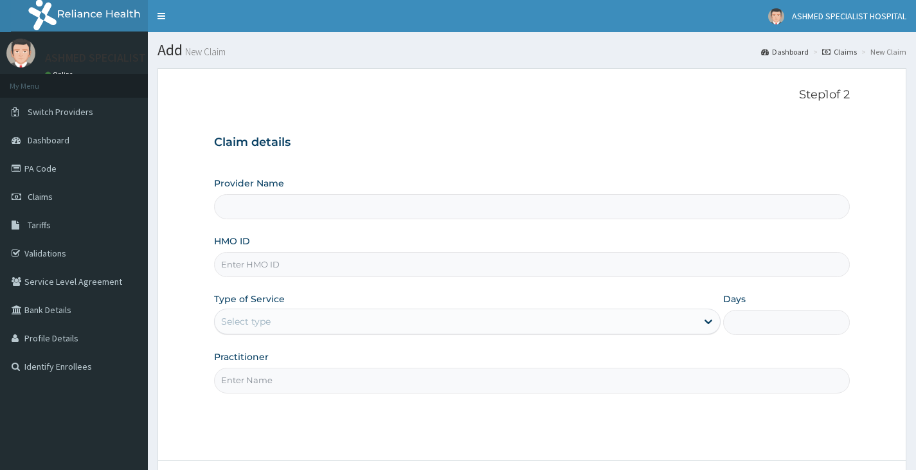
type input "ASHMED SPECIALIST HOSPITAL"
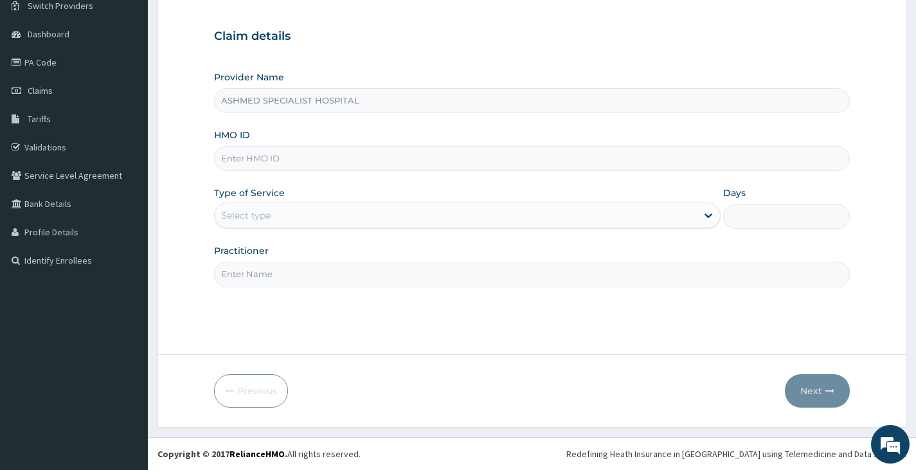
click at [319, 167] on input "HMO ID" at bounding box center [532, 158] width 636 height 25
type input "KSB/11117/B"
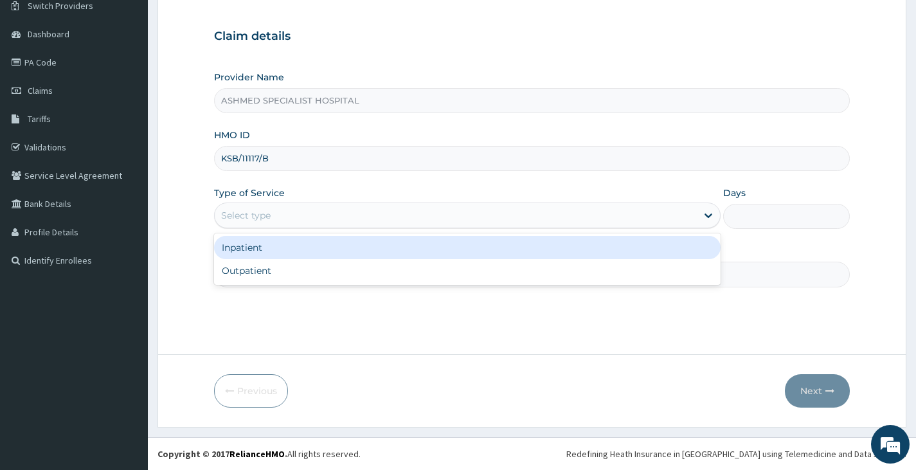
click at [302, 221] on div "Select type" at bounding box center [456, 215] width 482 height 21
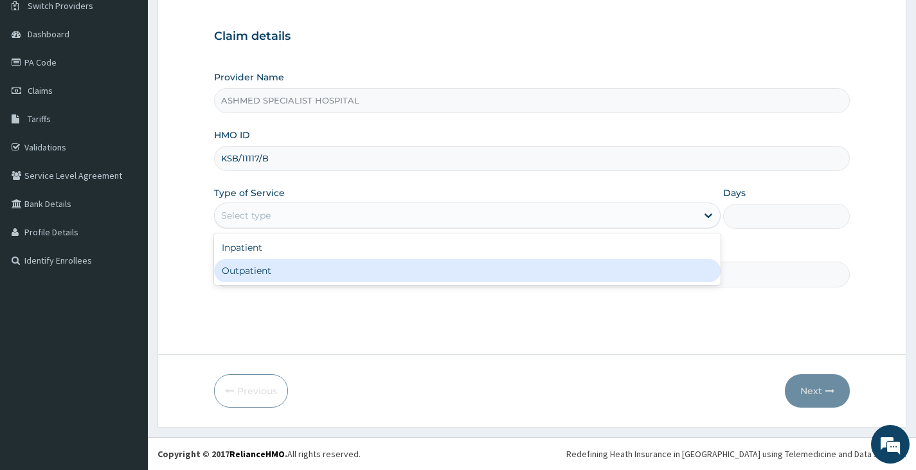
click at [281, 269] on div "Outpatient" at bounding box center [467, 270] width 506 height 23
type input "1"
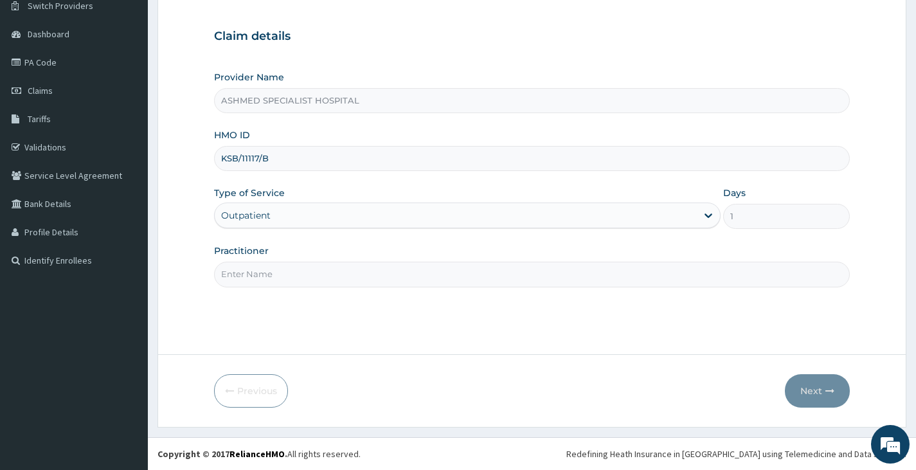
click at [285, 269] on input "Practitioner" at bounding box center [532, 274] width 636 height 25
type input "[PERSON_NAME]"
click at [810, 393] on button "Next" at bounding box center [817, 390] width 65 height 33
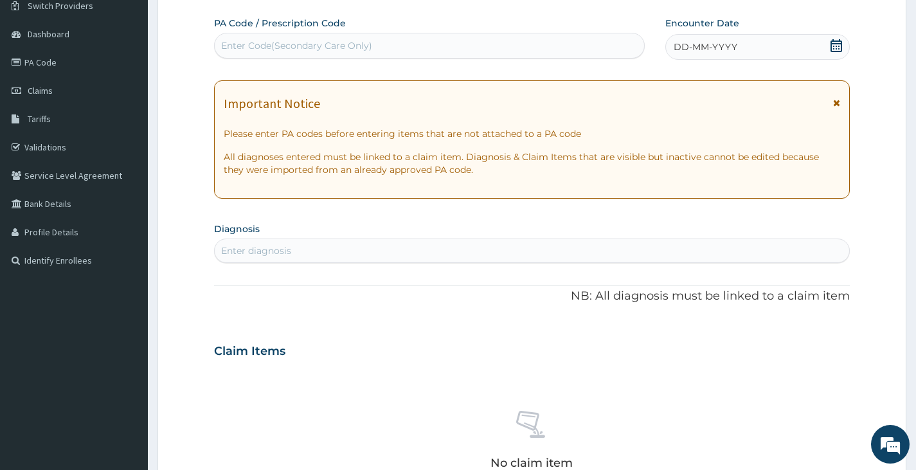
click at [364, 255] on div "Enter diagnosis" at bounding box center [532, 250] width 634 height 21
type input "[MEDICAL_DATA]"
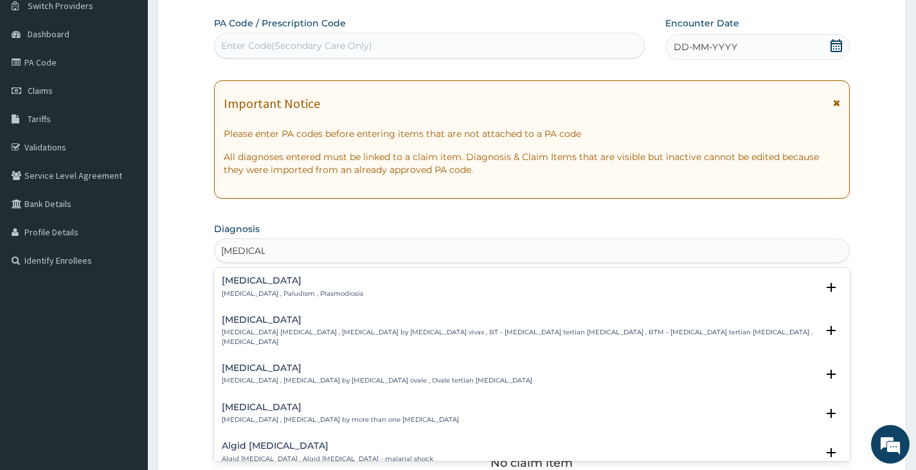
click at [311, 292] on p "Malaria , Paludism , Plasmodiosis" at bounding box center [292, 293] width 141 height 9
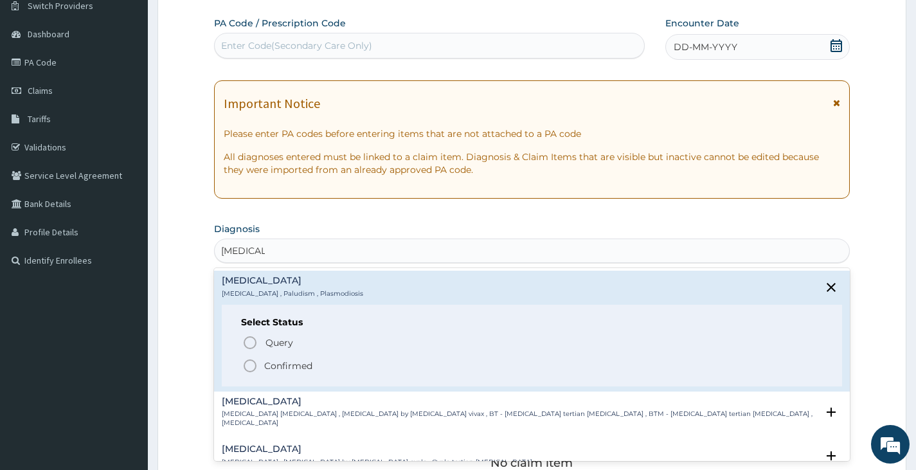
click at [276, 367] on p "Confirmed" at bounding box center [288, 365] width 48 height 13
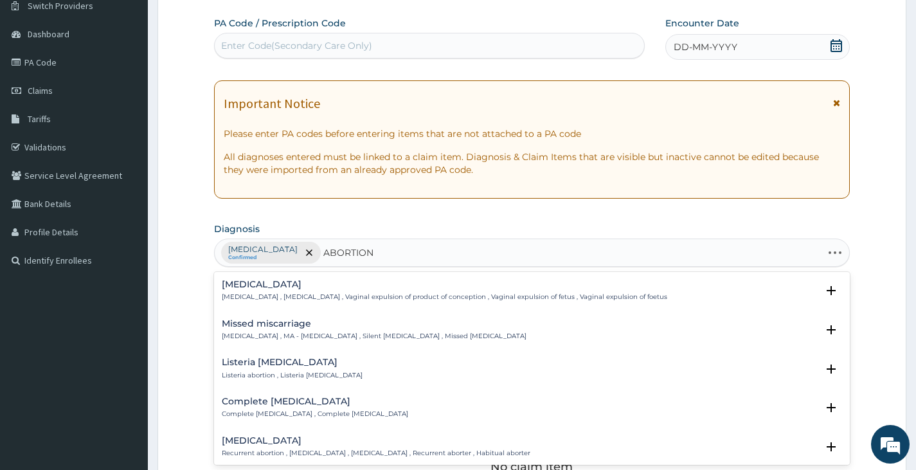
type input "ABORTION T"
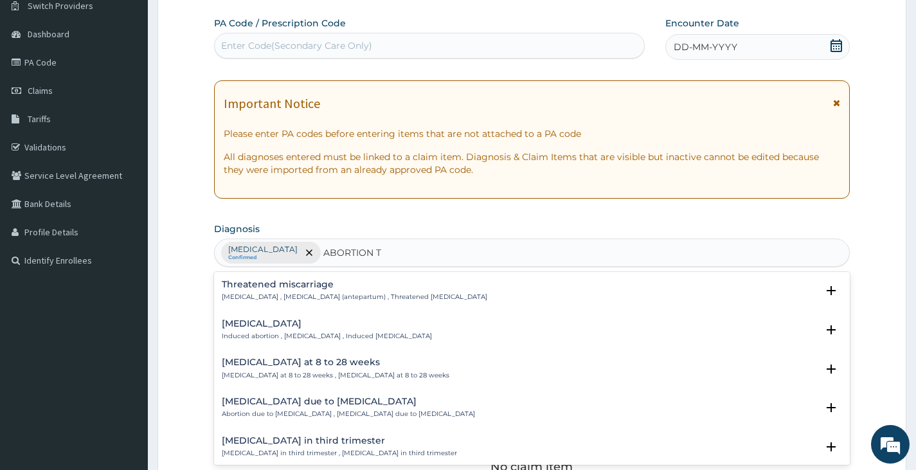
click at [321, 291] on div "Threatened miscarriage Threatened abortion , Threatened abortion (antepartum) ,…" at bounding box center [354, 291] width 265 height 22
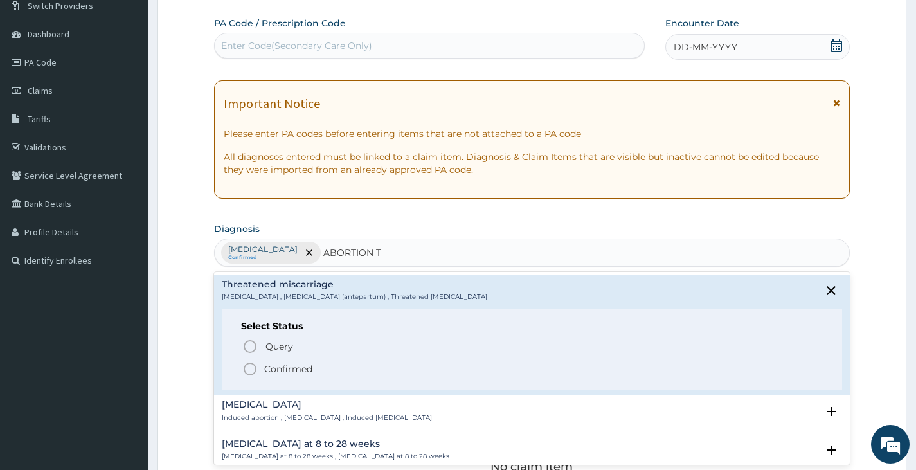
click at [299, 373] on p "Confirmed" at bounding box center [288, 368] width 48 height 13
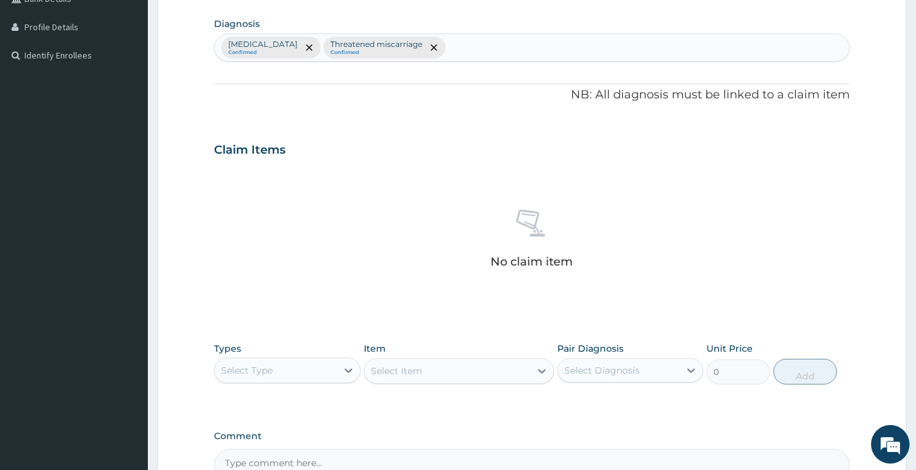
scroll to position [457, 0]
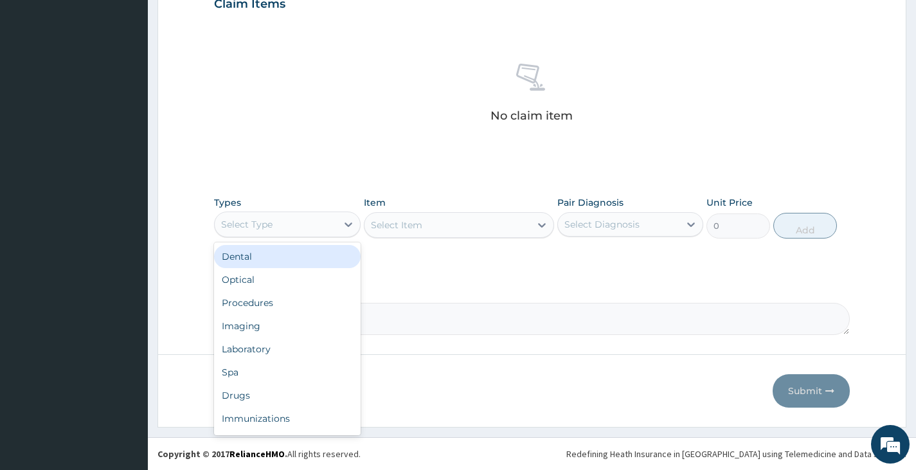
click at [314, 220] on div "Select Type" at bounding box center [275, 224] width 121 height 21
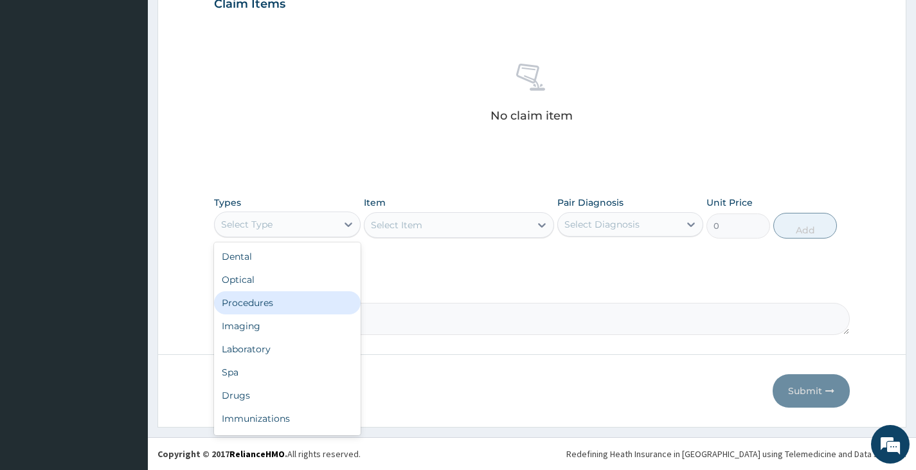
click at [264, 300] on div "Procedures" at bounding box center [287, 302] width 146 height 23
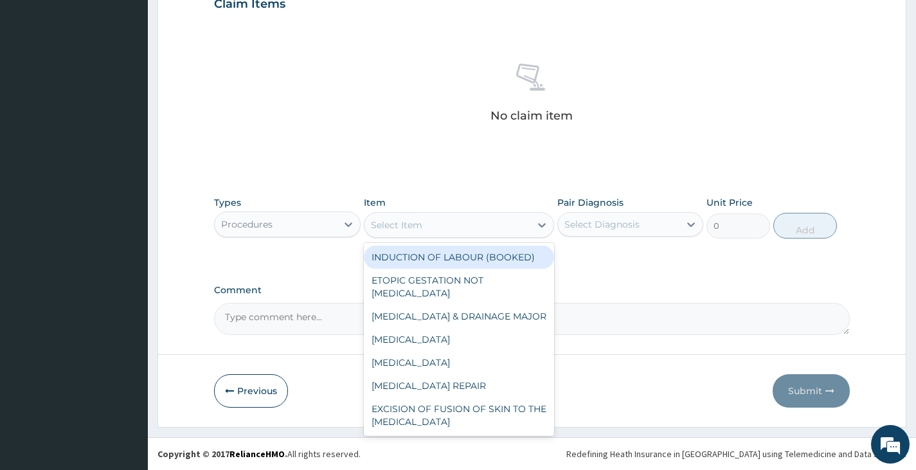
click at [415, 232] on div "Select Item" at bounding box center [447, 225] width 166 height 21
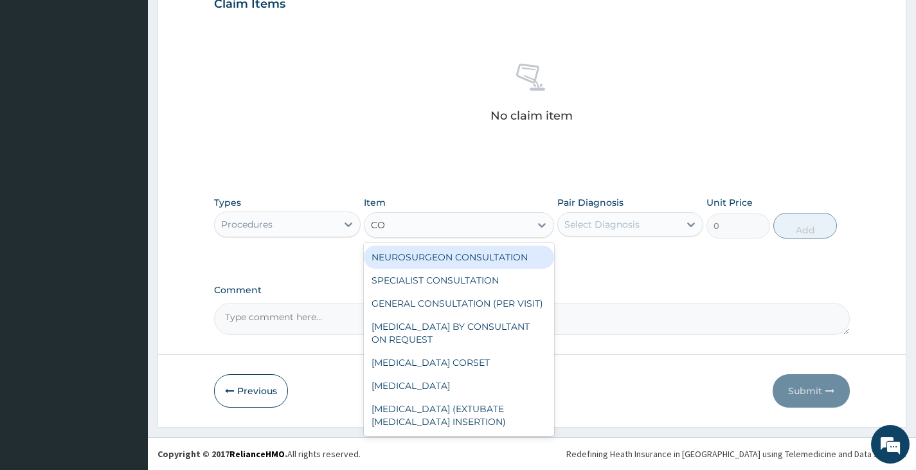
type input "CON"
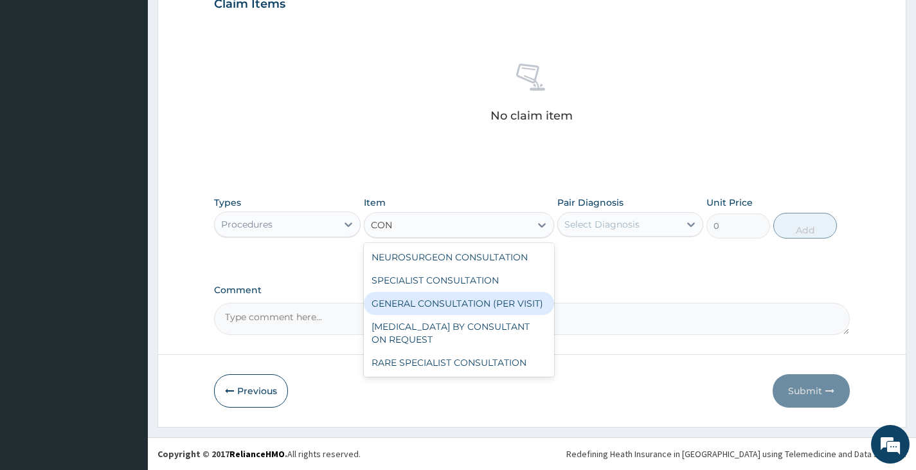
click at [422, 301] on div "GENERAL CONSULTATION (PER VISIT)" at bounding box center [459, 303] width 191 height 23
type input "2000"
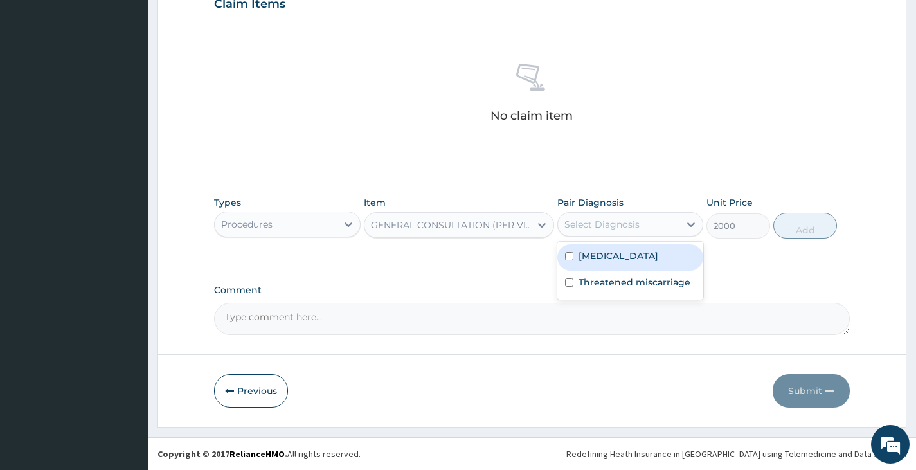
click at [635, 222] on div "Select Diagnosis" at bounding box center [601, 224] width 75 height 13
click at [619, 256] on div "Malaria" at bounding box center [630, 257] width 146 height 26
checkbox input "true"
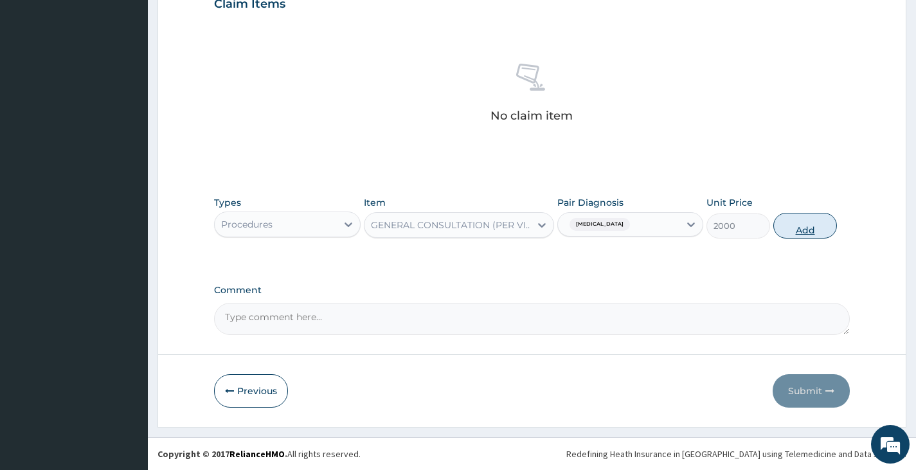
click at [810, 226] on button "Add" at bounding box center [805, 226] width 64 height 26
type input "0"
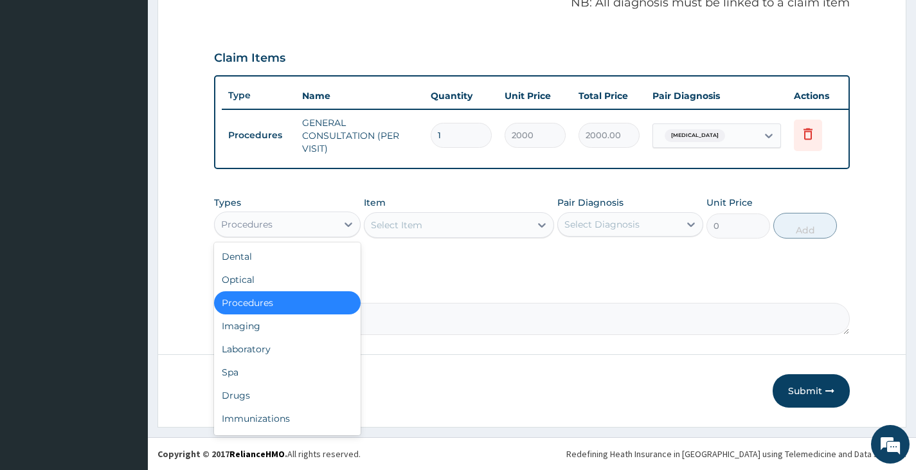
click at [319, 228] on div "Procedures" at bounding box center [275, 224] width 121 height 21
click at [294, 343] on div "Laboratory" at bounding box center [287, 348] width 146 height 23
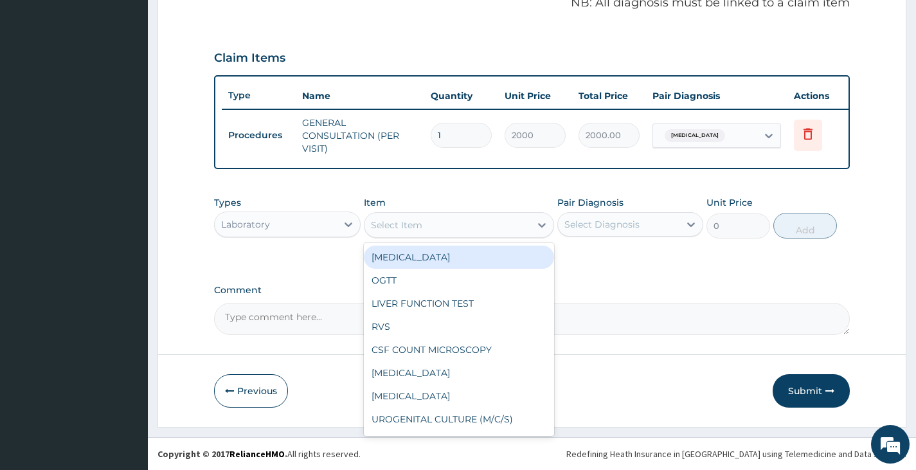
click at [438, 226] on div "Select Item" at bounding box center [447, 225] width 166 height 21
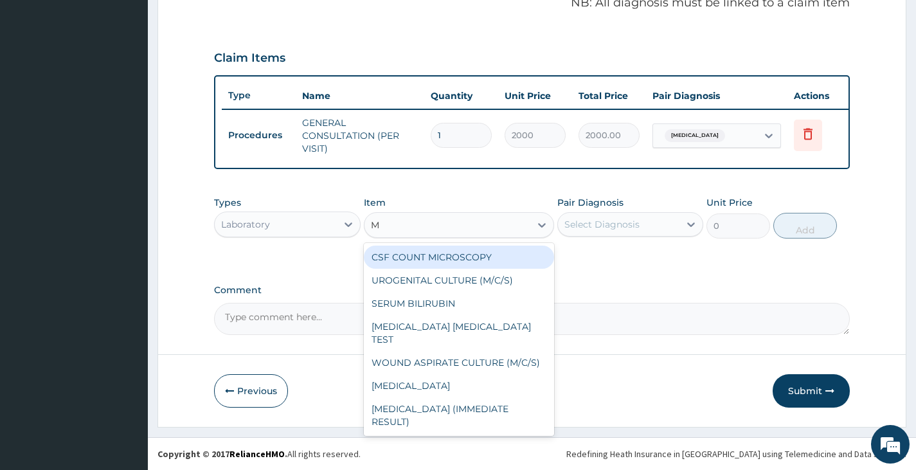
type input "MA"
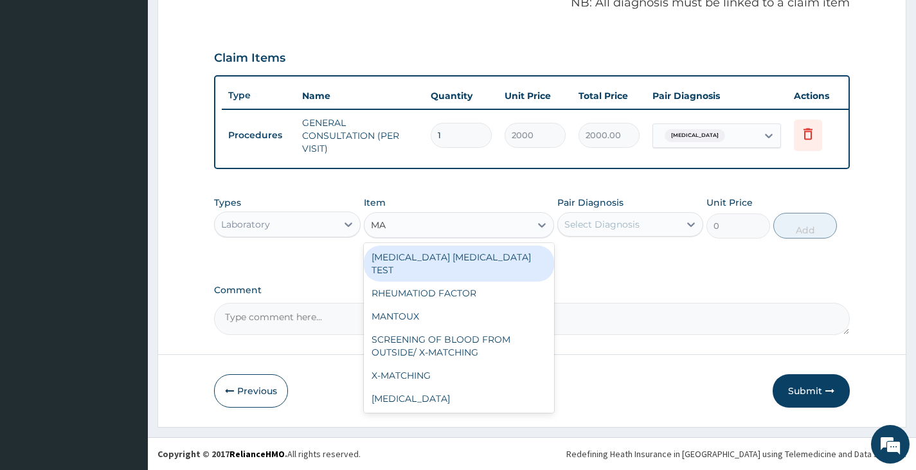
click at [449, 256] on div "MALARIA PARASITE TEST" at bounding box center [459, 264] width 191 height 36
type input "1000"
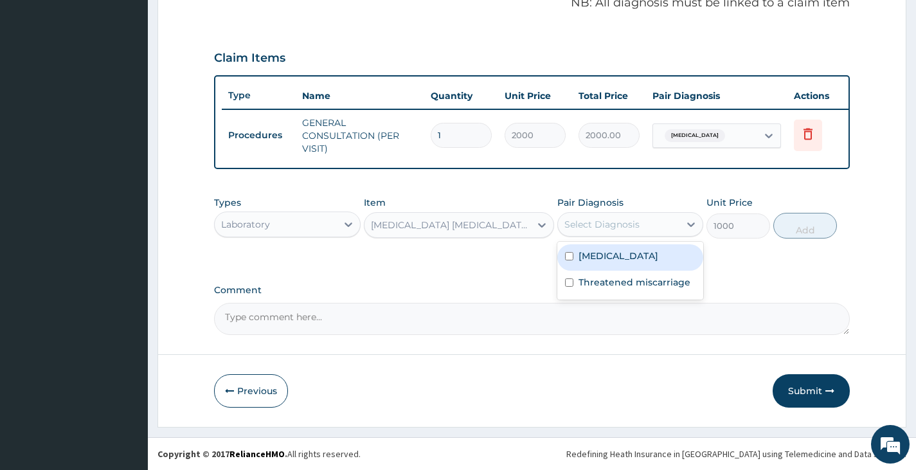
click at [601, 229] on div "Select Diagnosis" at bounding box center [601, 224] width 75 height 13
click at [596, 256] on label "Malaria" at bounding box center [618, 255] width 80 height 13
checkbox input "true"
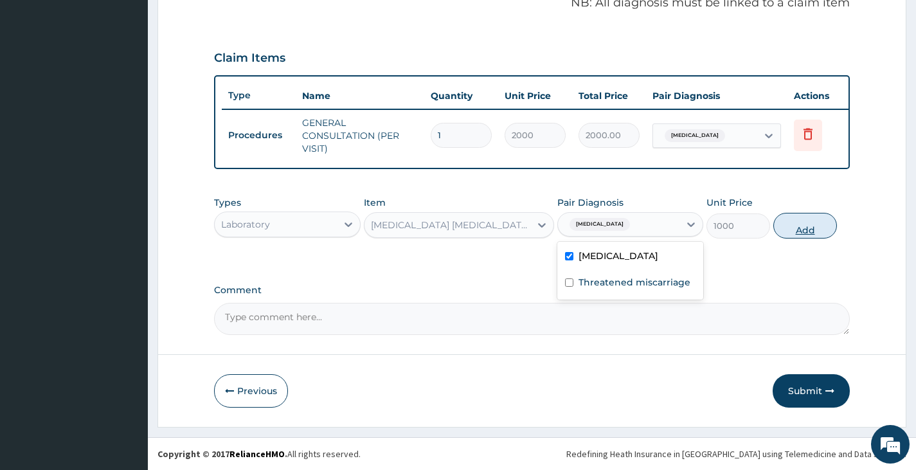
click at [814, 233] on button "Add" at bounding box center [805, 226] width 64 height 26
type input "0"
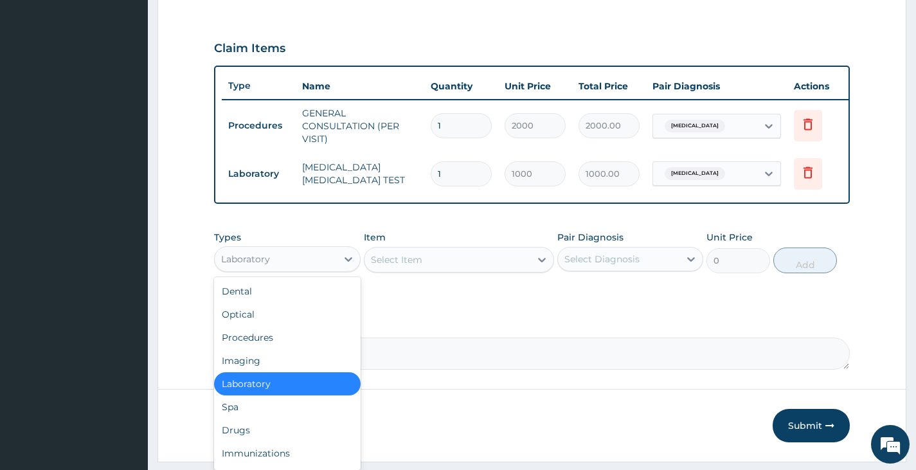
click at [318, 263] on div "Laboratory" at bounding box center [275, 259] width 121 height 21
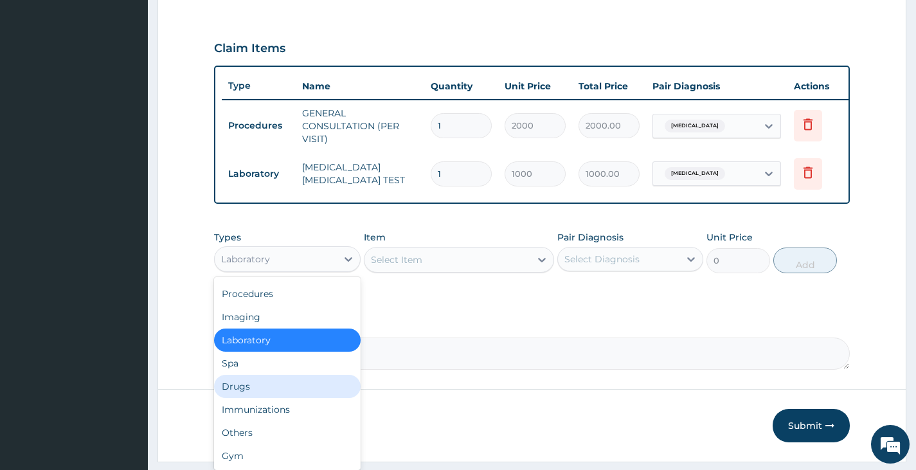
click at [282, 398] on div "Drugs" at bounding box center [287, 386] width 146 height 23
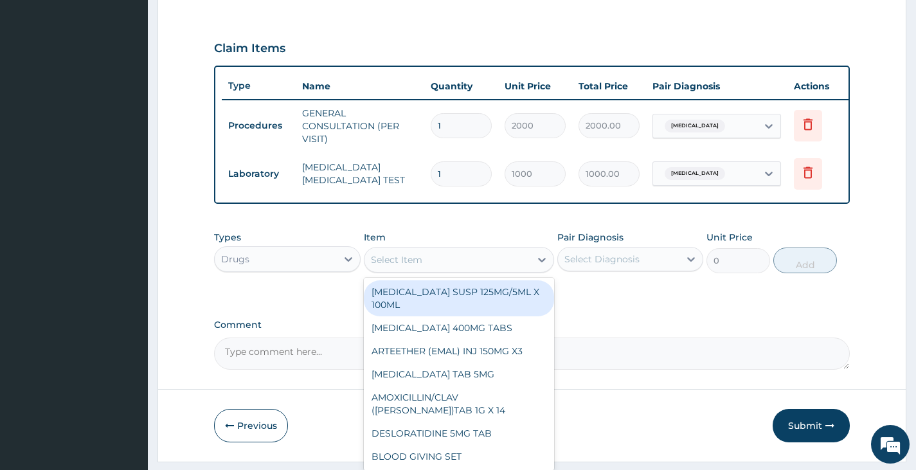
click at [461, 270] on div "Select Item" at bounding box center [447, 259] width 166 height 21
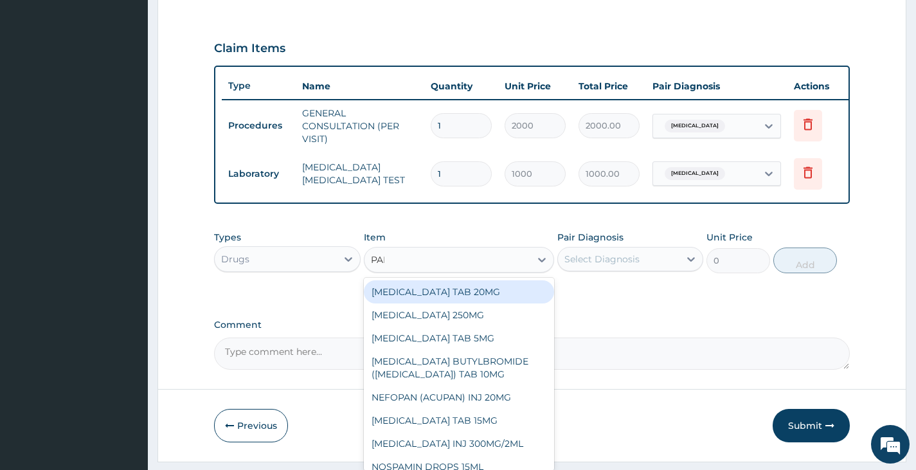
type input "PARA"
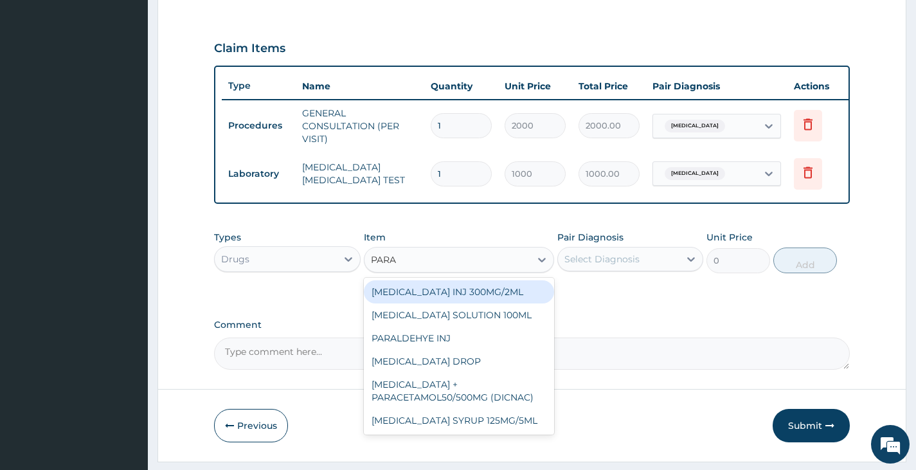
click at [443, 301] on div "PARACETAMOL INJ 300MG/2ML" at bounding box center [459, 291] width 191 height 23
type input "200"
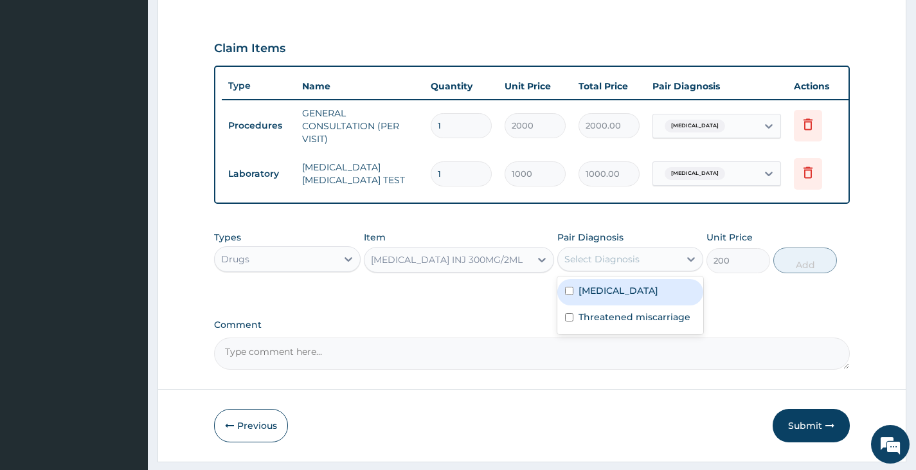
click at [650, 269] on div "Select Diagnosis" at bounding box center [618, 259] width 121 height 21
click at [605, 291] on div "Malaria" at bounding box center [630, 292] width 146 height 26
checkbox input "true"
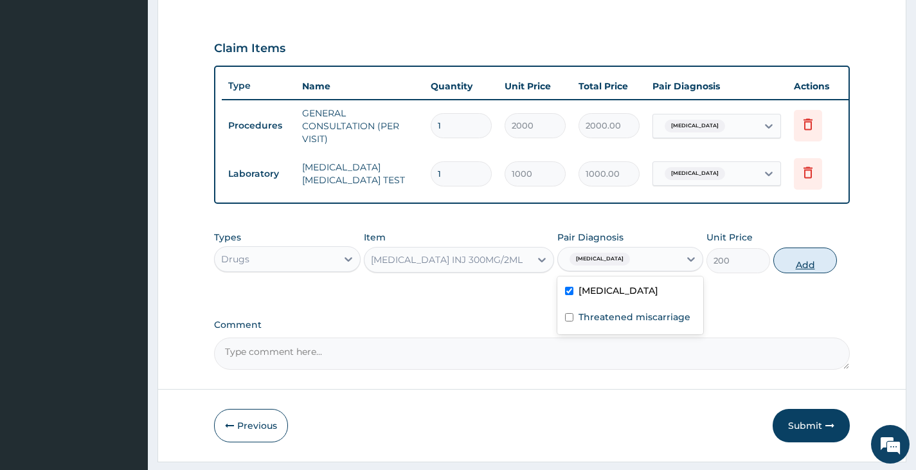
click at [822, 273] on button "Add" at bounding box center [805, 260] width 64 height 26
type input "0"
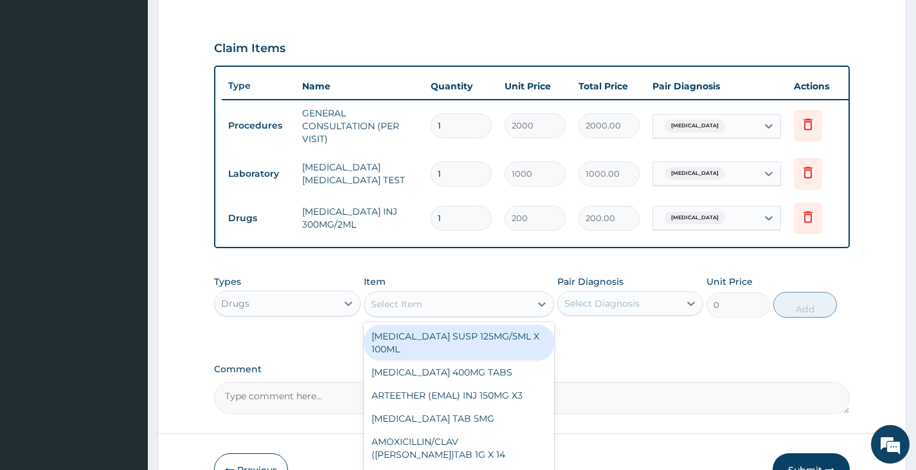
click at [497, 314] on div "Select Item" at bounding box center [447, 304] width 166 height 21
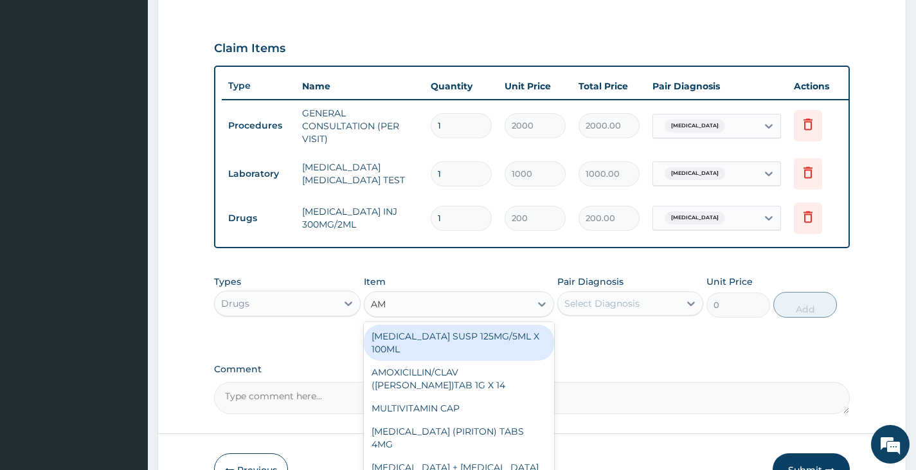
type input "AMO"
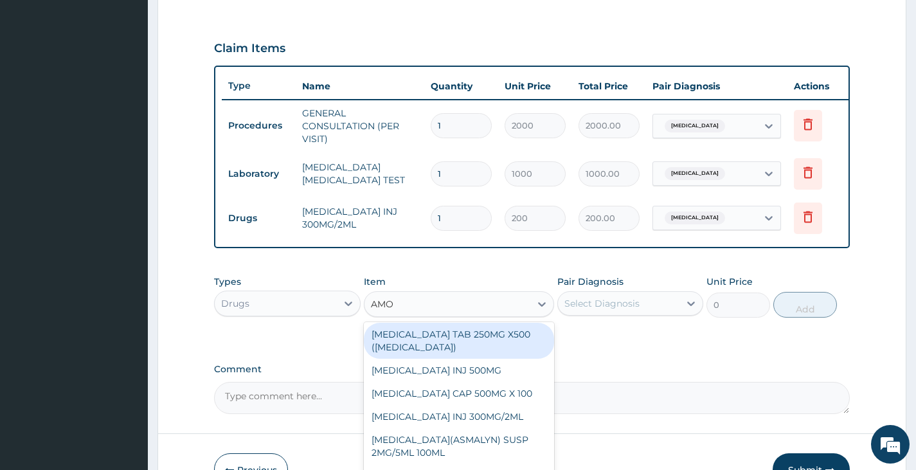
scroll to position [257, 0]
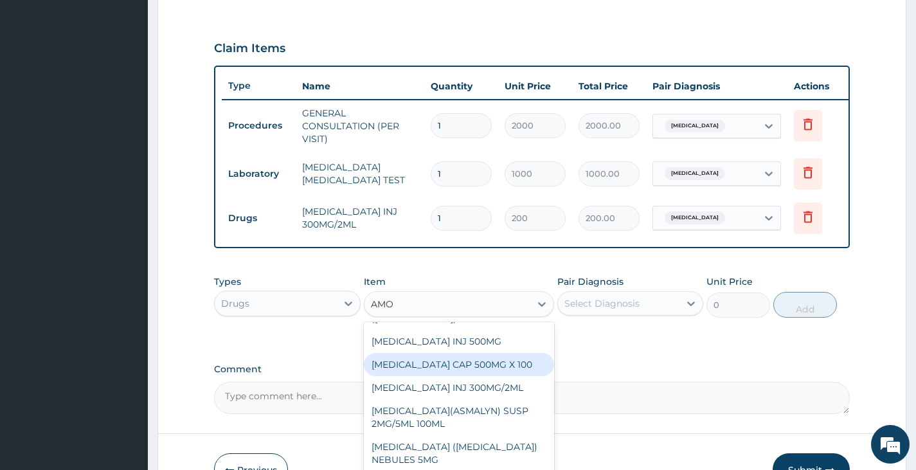
click at [490, 370] on div "AMOXICILLIN CAP 500MG X 100" at bounding box center [459, 364] width 191 height 23
type input "40"
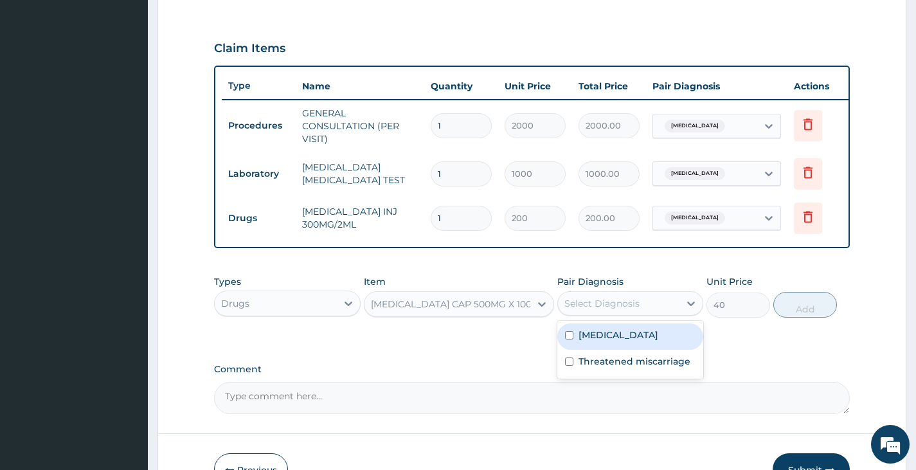
click at [641, 314] on div "Select Diagnosis" at bounding box center [618, 303] width 121 height 21
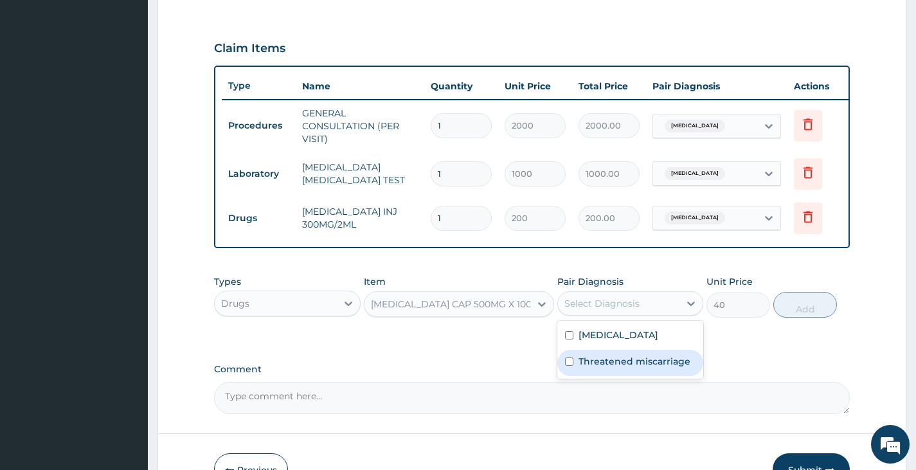
click at [627, 368] on label "Threatened miscarriage" at bounding box center [634, 361] width 112 height 13
checkbox input "true"
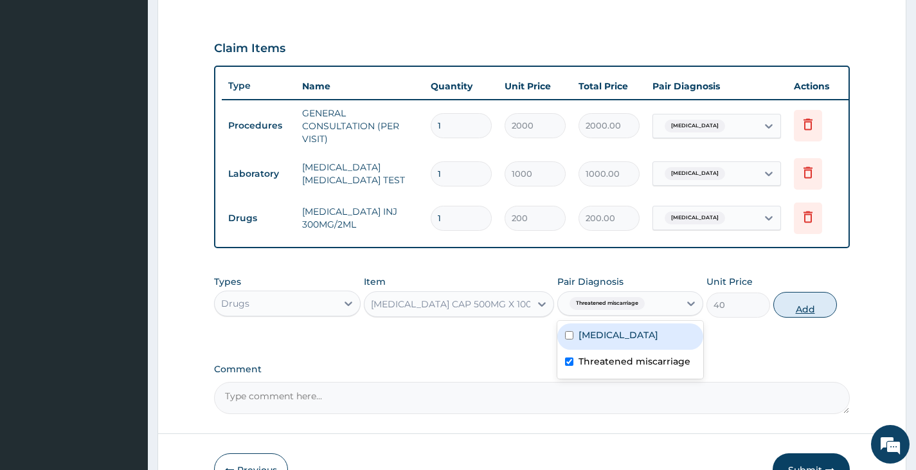
click at [803, 315] on button "Add" at bounding box center [805, 305] width 64 height 26
type input "0"
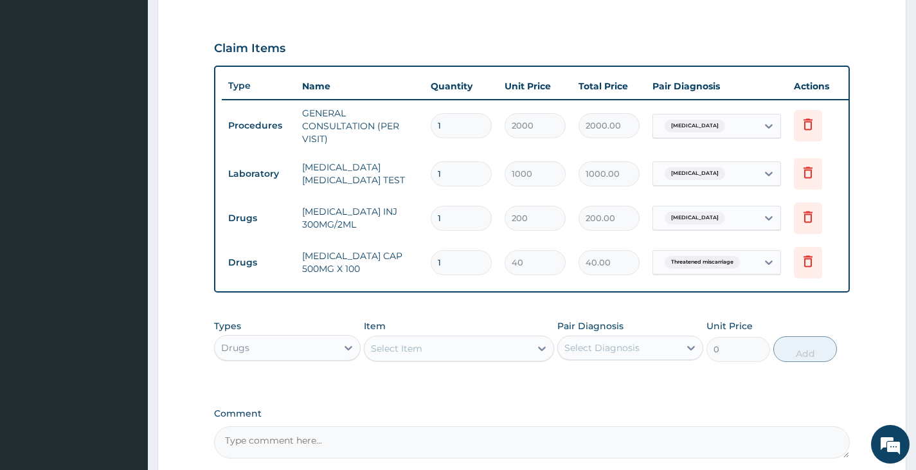
type input "15"
type input "600.00"
type input "15"
click at [526, 359] on div "Select Item" at bounding box center [447, 348] width 166 height 21
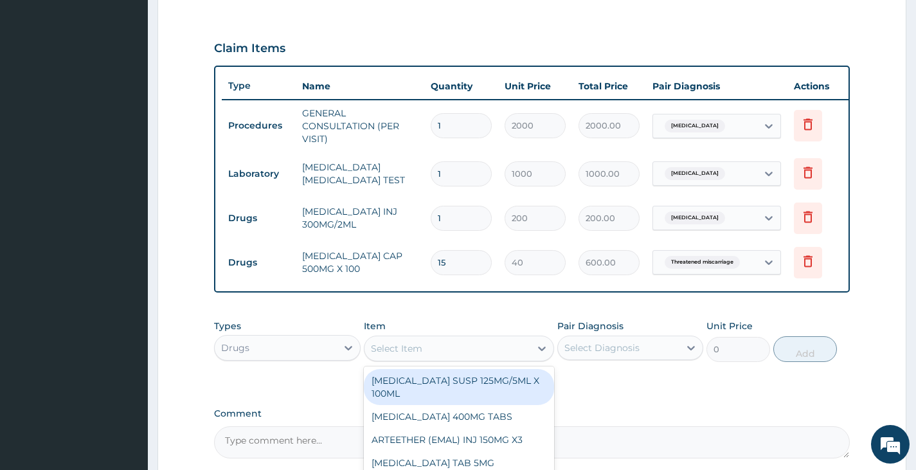
click at [548, 308] on div "PA Code / Prescription Code Enter Code(Secondary Care Only) Encounter Date DD-M…" at bounding box center [532, 84] width 636 height 748
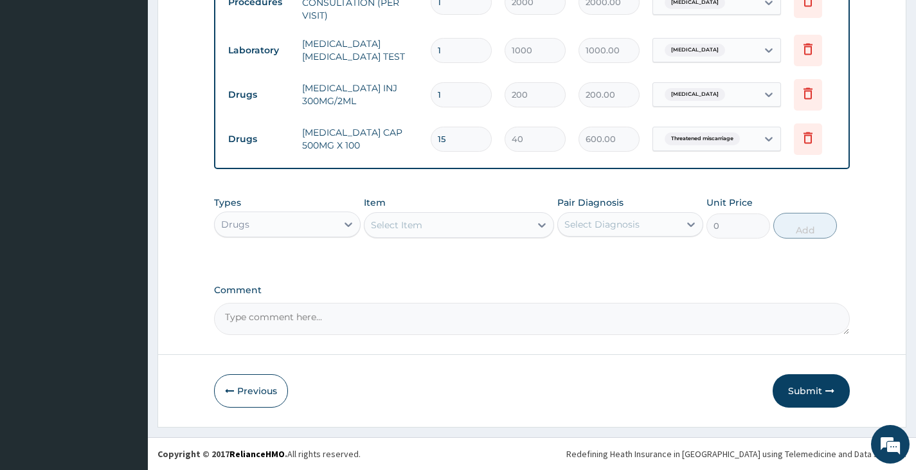
scroll to position [546, 0]
click at [817, 386] on button "Submit" at bounding box center [811, 390] width 77 height 33
click at [805, 388] on button "Submit" at bounding box center [811, 390] width 77 height 33
click at [825, 391] on icon "button" at bounding box center [829, 390] width 9 height 9
click at [834, 391] on icon "button" at bounding box center [829, 390] width 9 height 9
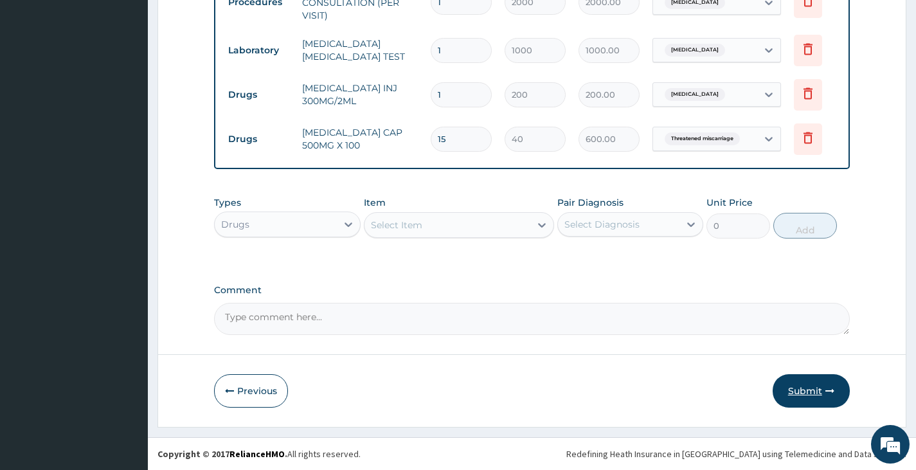
click at [834, 391] on icon "button" at bounding box center [829, 390] width 9 height 9
click at [817, 397] on button "Submit" at bounding box center [811, 390] width 77 height 33
click at [805, 395] on button "Submit" at bounding box center [811, 390] width 77 height 33
click at [799, 393] on button "Submit" at bounding box center [811, 390] width 77 height 33
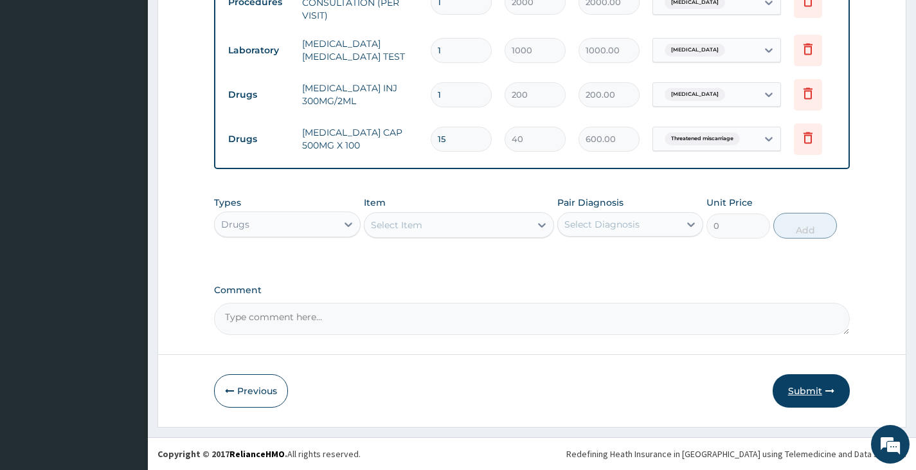
click at [799, 393] on button "Submit" at bounding box center [811, 390] width 77 height 33
click at [800, 393] on button "Submit" at bounding box center [811, 390] width 77 height 33
click at [800, 391] on button "Submit" at bounding box center [811, 390] width 77 height 33
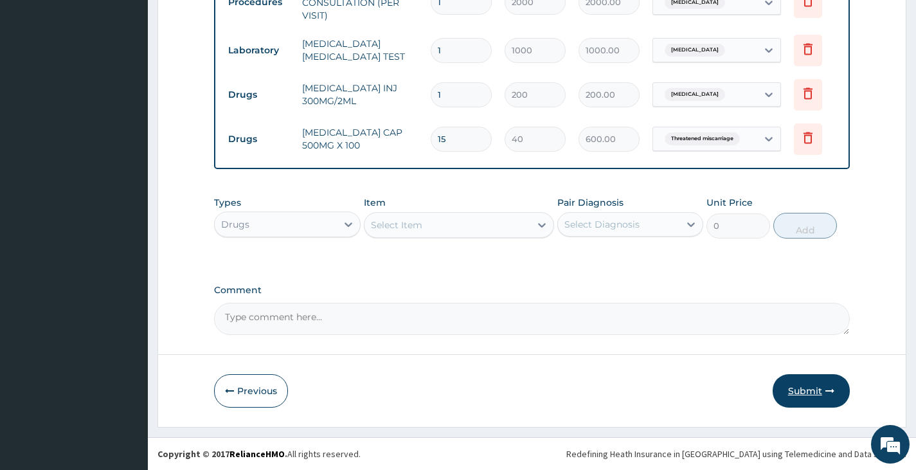
click at [800, 391] on button "Submit" at bounding box center [811, 390] width 77 height 33
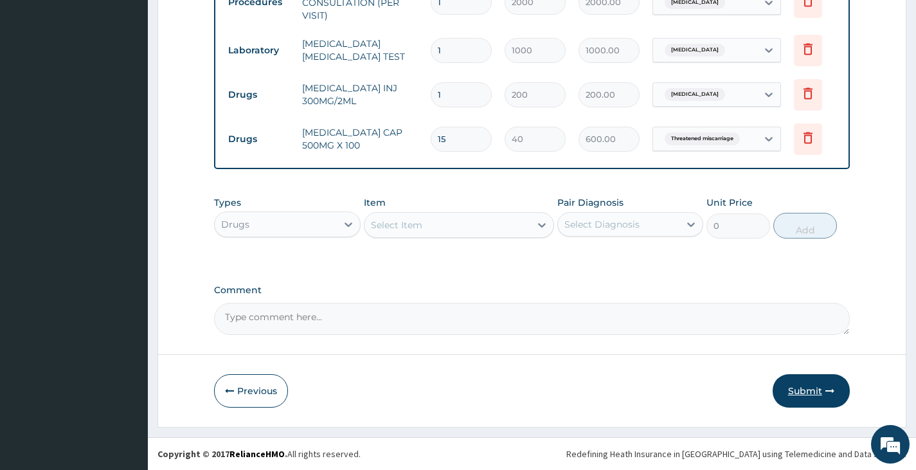
click at [800, 391] on button "Submit" at bounding box center [811, 390] width 77 height 33
click at [812, 386] on button "Submit" at bounding box center [811, 390] width 77 height 33
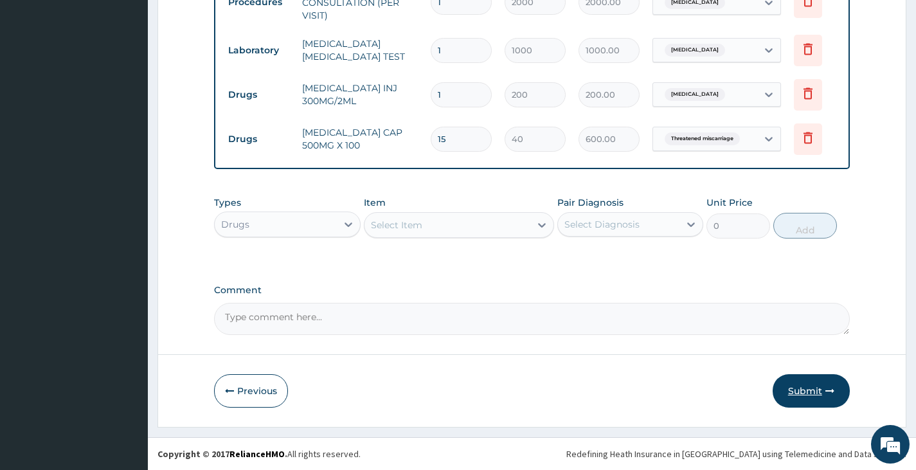
click at [812, 386] on button "Submit" at bounding box center [811, 390] width 77 height 33
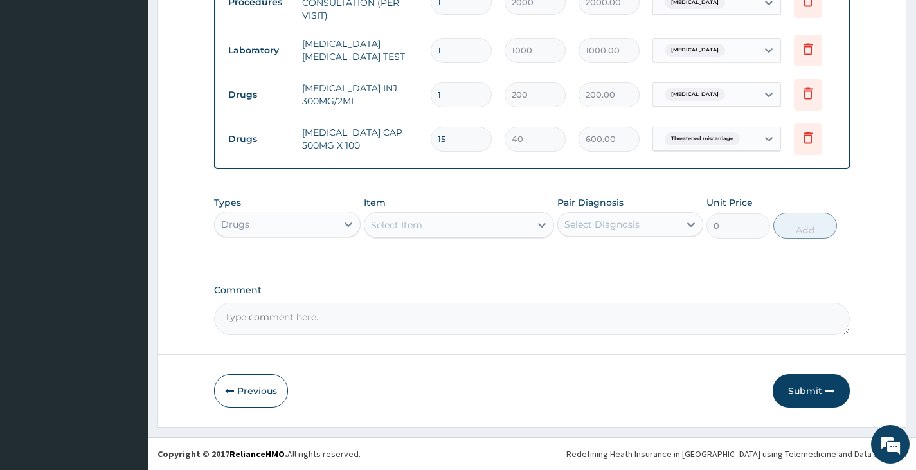
click at [812, 386] on button "Submit" at bounding box center [811, 390] width 77 height 33
drag, startPoint x: 812, startPoint y: 386, endPoint x: 833, endPoint y: 388, distance: 20.7
click at [819, 388] on button "Submit" at bounding box center [811, 390] width 77 height 33
click at [839, 388] on button "Submit" at bounding box center [811, 390] width 77 height 33
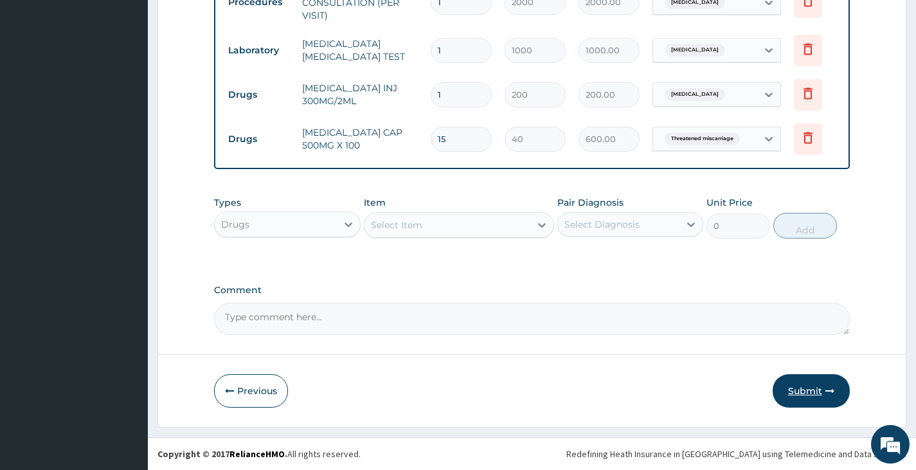
click at [839, 388] on button "Submit" at bounding box center [811, 390] width 77 height 33
click at [833, 391] on button "Submit" at bounding box center [811, 390] width 77 height 33
click at [830, 391] on icon "button" at bounding box center [829, 390] width 9 height 9
click at [814, 389] on button "Submit" at bounding box center [811, 390] width 77 height 33
